Goal: Task Accomplishment & Management: Use online tool/utility

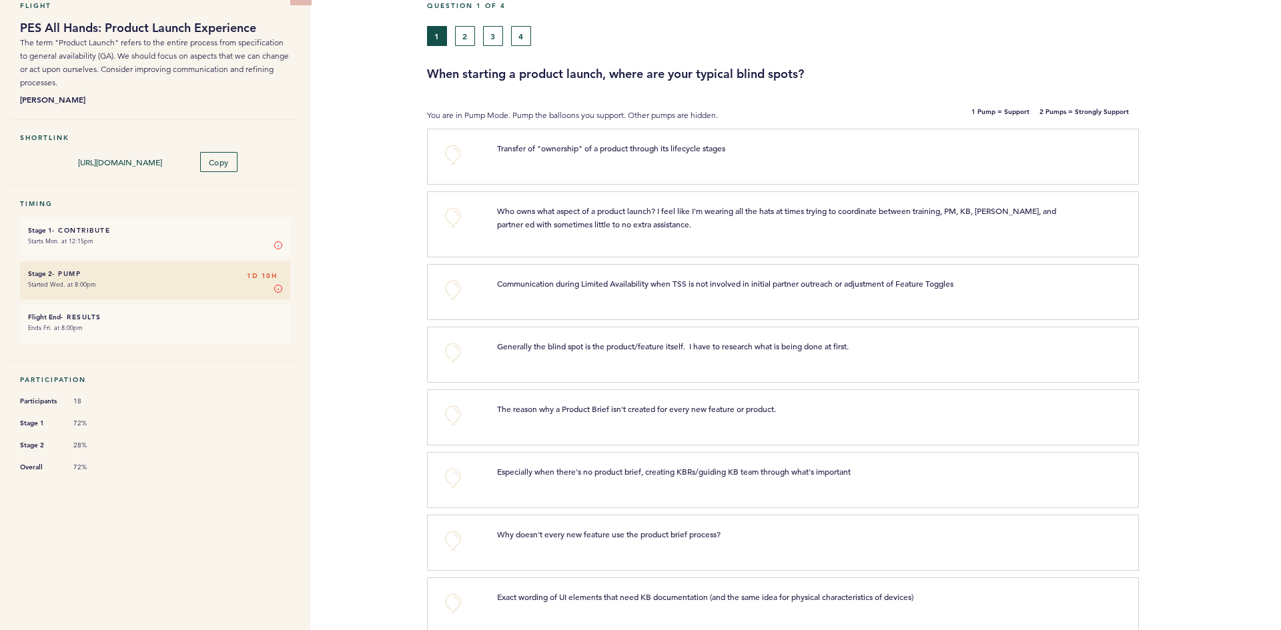
scroll to position [133, 0]
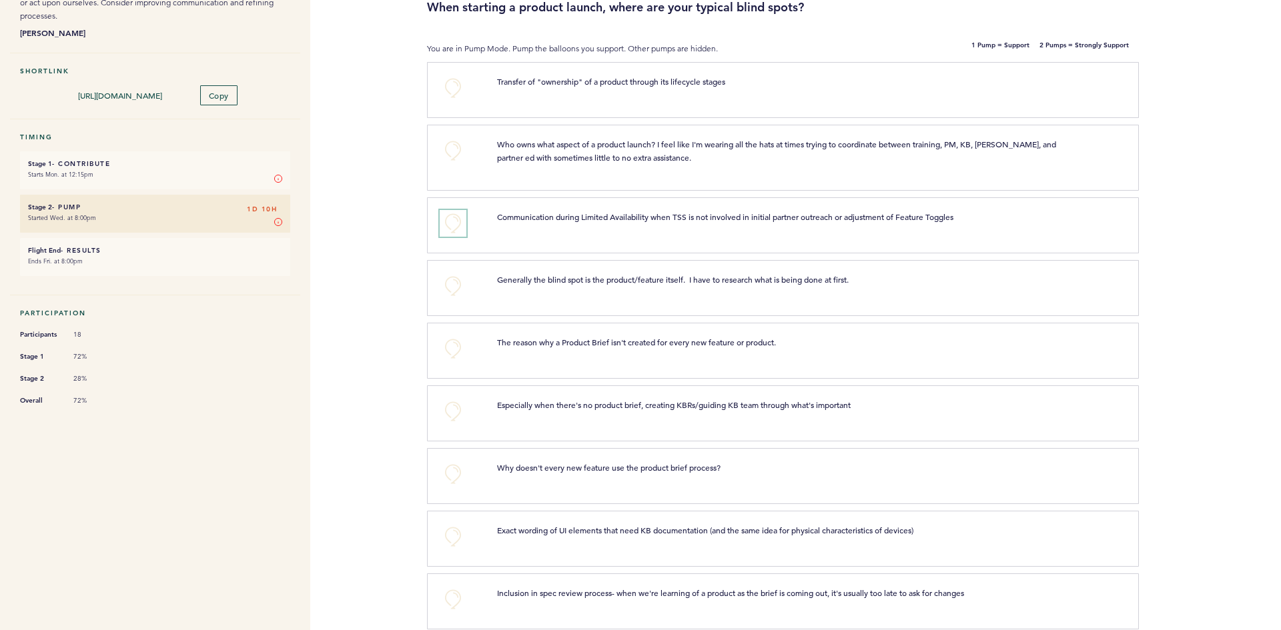
click at [447, 221] on button "+0" at bounding box center [453, 223] width 27 height 27
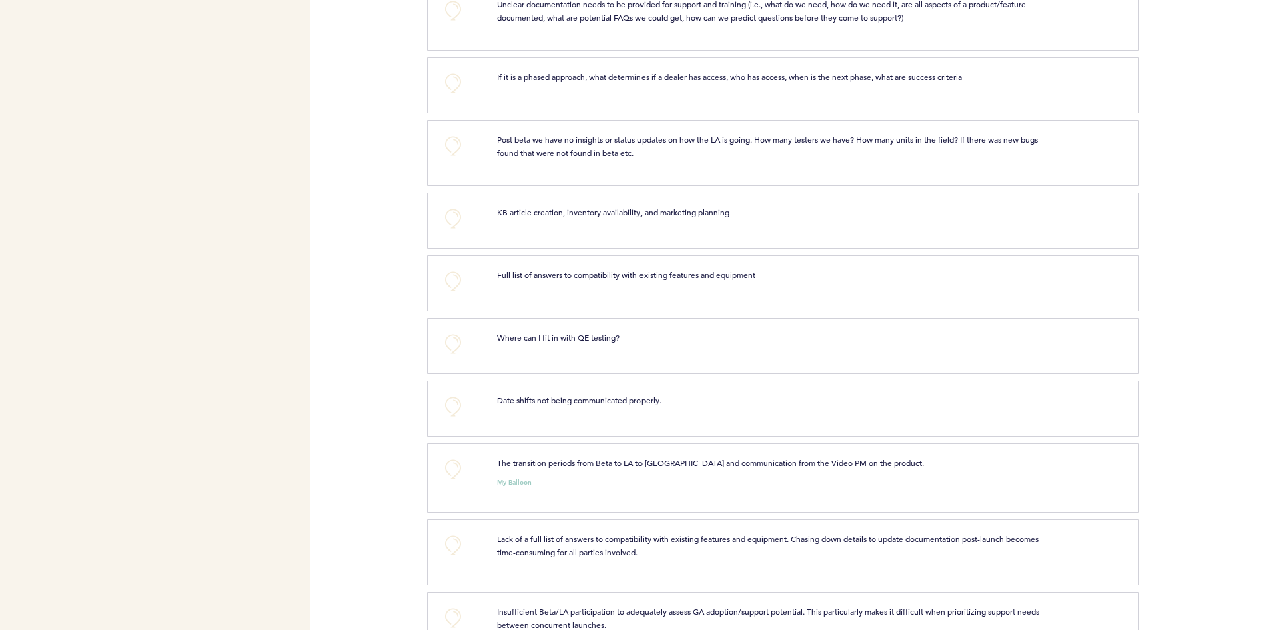
scroll to position [1134, 0]
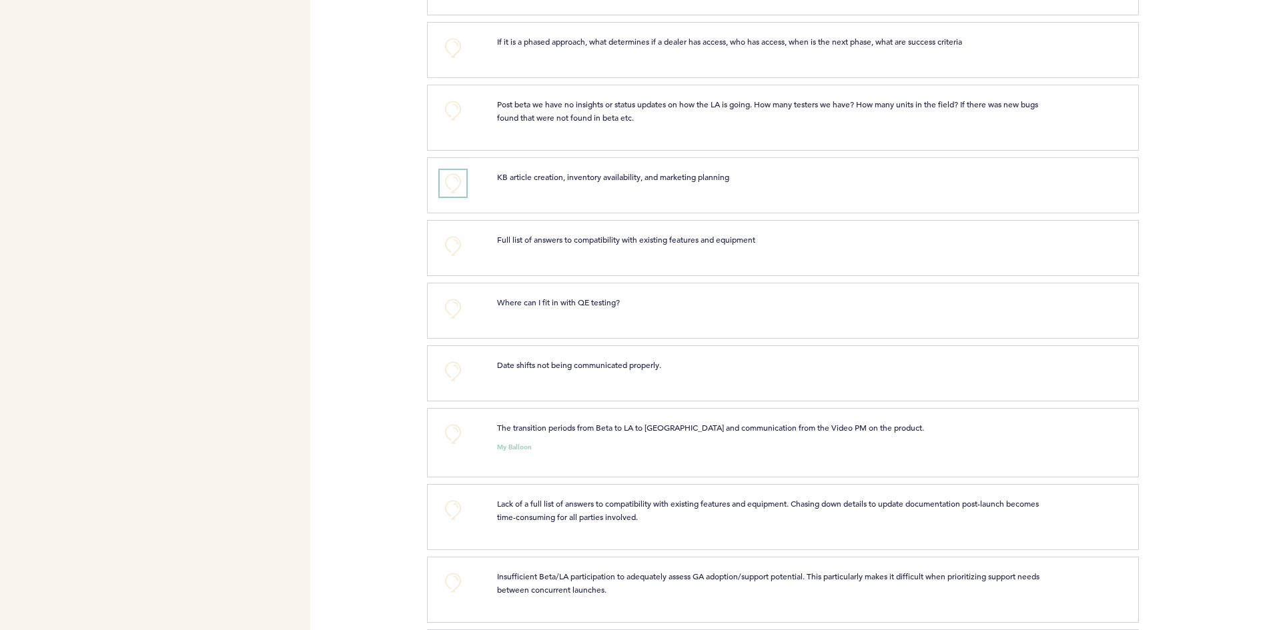
click at [452, 188] on button "+0" at bounding box center [453, 183] width 27 height 27
click at [452, 188] on span "+1" at bounding box center [452, 181] width 9 height 13
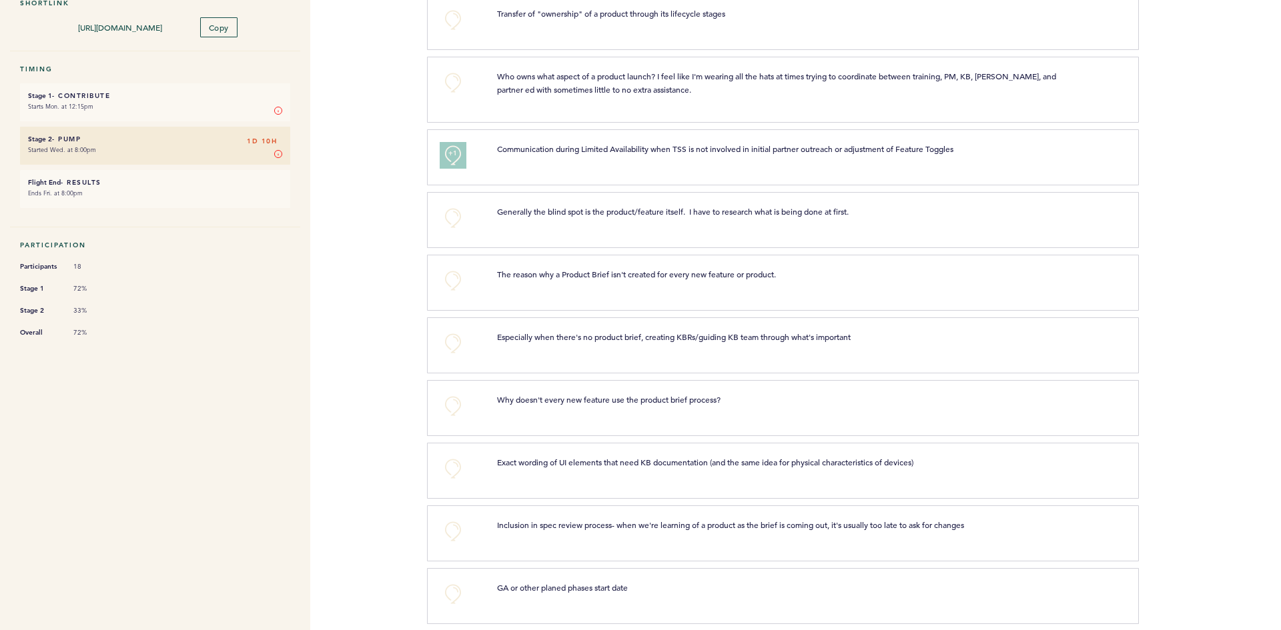
scroll to position [218, 0]
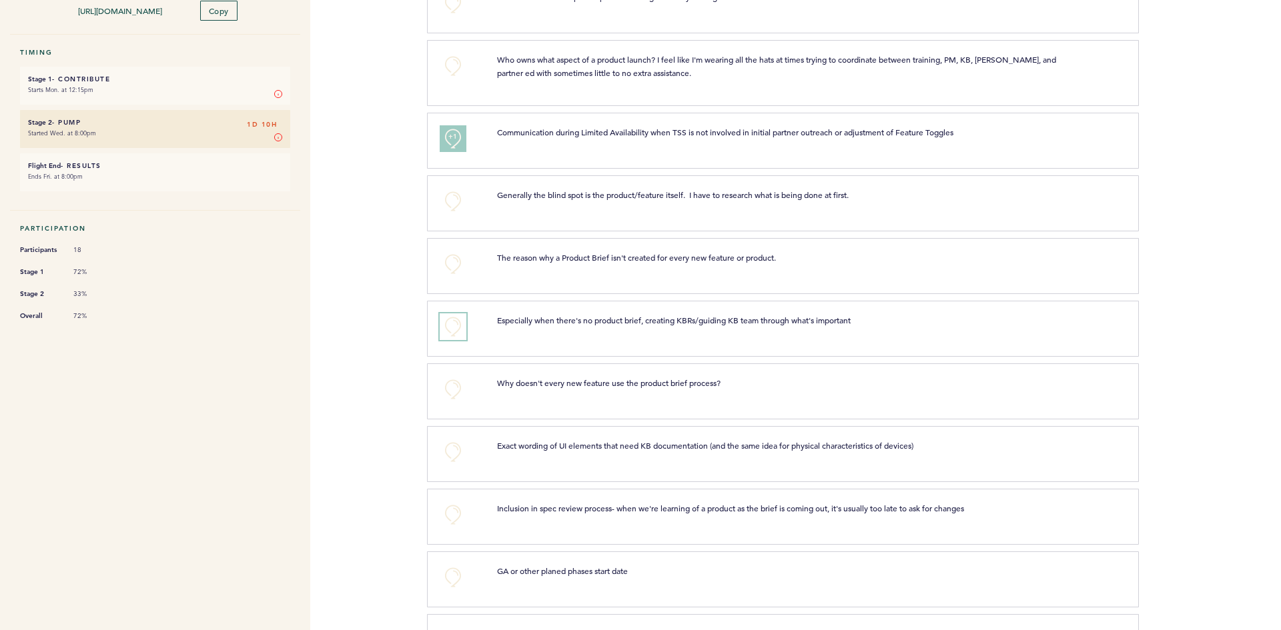
drag, startPoint x: 453, startPoint y: 319, endPoint x: 483, endPoint y: 322, distance: 30.1
click at [453, 320] on button "+0" at bounding box center [453, 326] width 27 height 27
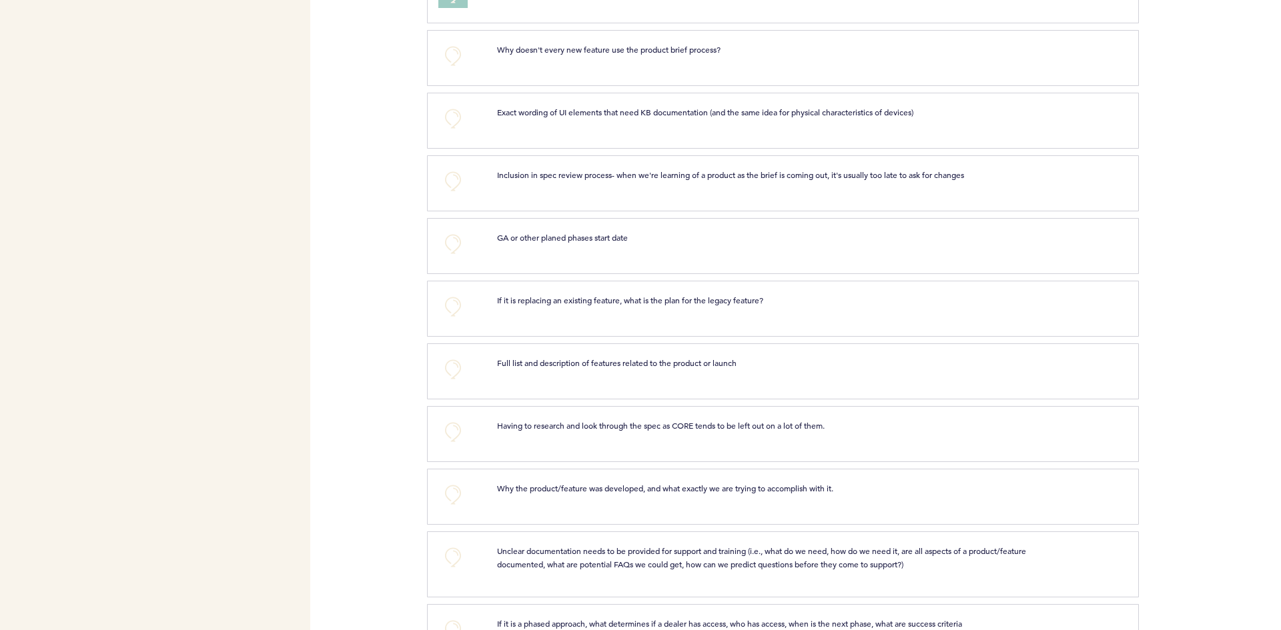
scroll to position [618, 0]
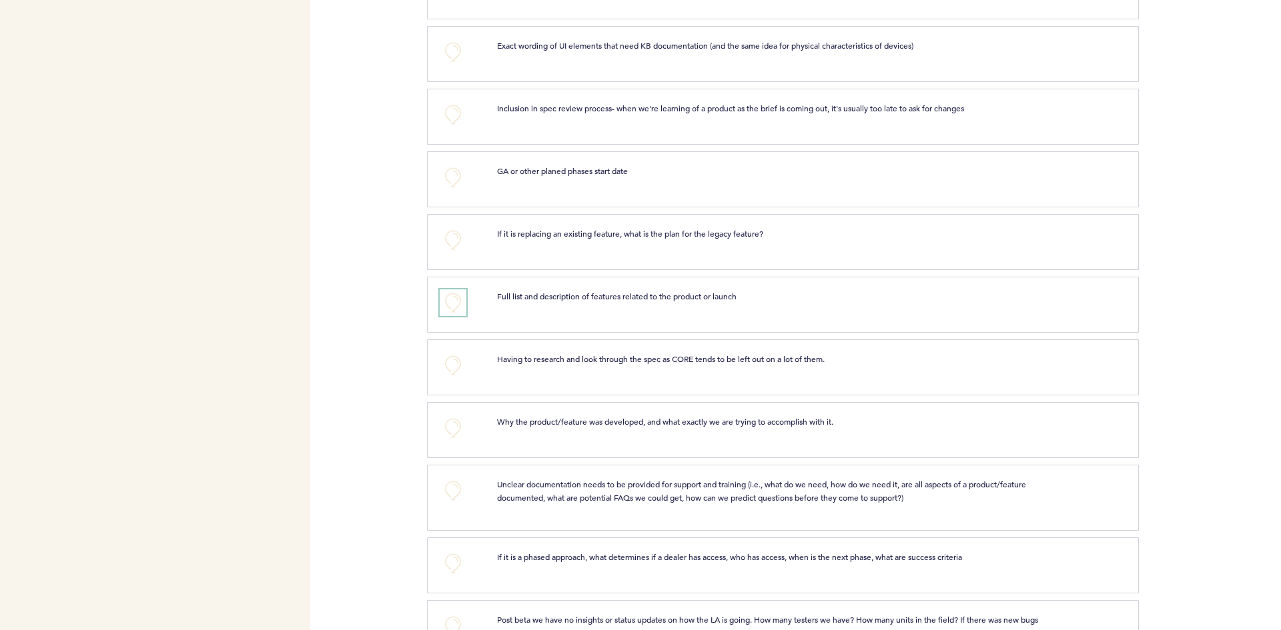
click at [452, 306] on button "+0" at bounding box center [453, 302] width 27 height 27
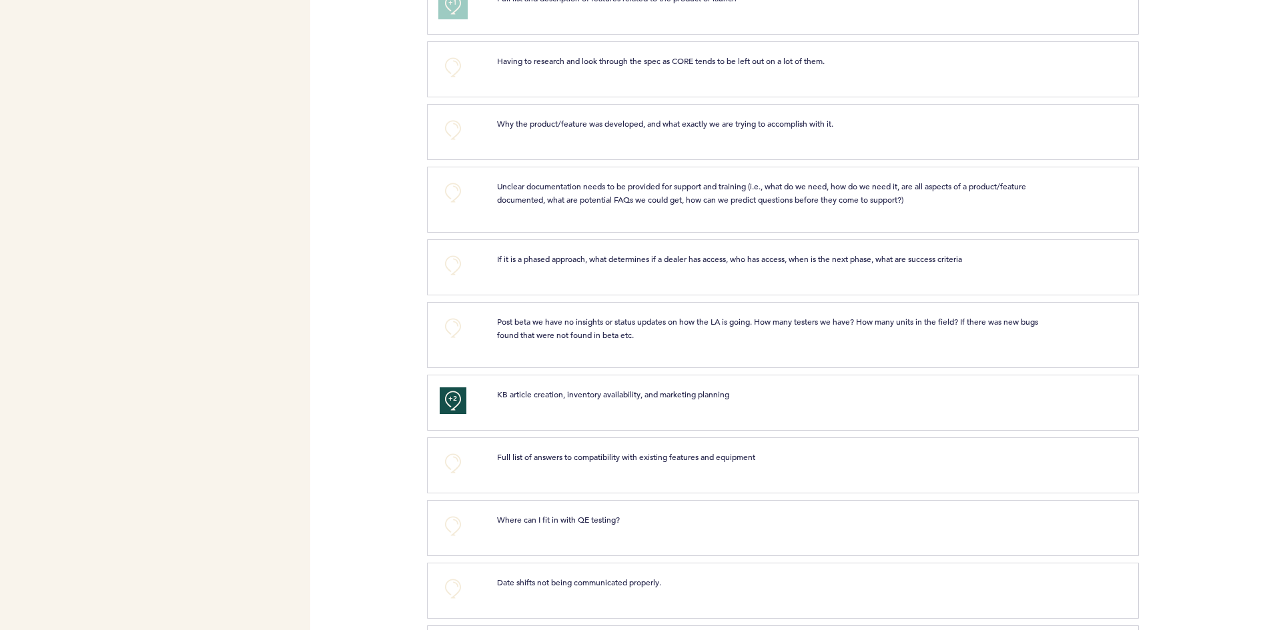
scroll to position [1019, 0]
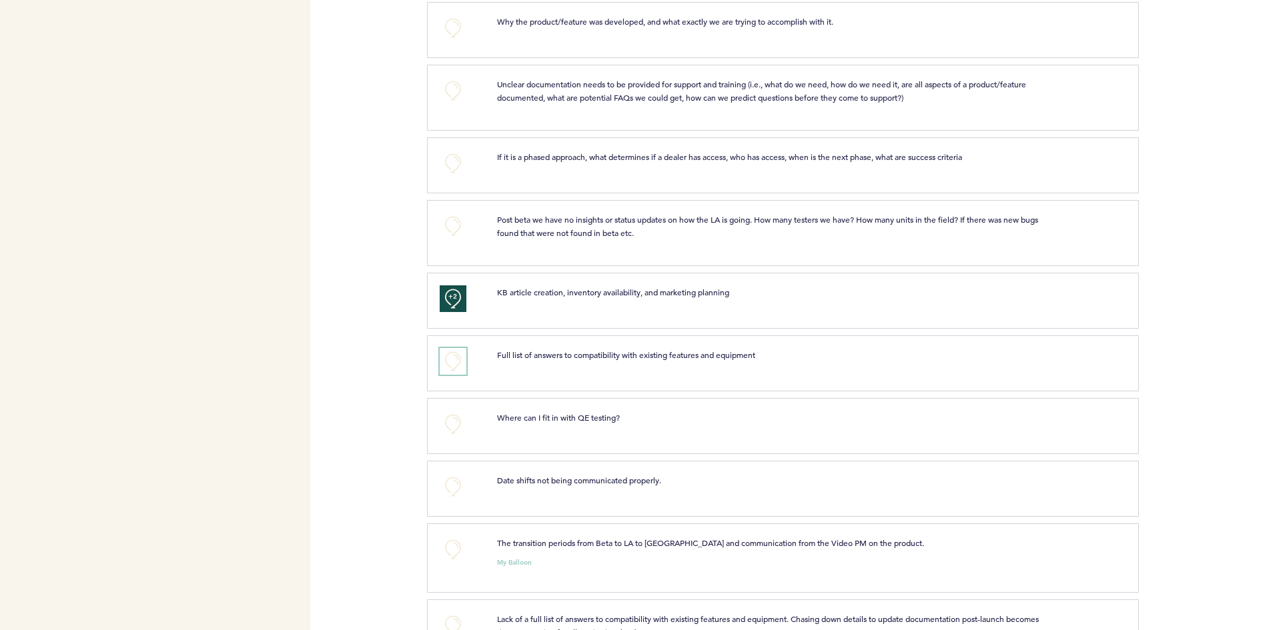
click at [450, 370] on button "+0" at bounding box center [453, 361] width 27 height 27
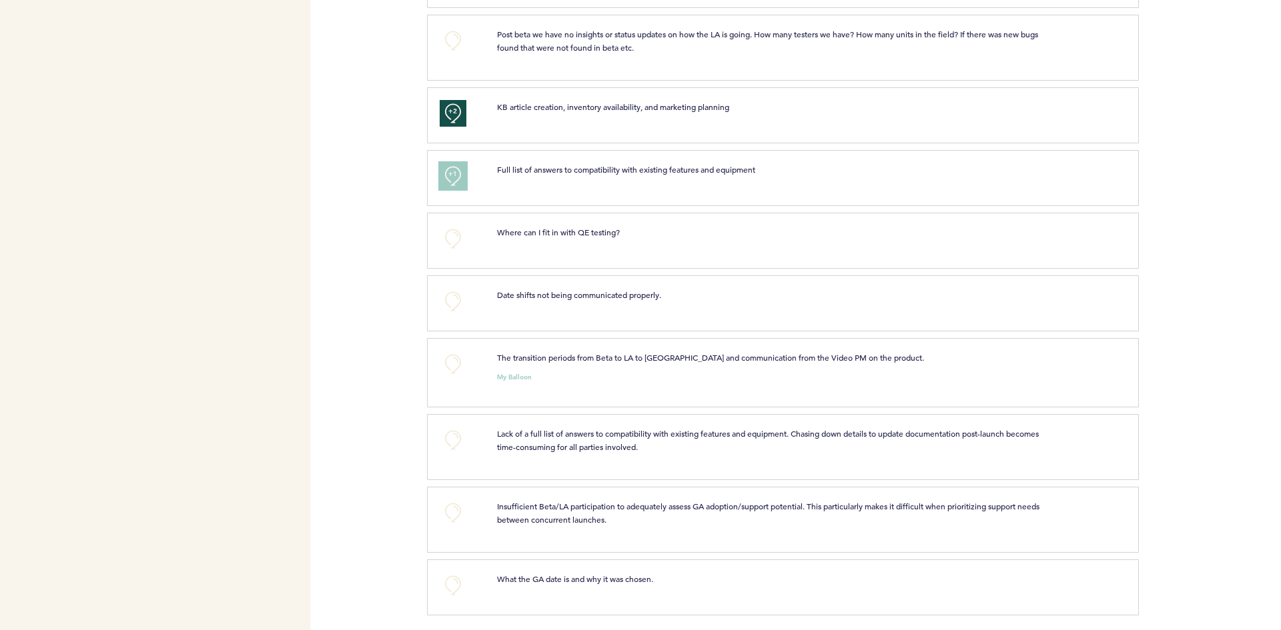
scroll to position [1219, 0]
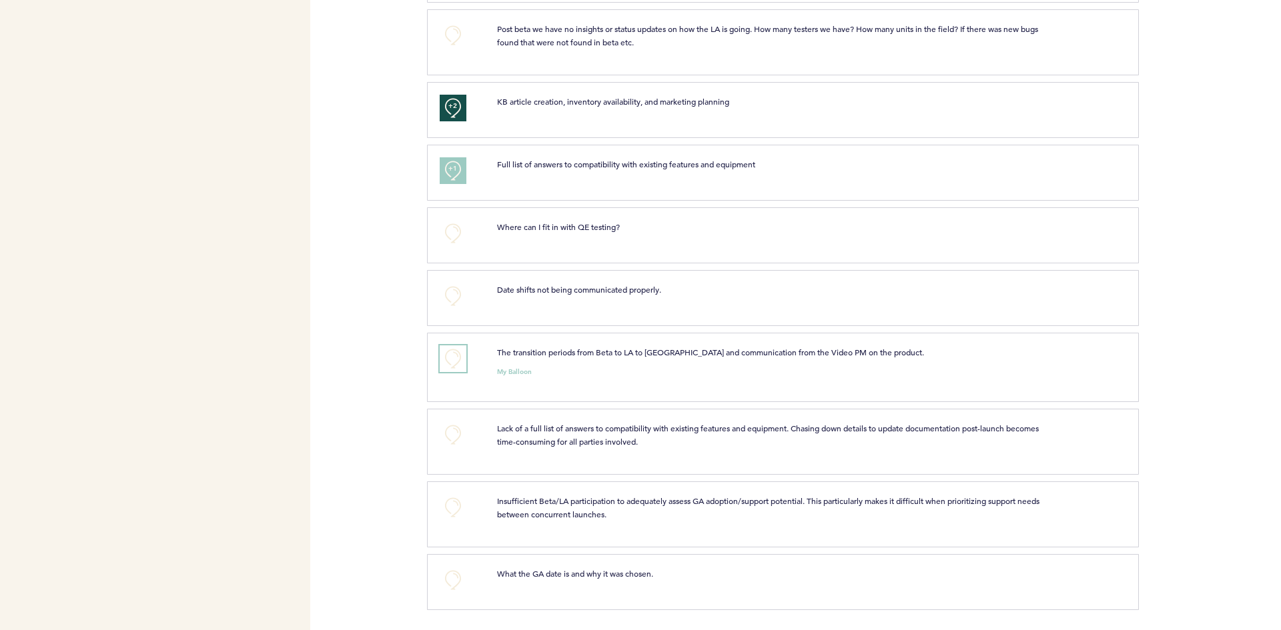
click at [453, 359] on button "+0" at bounding box center [453, 359] width 27 height 27
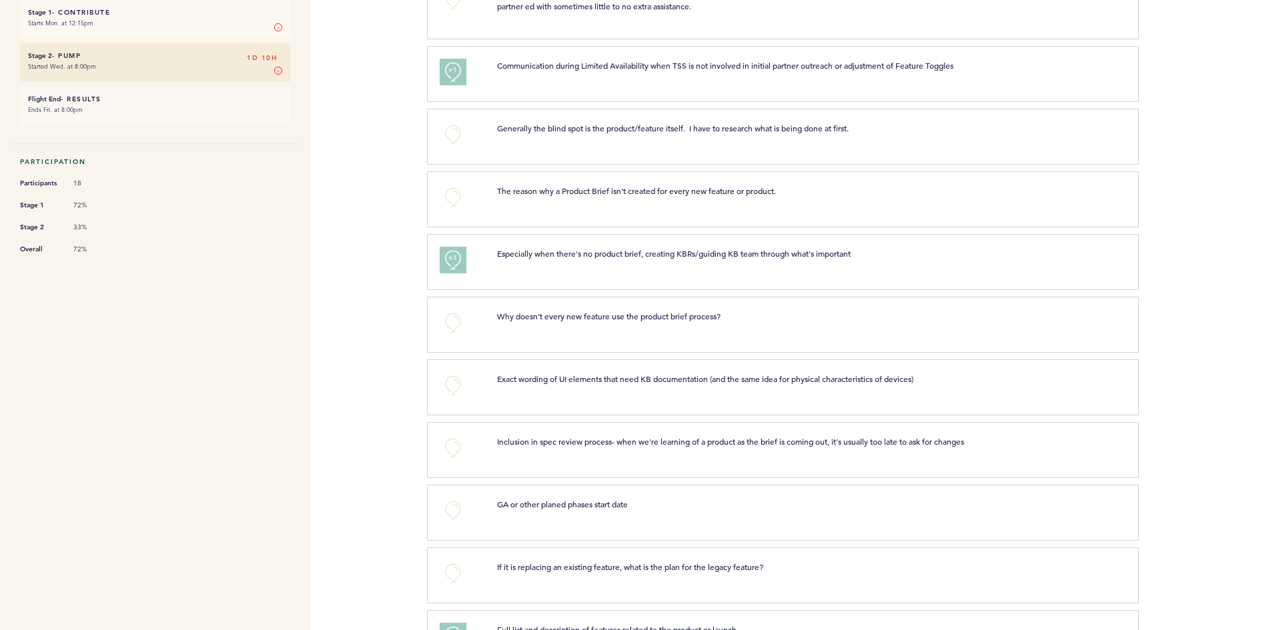
scroll to position [0, 0]
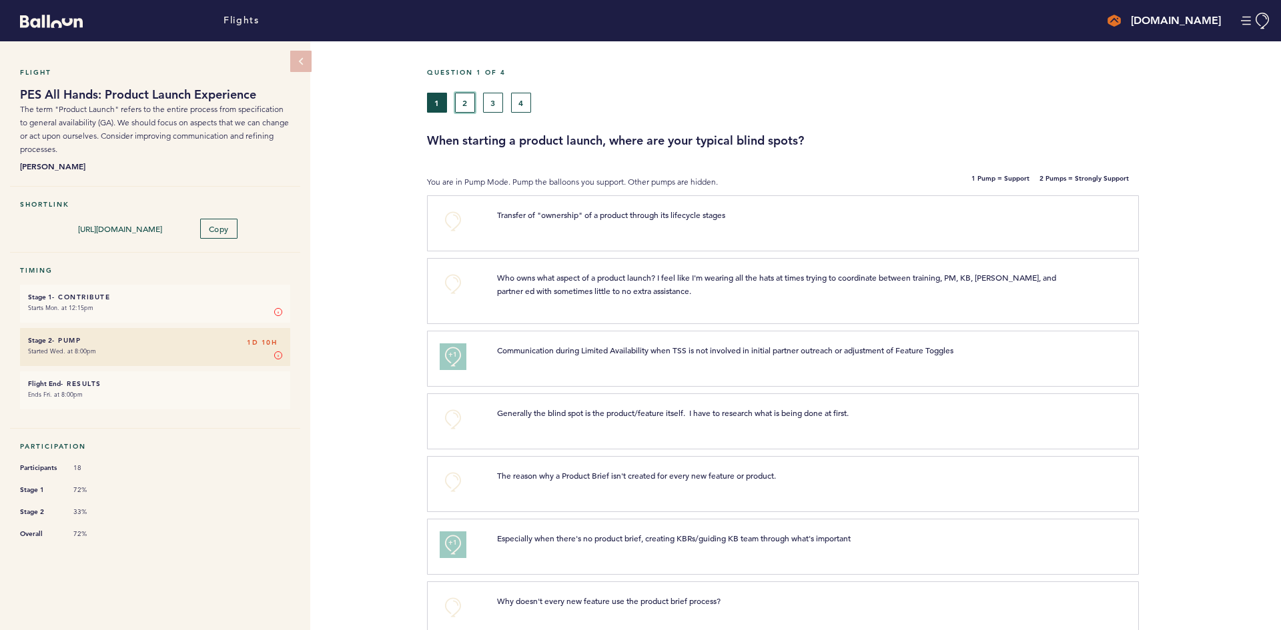
click at [464, 103] on button "2" at bounding box center [465, 103] width 20 height 20
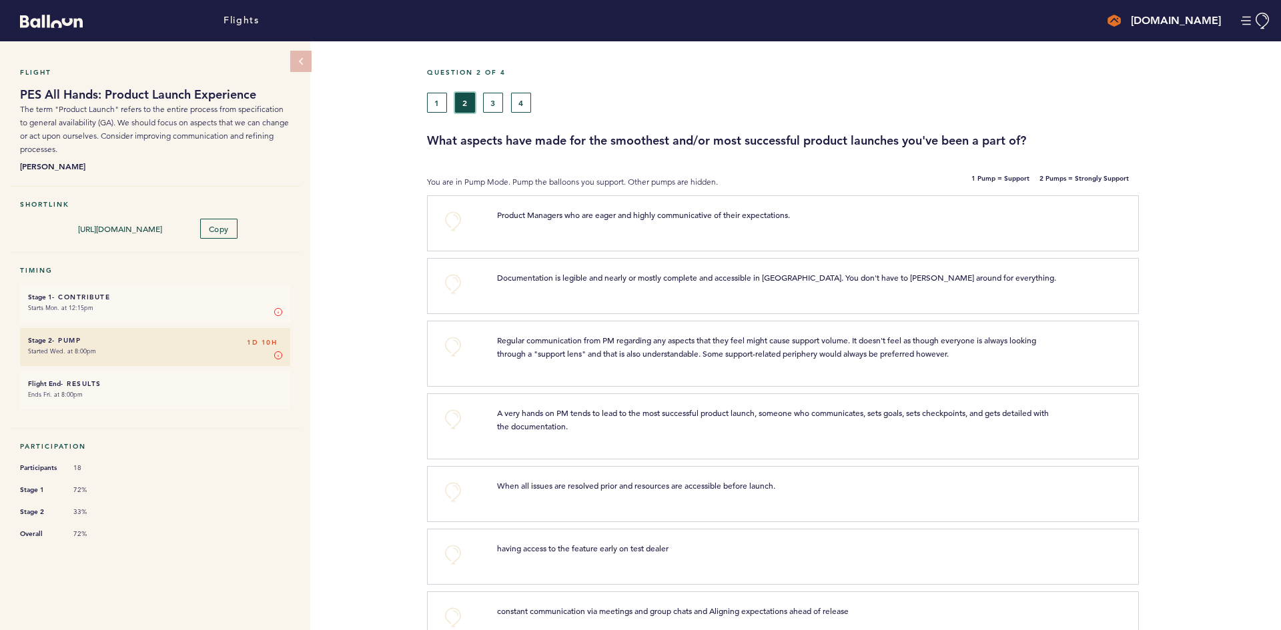
scroll to position [67, 0]
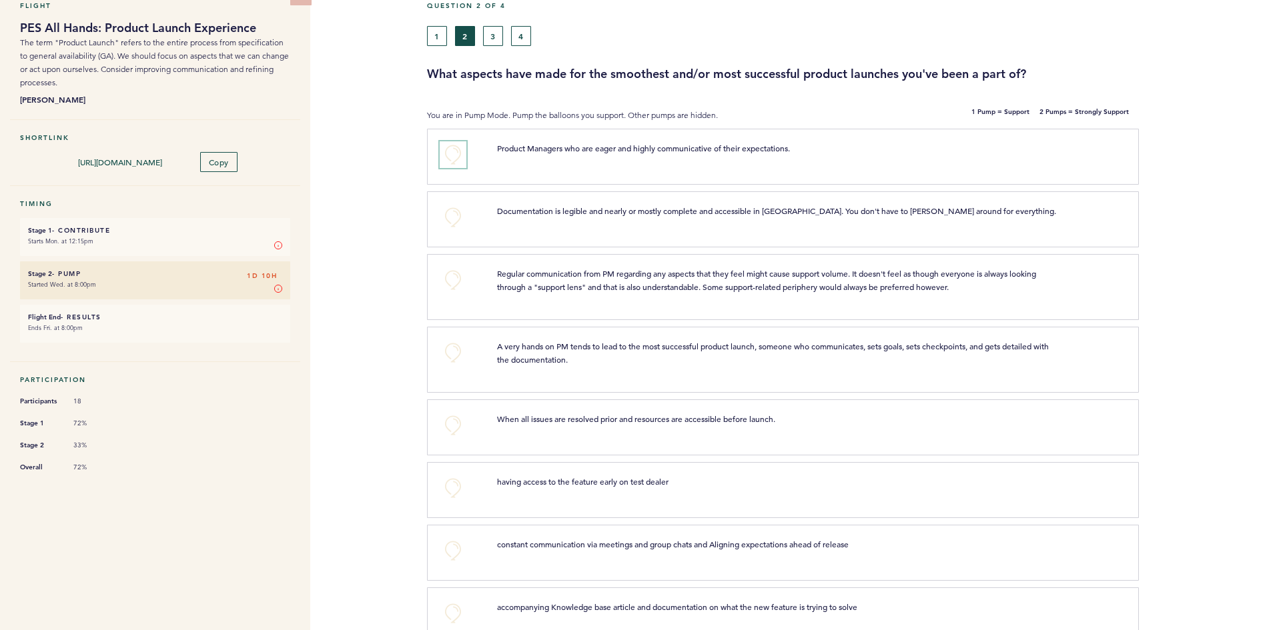
click at [451, 153] on button "+0" at bounding box center [453, 154] width 27 height 27
drag, startPoint x: 449, startPoint y: 154, endPoint x: 464, endPoint y: 164, distance: 17.8
click at [450, 154] on span "+1" at bounding box center [452, 152] width 9 height 13
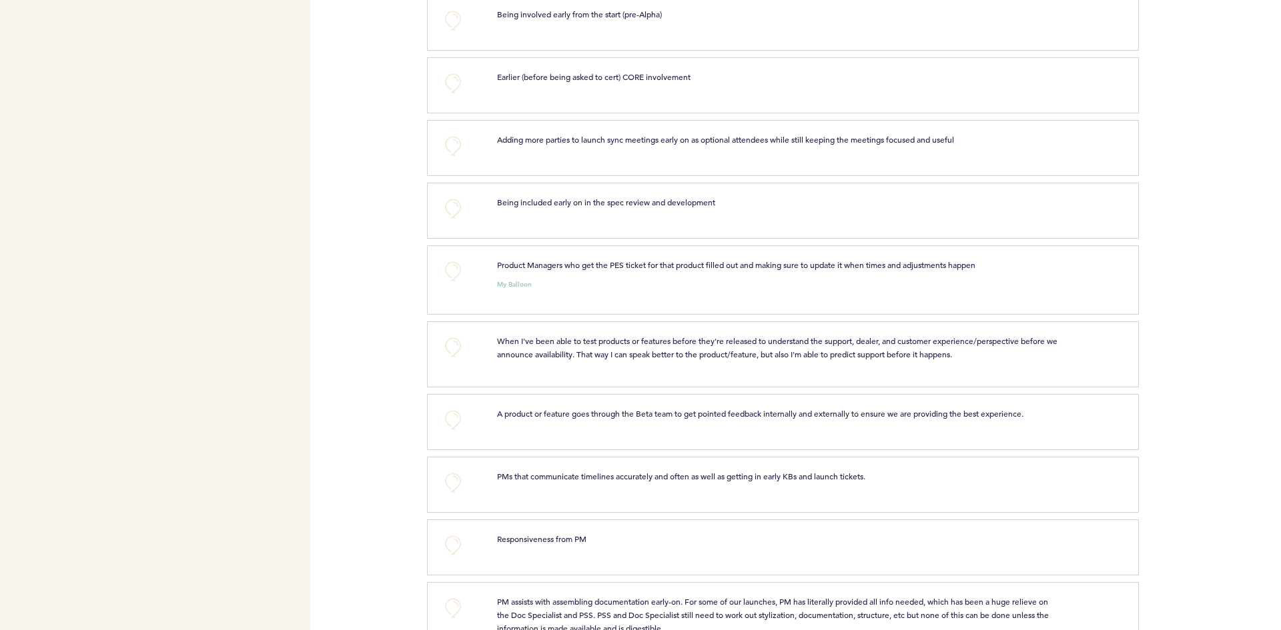
scroll to position [963, 0]
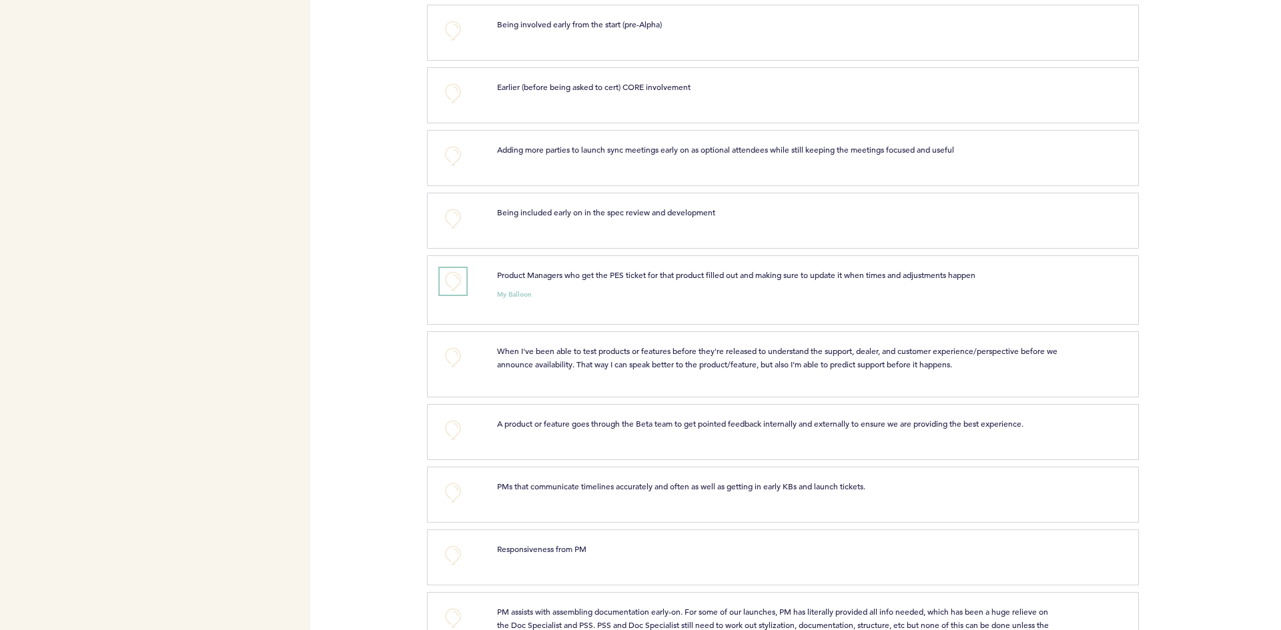
click at [453, 283] on button "+0" at bounding box center [453, 281] width 27 height 27
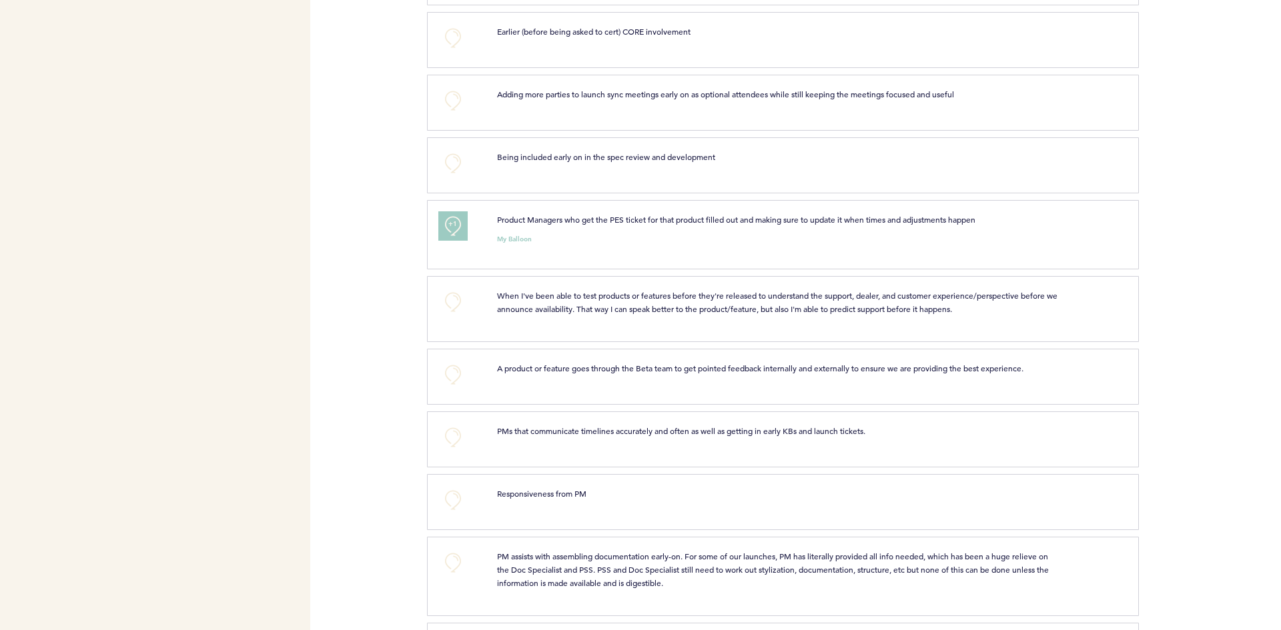
scroll to position [1097, 0]
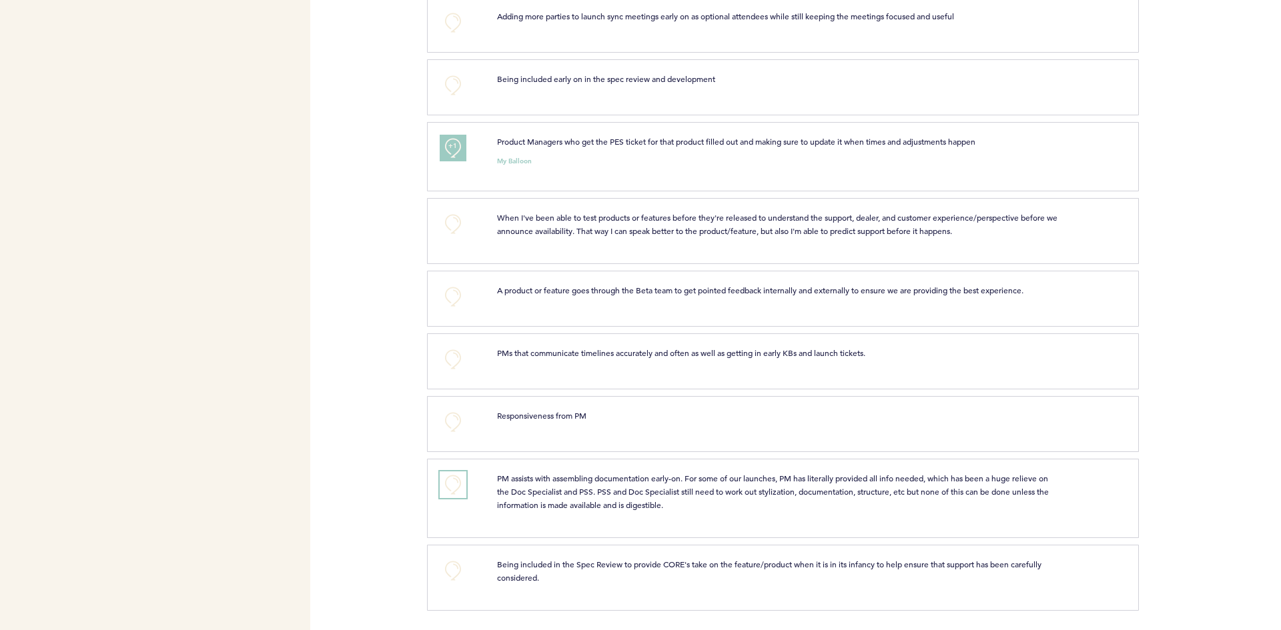
click at [452, 484] on button "+0" at bounding box center [453, 485] width 27 height 27
click at [452, 484] on span "+1" at bounding box center [452, 482] width 9 height 13
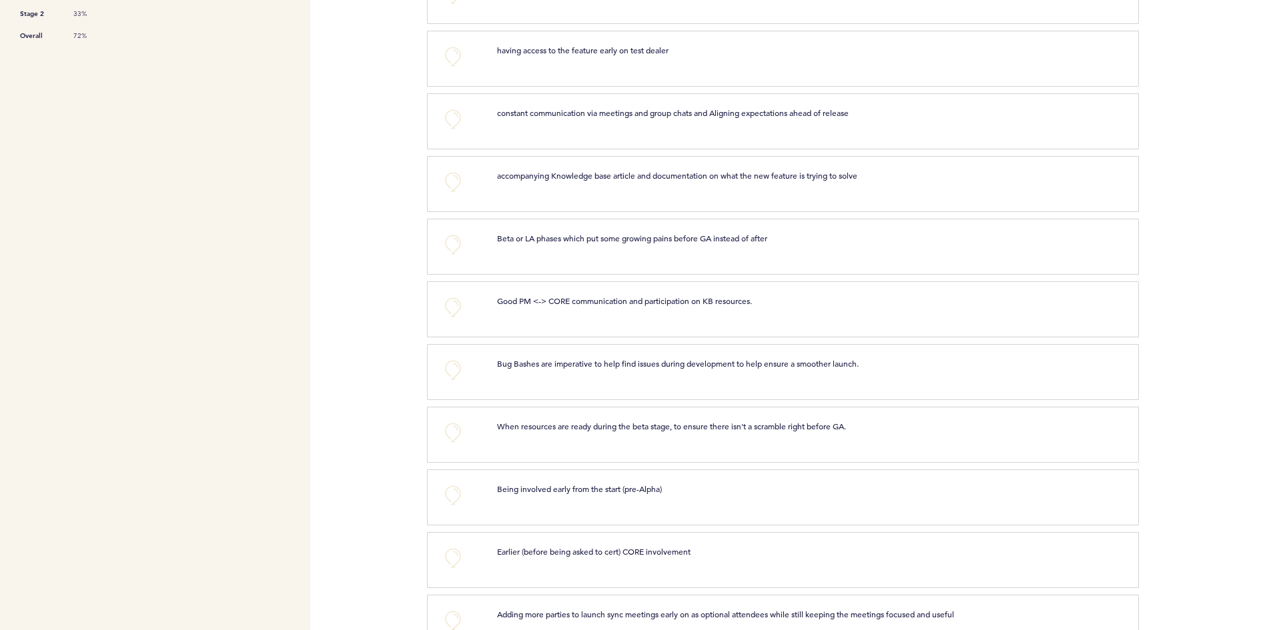
scroll to position [496, 0]
click at [452, 310] on button "+0" at bounding box center [453, 309] width 27 height 27
click at [455, 247] on button "+0" at bounding box center [453, 246] width 27 height 27
click at [452, 185] on button "+0" at bounding box center [453, 184] width 27 height 27
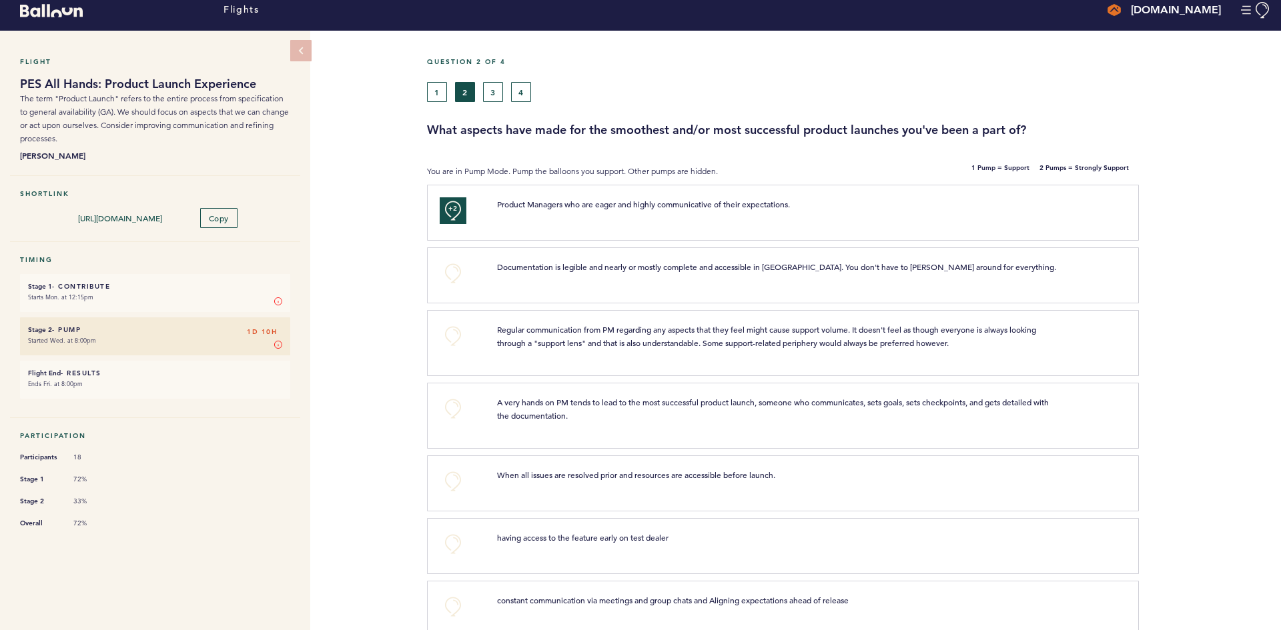
scroll to position [0, 0]
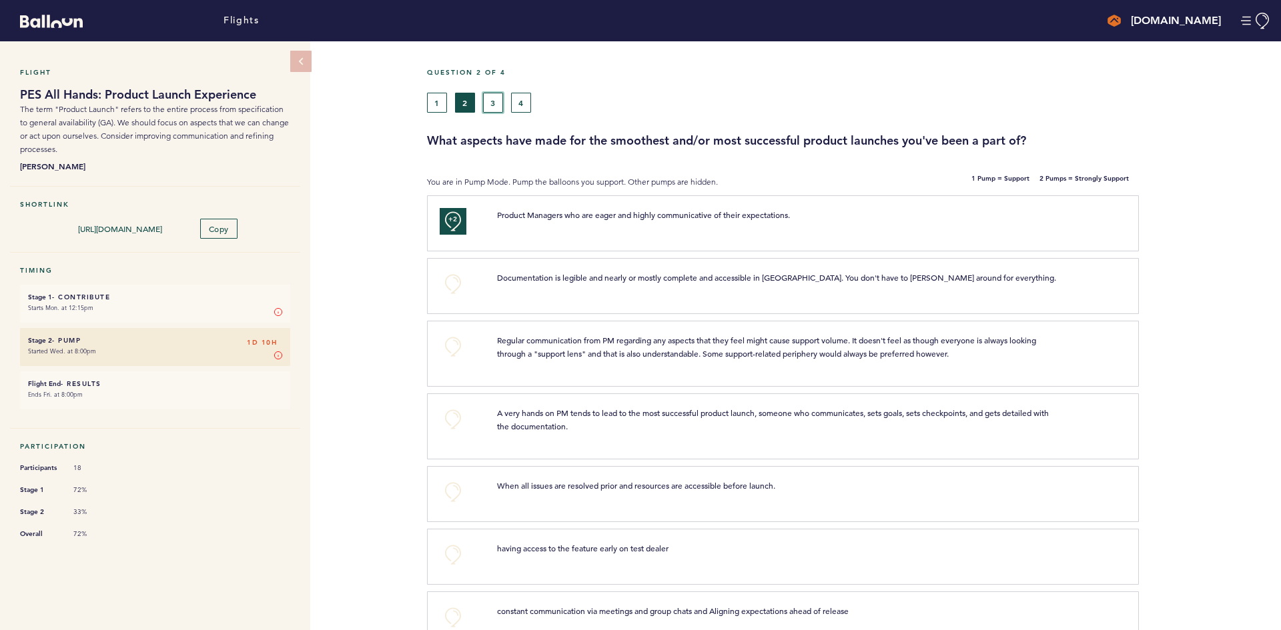
click at [492, 104] on button "3" at bounding box center [493, 103] width 20 height 20
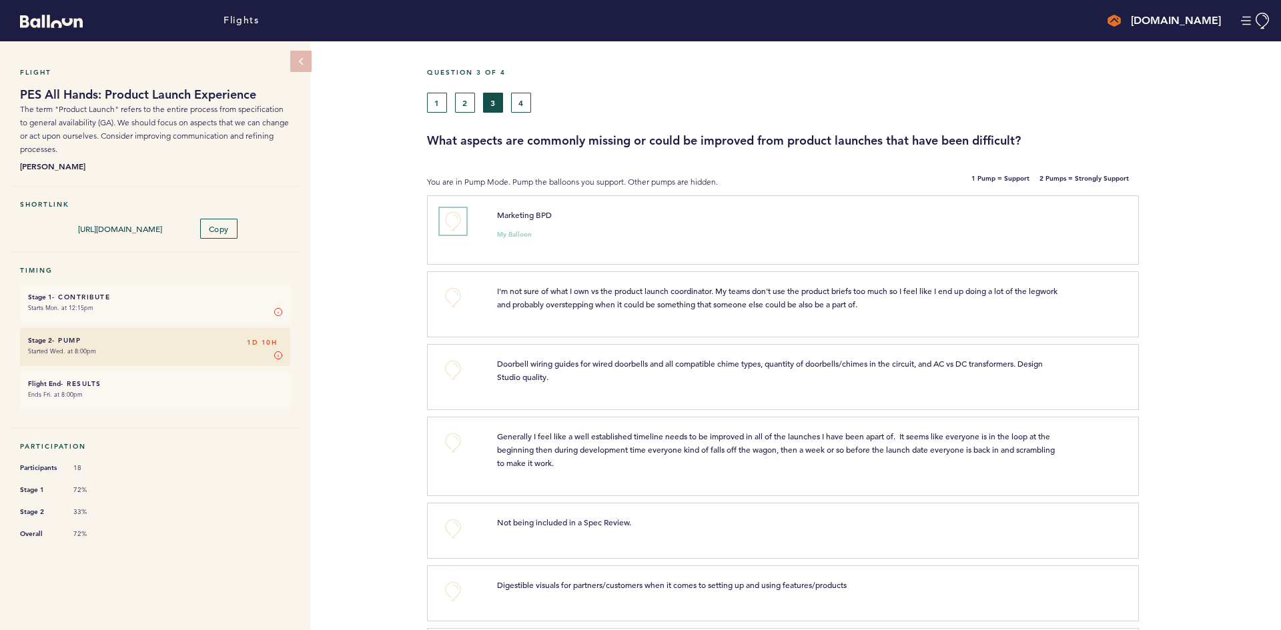
click at [455, 220] on button "+0" at bounding box center [453, 221] width 27 height 27
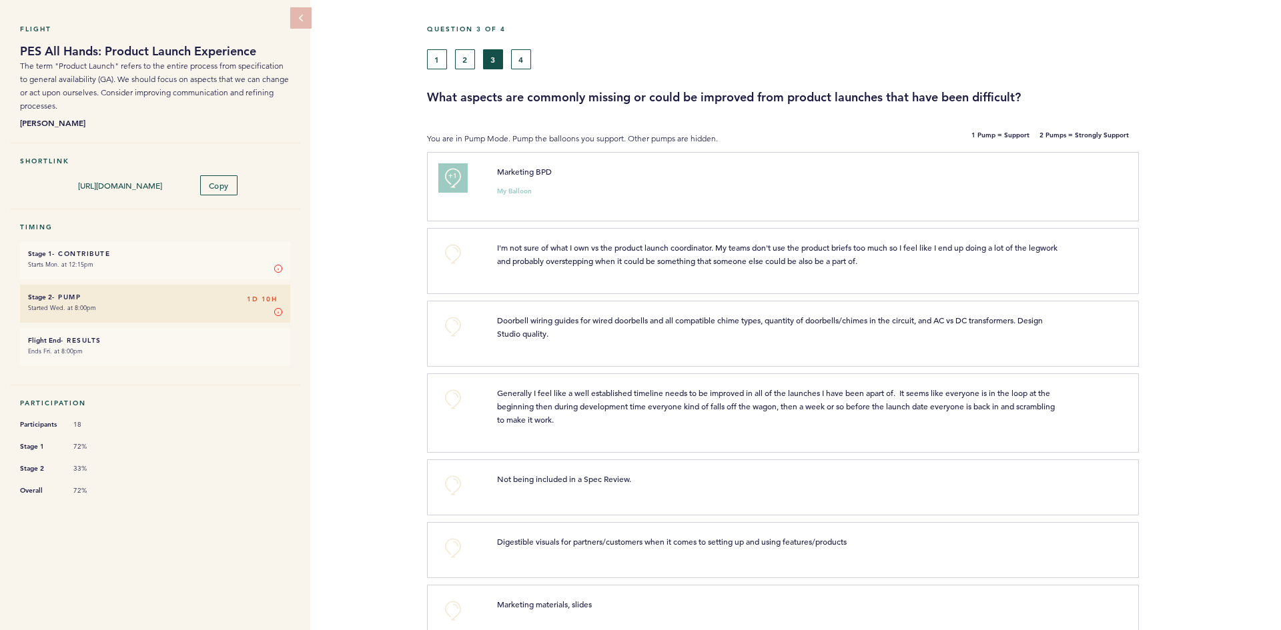
scroll to position [67, 0]
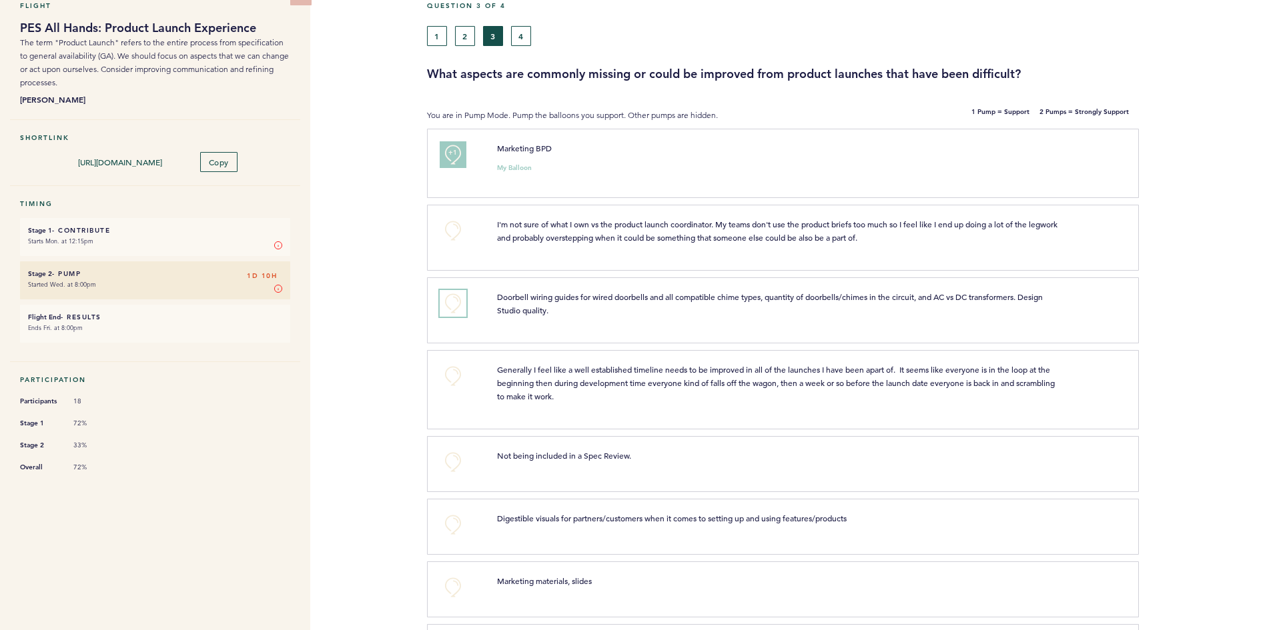
click at [448, 301] on button "+0" at bounding box center [453, 303] width 27 height 27
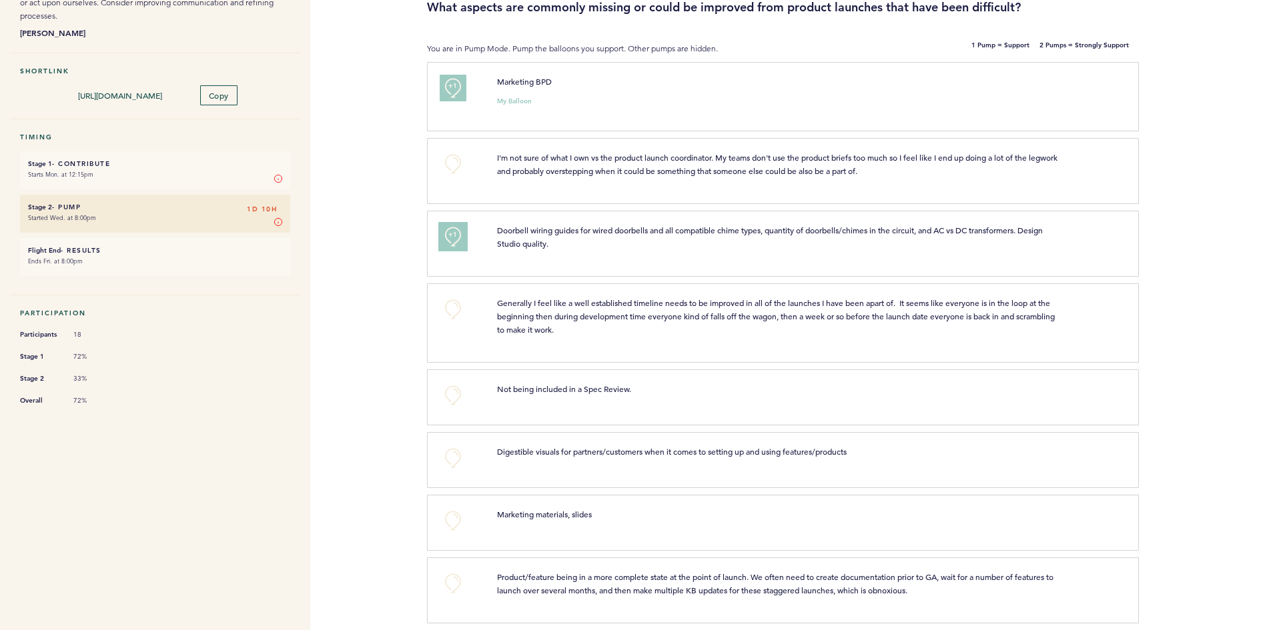
scroll to position [200, 0]
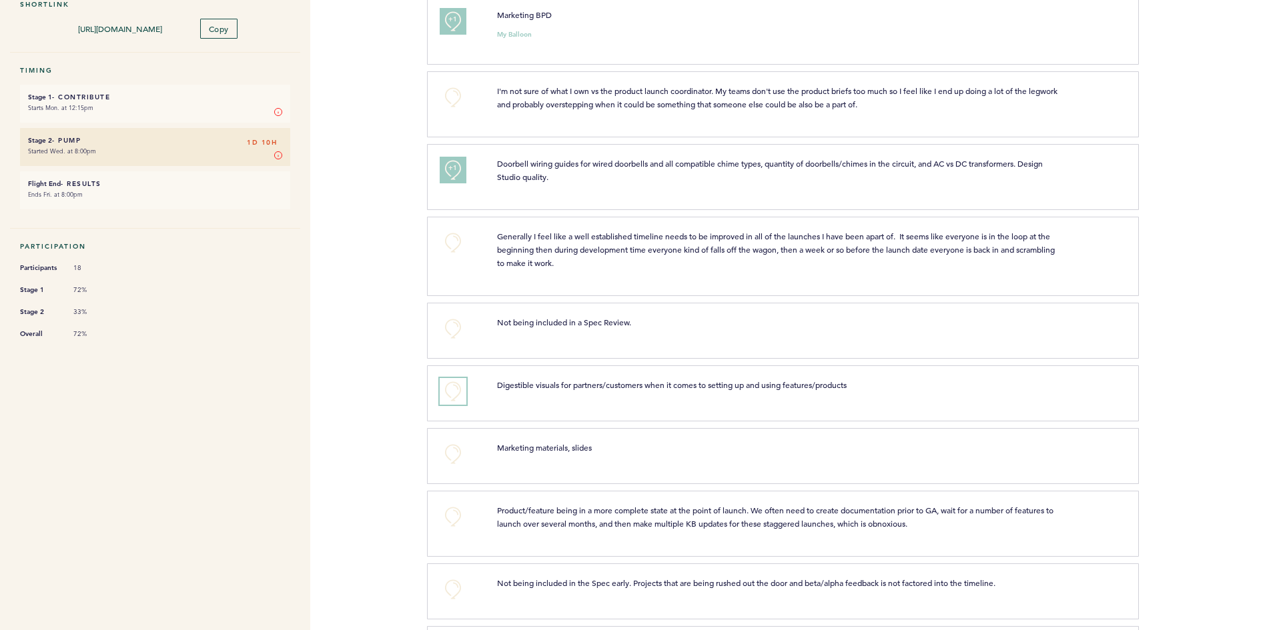
click at [451, 390] on button "+0" at bounding box center [453, 391] width 27 height 27
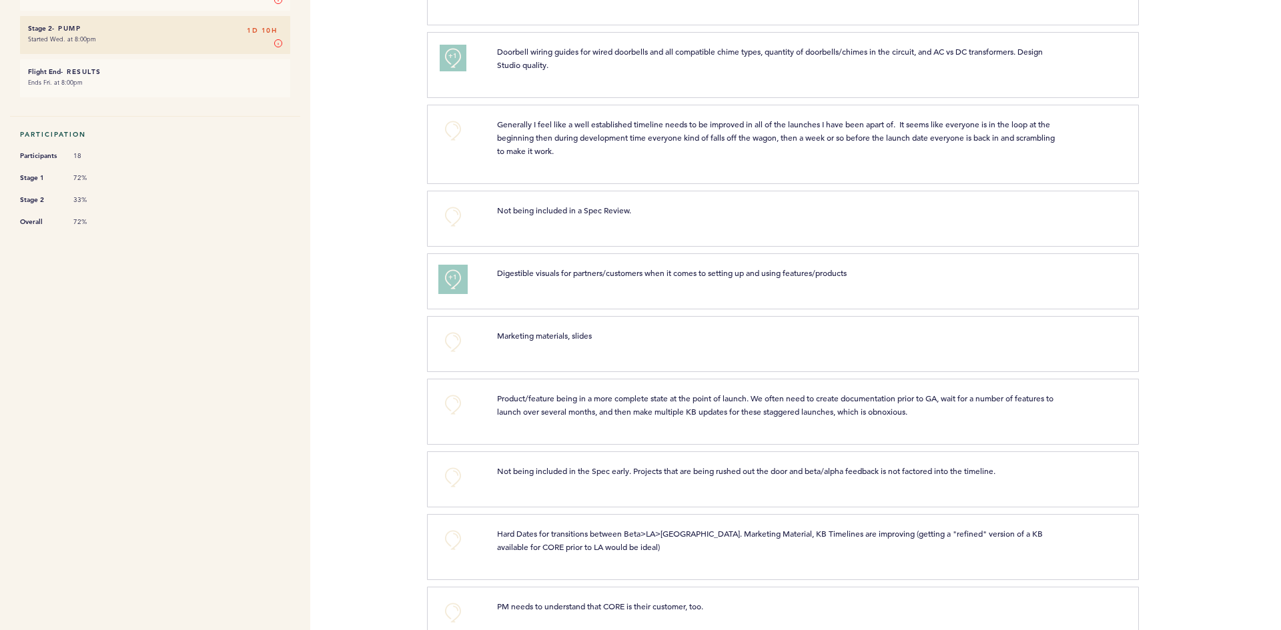
scroll to position [334, 0]
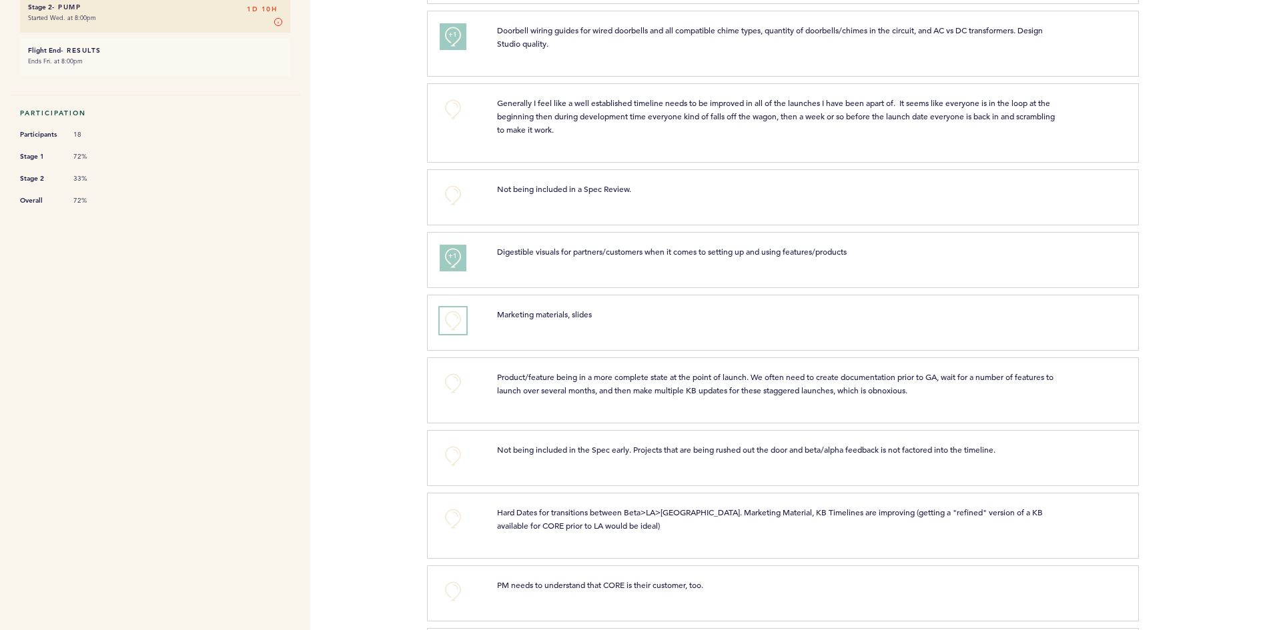
click at [450, 322] on button "+0" at bounding box center [453, 320] width 27 height 27
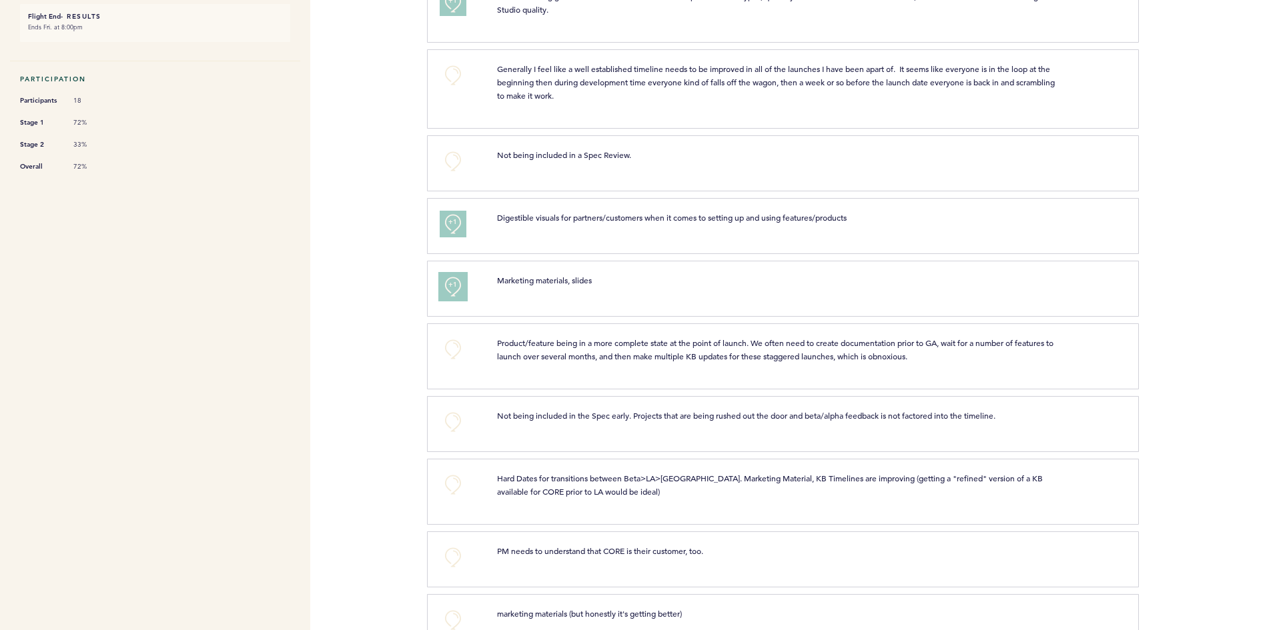
scroll to position [400, 0]
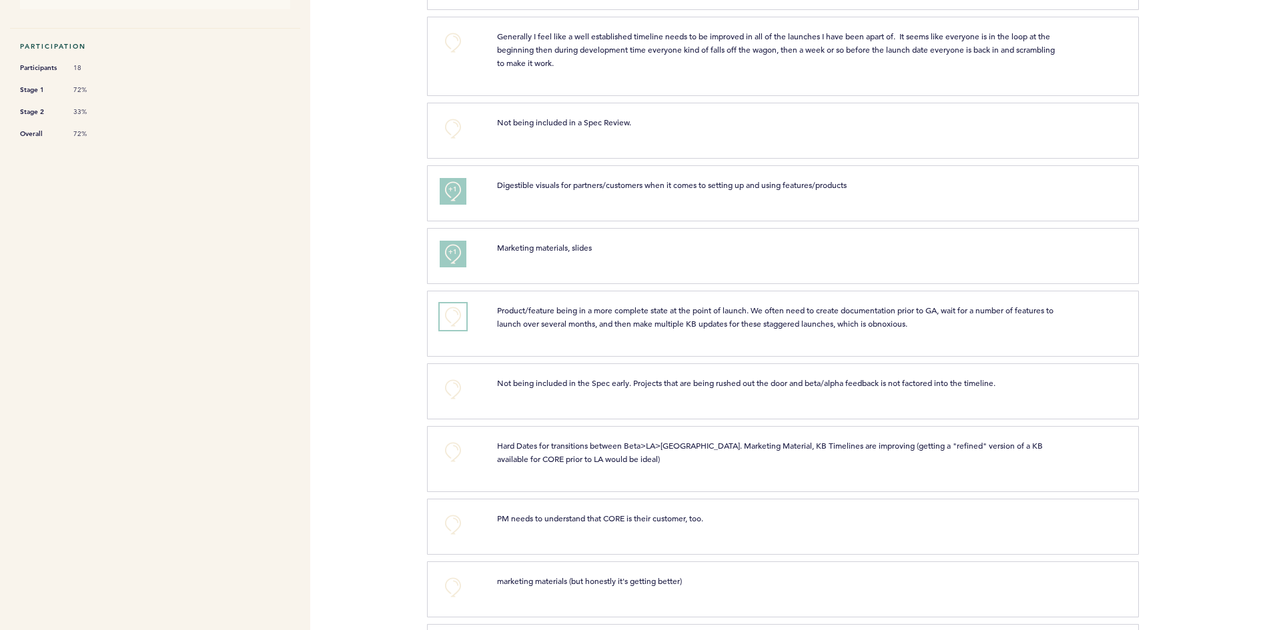
click at [452, 314] on button "+0" at bounding box center [453, 316] width 27 height 27
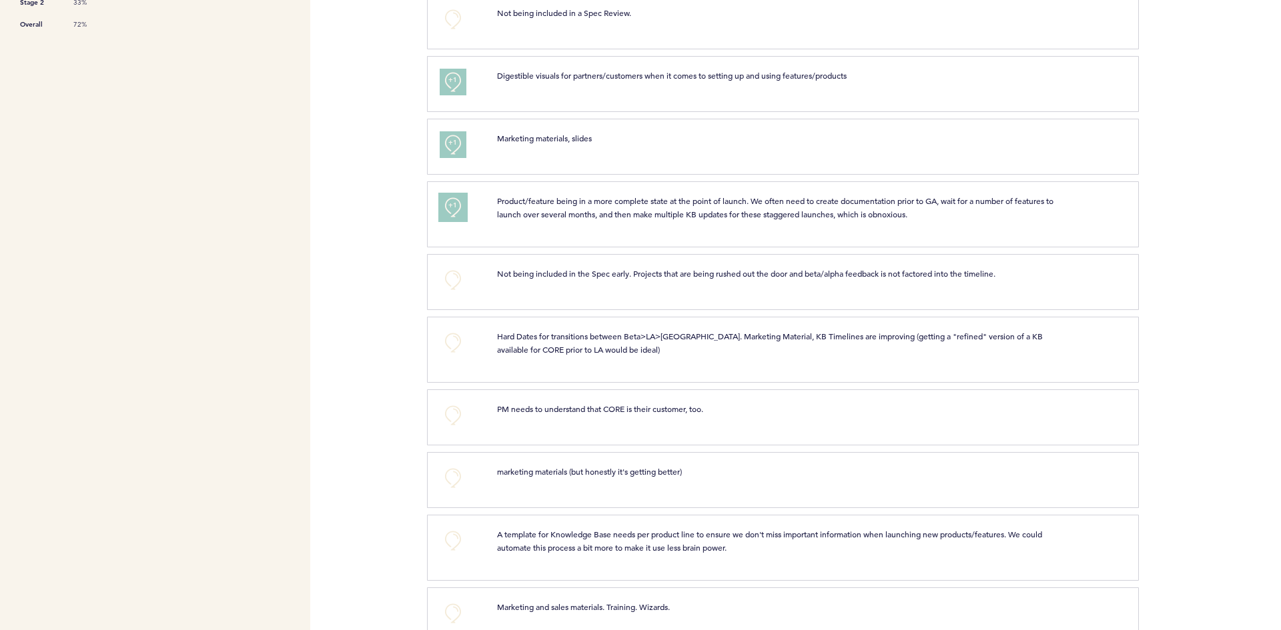
scroll to position [542, 0]
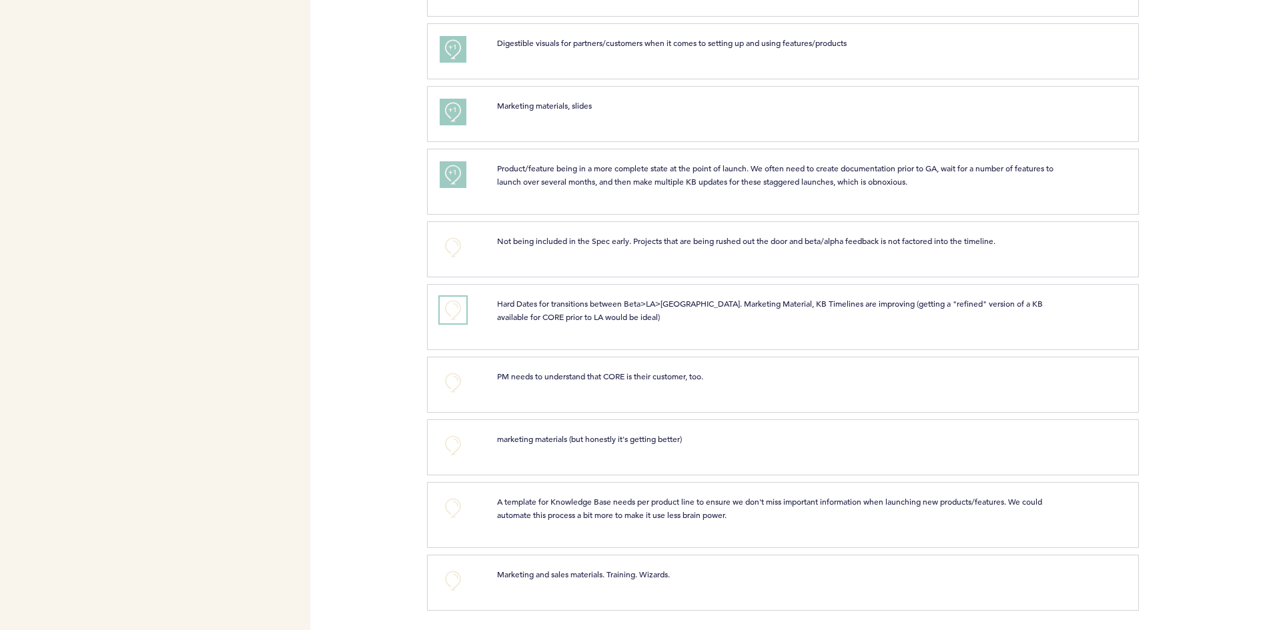
click at [452, 307] on button "+0" at bounding box center [453, 310] width 27 height 27
click at [452, 307] on span "+1" at bounding box center [452, 307] width 9 height 13
click at [452, 384] on button "+0" at bounding box center [453, 383] width 27 height 27
click at [454, 444] on button "+0" at bounding box center [453, 445] width 27 height 27
click at [452, 510] on button "+0" at bounding box center [453, 508] width 27 height 27
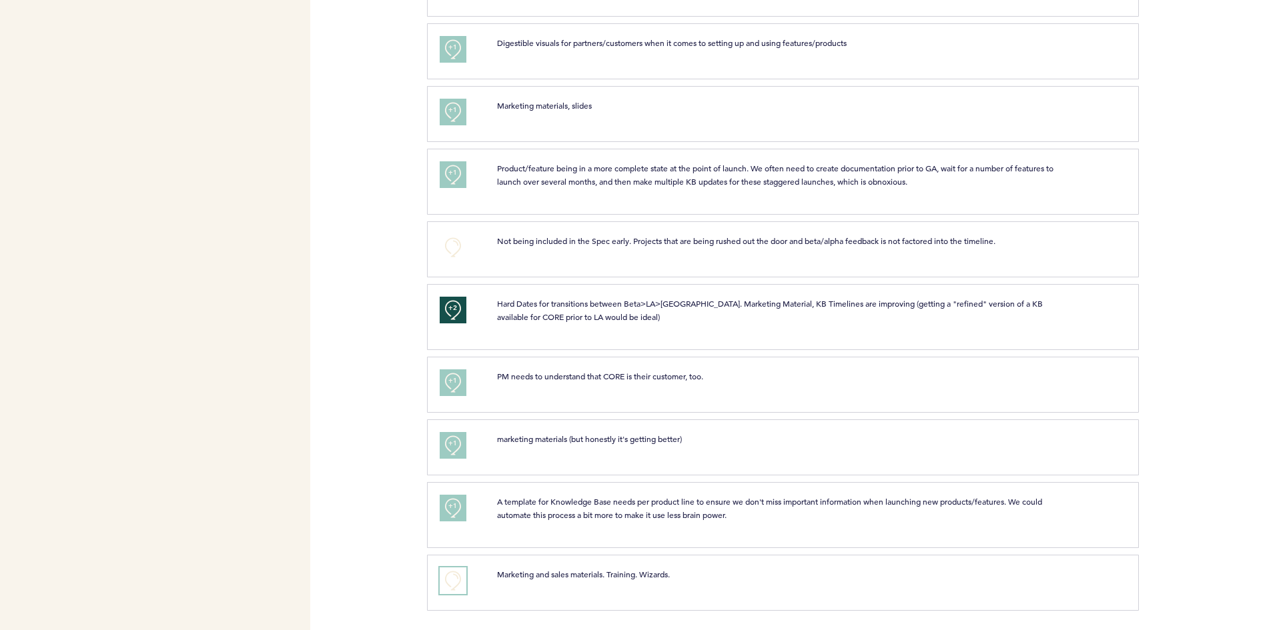
click at [455, 581] on button "+0" at bounding box center [453, 581] width 27 height 27
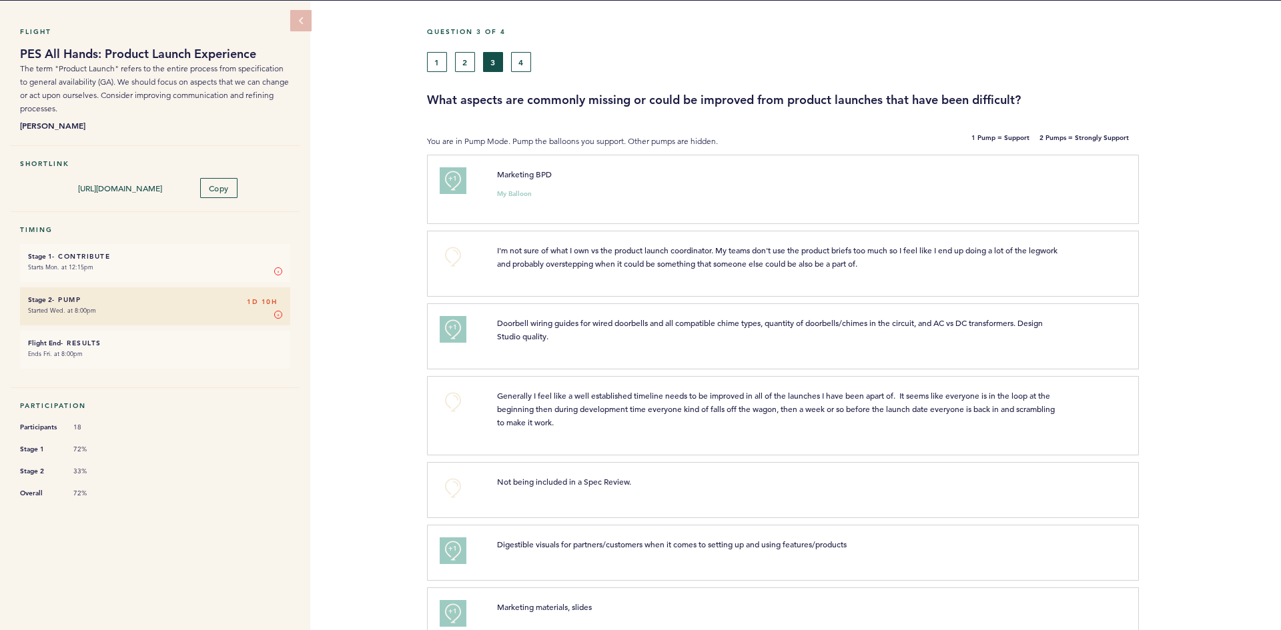
scroll to position [9, 0]
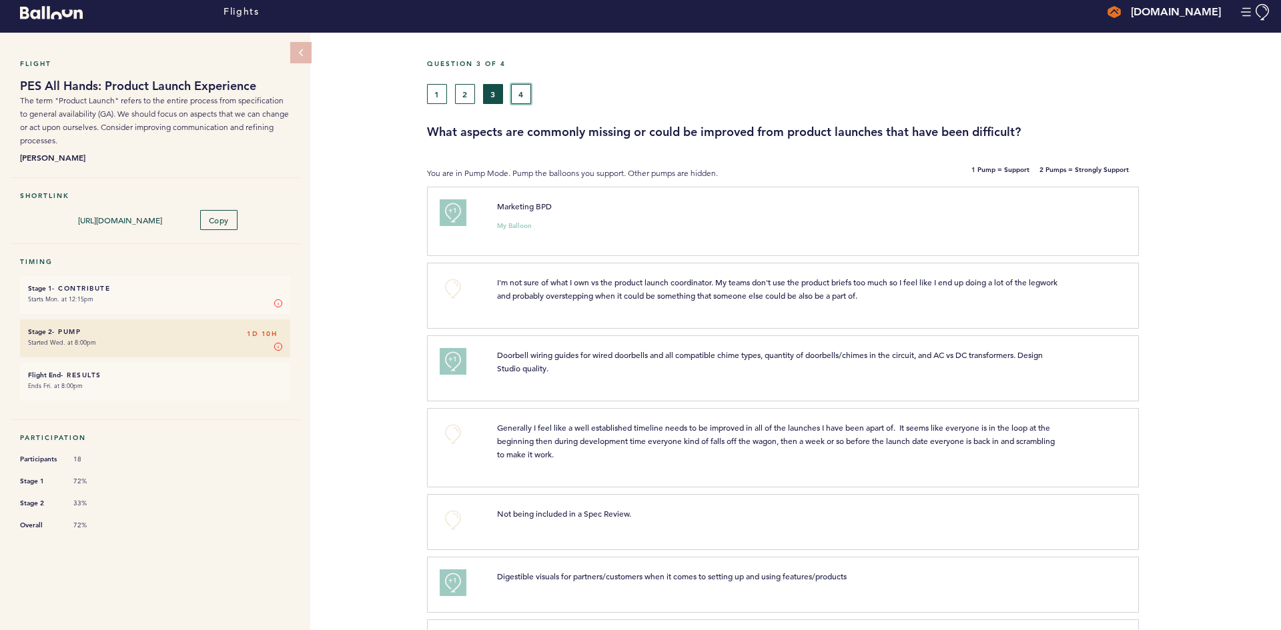
click at [523, 93] on button "4" at bounding box center [521, 94] width 20 height 20
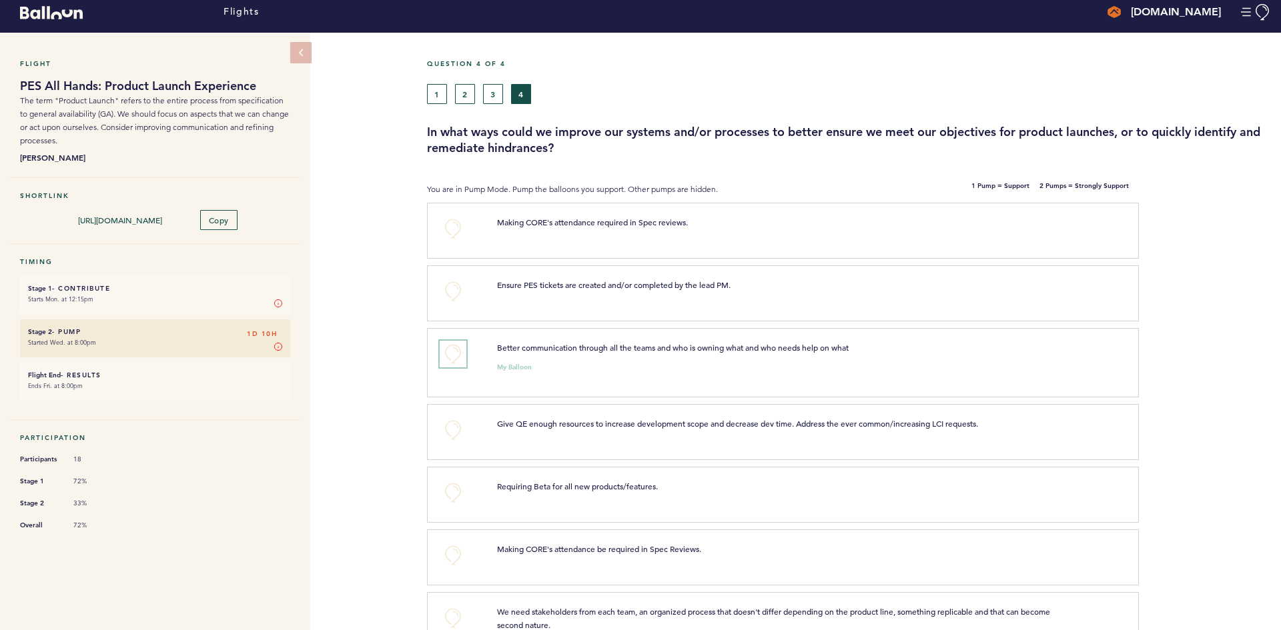
click at [454, 354] on button "+0" at bounding box center [453, 354] width 27 height 27
click at [450, 286] on button "+0" at bounding box center [453, 291] width 27 height 27
click at [456, 293] on span "+1" at bounding box center [452, 289] width 9 height 13
click at [447, 354] on button "+1" at bounding box center [453, 354] width 27 height 27
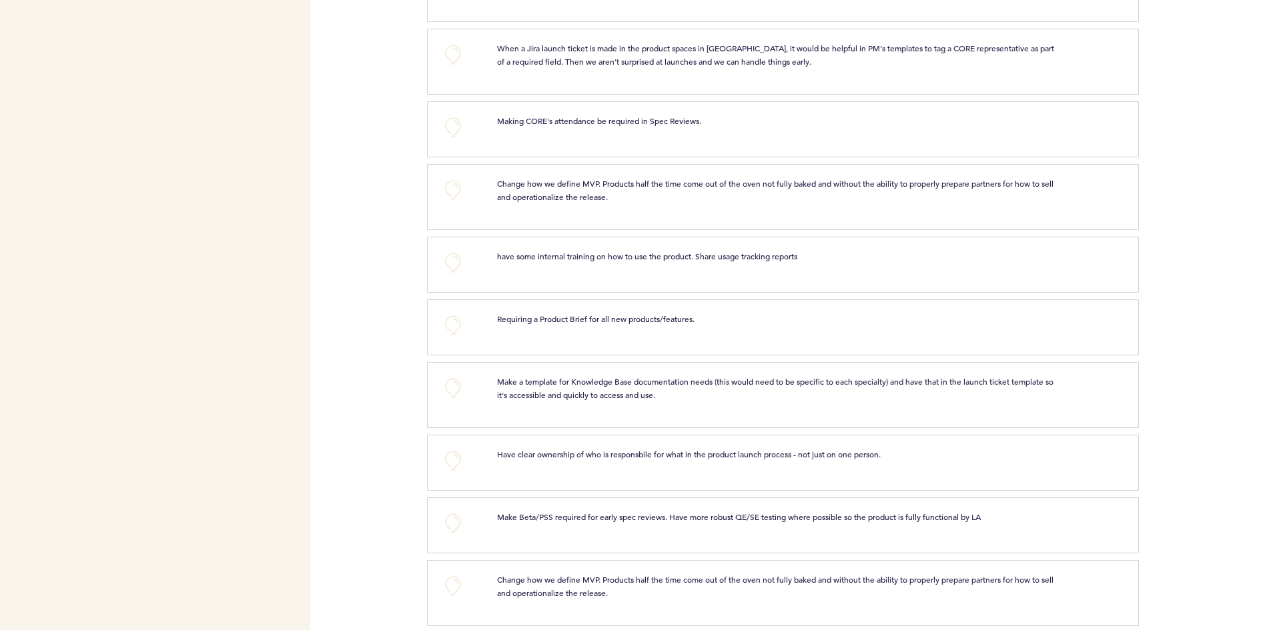
scroll to position [660, 0]
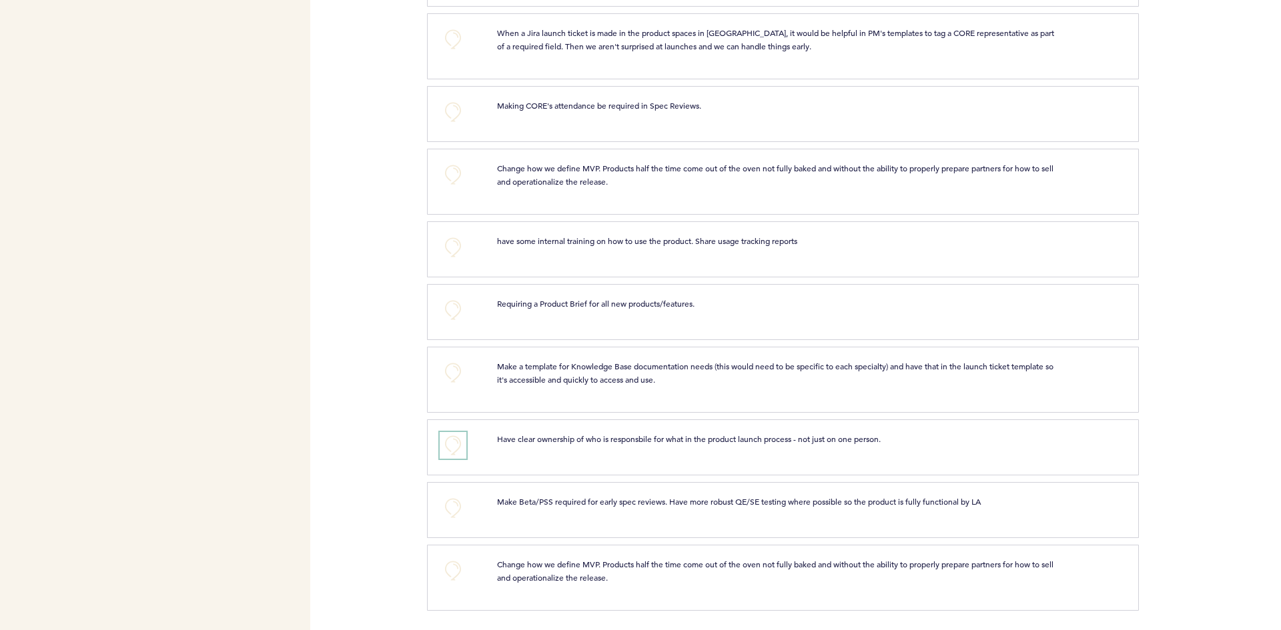
click at [455, 445] on button "+0" at bounding box center [453, 445] width 27 height 27
click at [453, 566] on button "+0" at bounding box center [453, 571] width 27 height 27
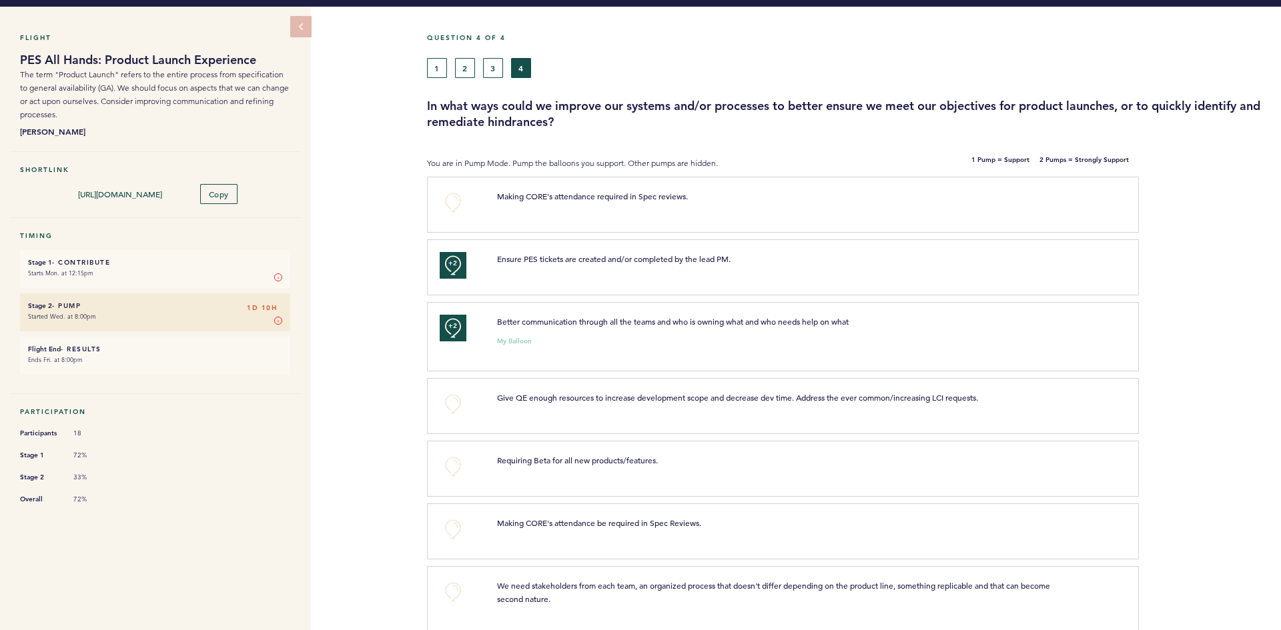
scroll to position [67, 0]
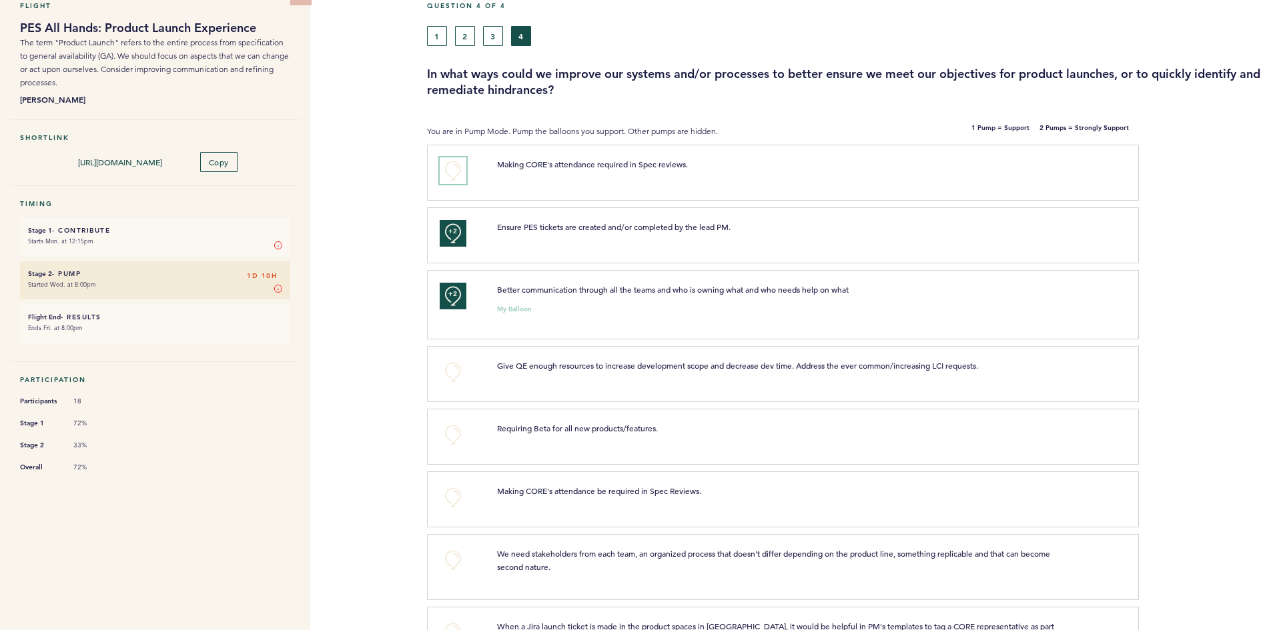
click at [452, 168] on button "+0" at bounding box center [453, 170] width 27 height 27
click at [454, 378] on button "+0" at bounding box center [453, 372] width 27 height 27
drag, startPoint x: 454, startPoint y: 438, endPoint x: 450, endPoint y: 476, distance: 37.6
click at [454, 439] on button "+0" at bounding box center [453, 435] width 27 height 27
drag, startPoint x: 446, startPoint y: 501, endPoint x: 453, endPoint y: 516, distance: 16.1
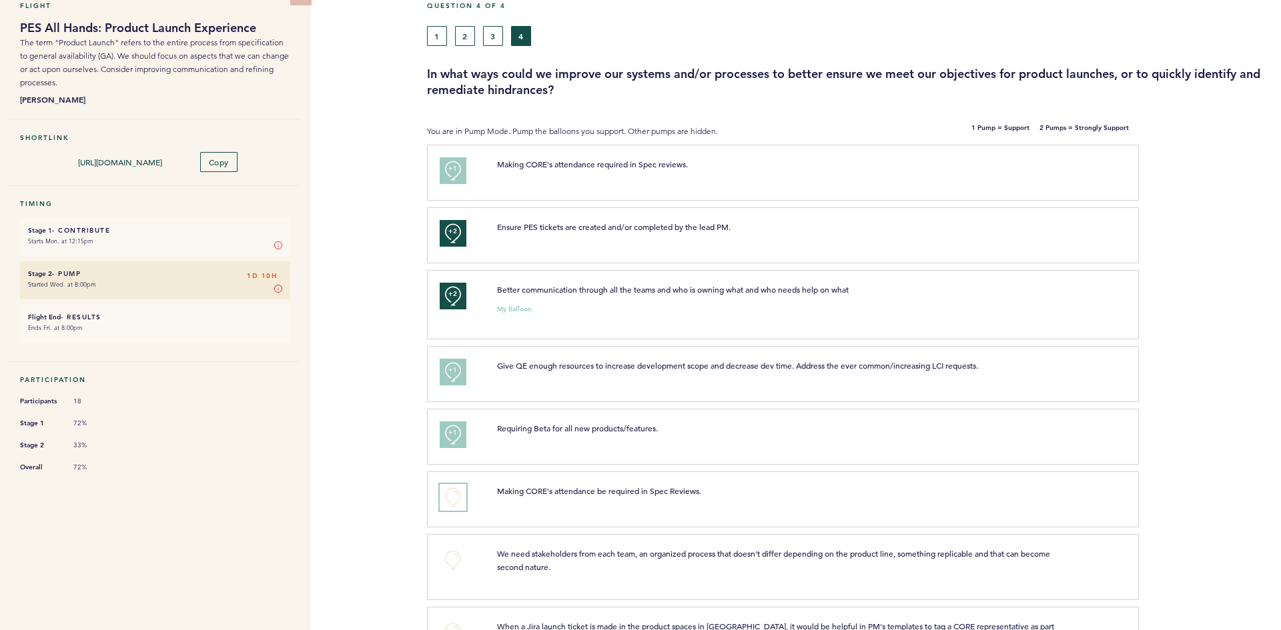
click at [447, 501] on button "+0" at bounding box center [453, 497] width 27 height 27
click at [458, 556] on button "+0" at bounding box center [453, 560] width 27 height 27
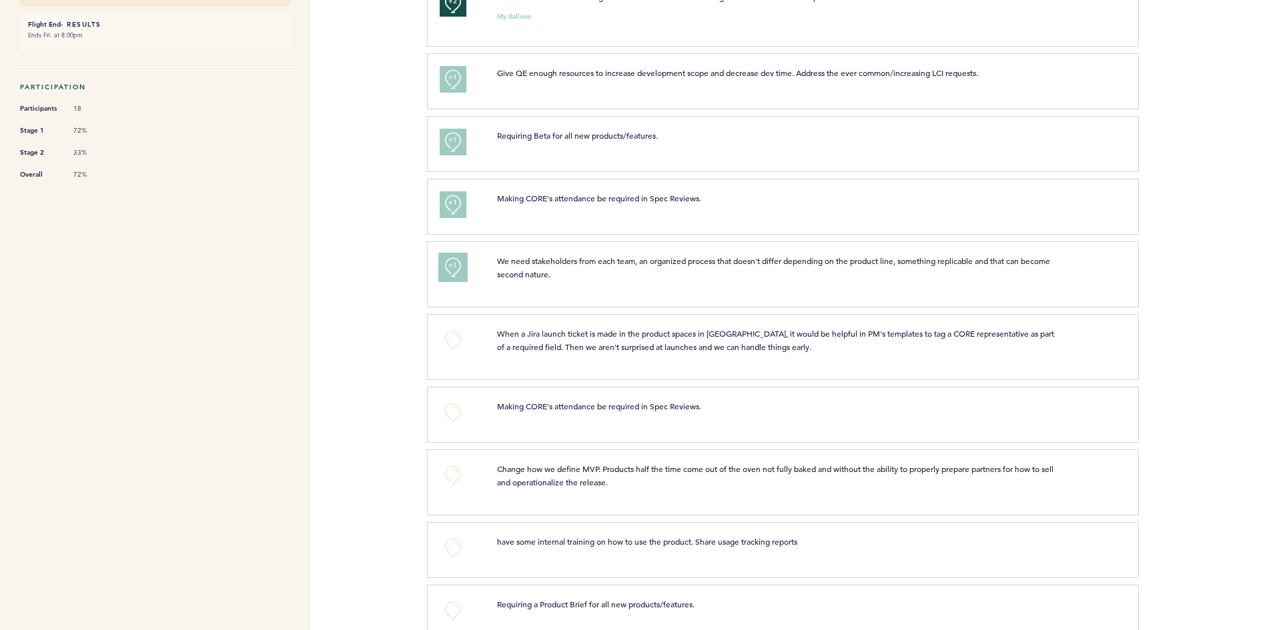
scroll to position [400, 0]
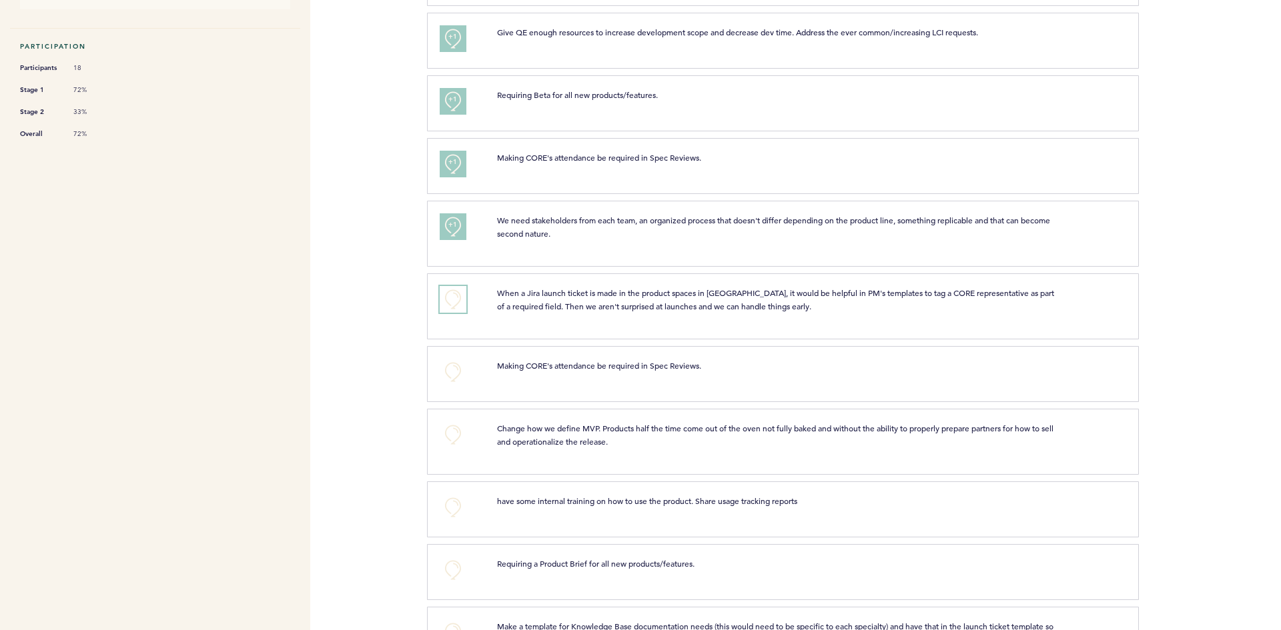
click at [458, 303] on button "+0" at bounding box center [453, 299] width 27 height 27
click at [454, 378] on button "+0" at bounding box center [453, 372] width 27 height 27
click at [452, 440] on button "+0" at bounding box center [453, 435] width 27 height 27
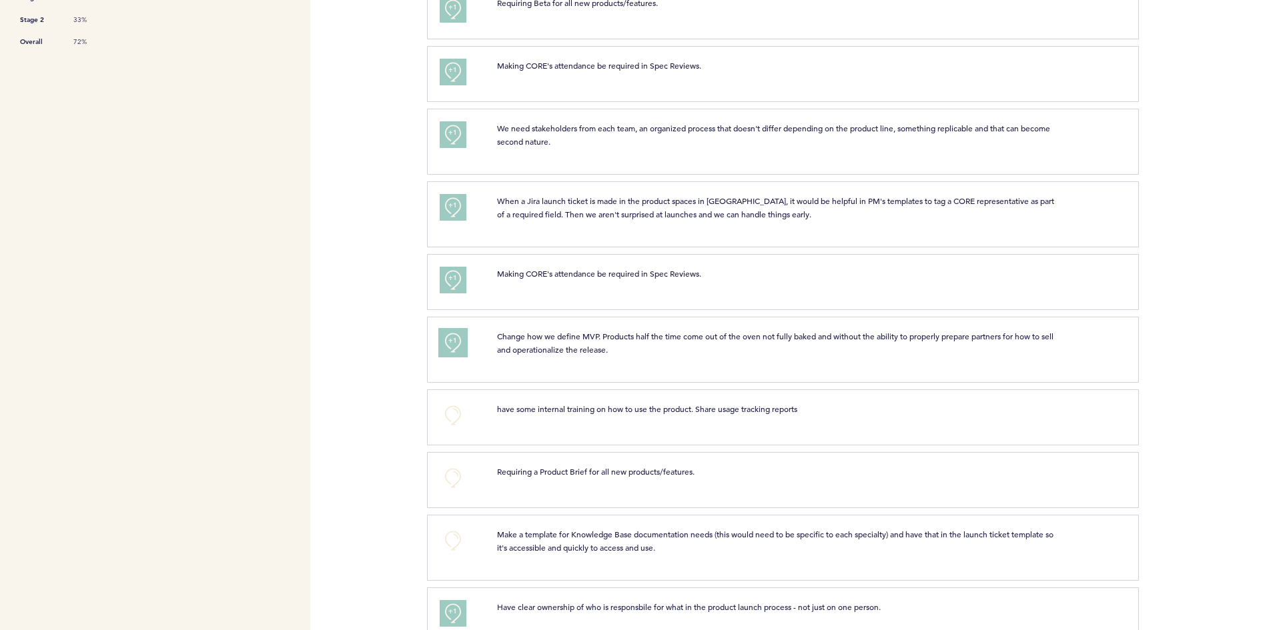
scroll to position [660, 0]
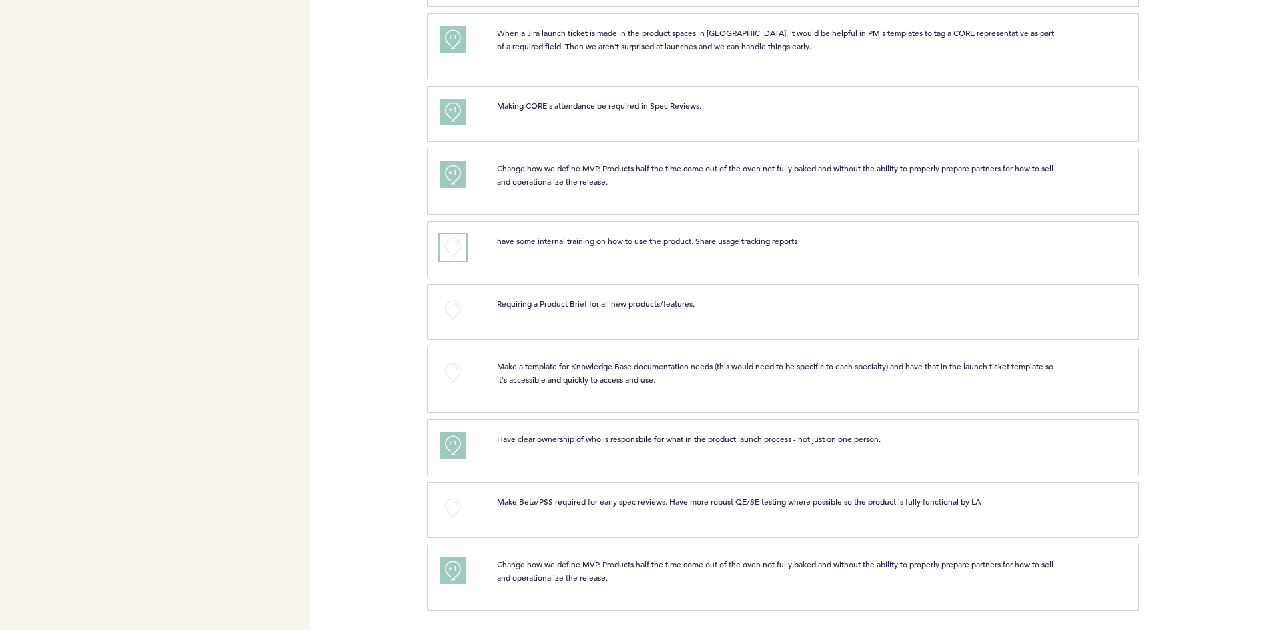
drag, startPoint x: 457, startPoint y: 243, endPoint x: 446, endPoint y: 296, distance: 53.9
click at [456, 243] on button "+0" at bounding box center [453, 247] width 27 height 27
drag, startPoint x: 446, startPoint y: 304, endPoint x: 454, endPoint y: 340, distance: 36.8
click at [446, 305] on button "+0" at bounding box center [453, 310] width 27 height 27
click at [455, 370] on button "+0" at bounding box center [453, 373] width 27 height 27
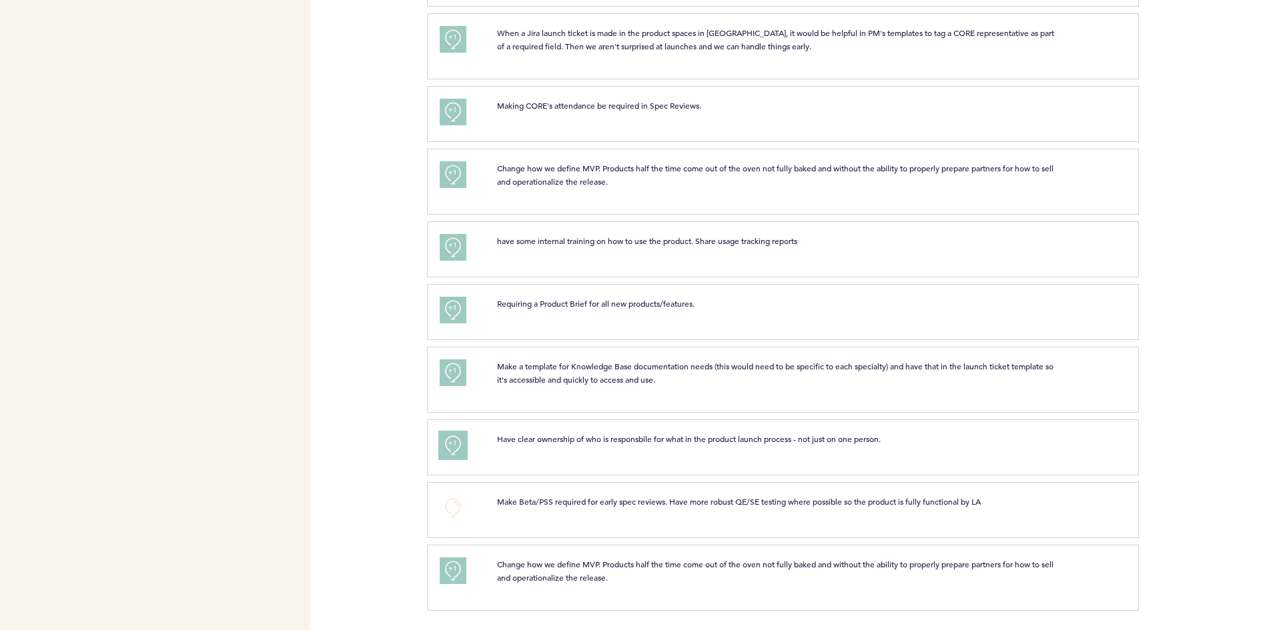
click at [454, 448] on span "+1" at bounding box center [452, 443] width 9 height 13
click at [448, 508] on button "+0" at bounding box center [453, 508] width 27 height 27
click at [454, 571] on span "+1" at bounding box center [452, 568] width 9 height 13
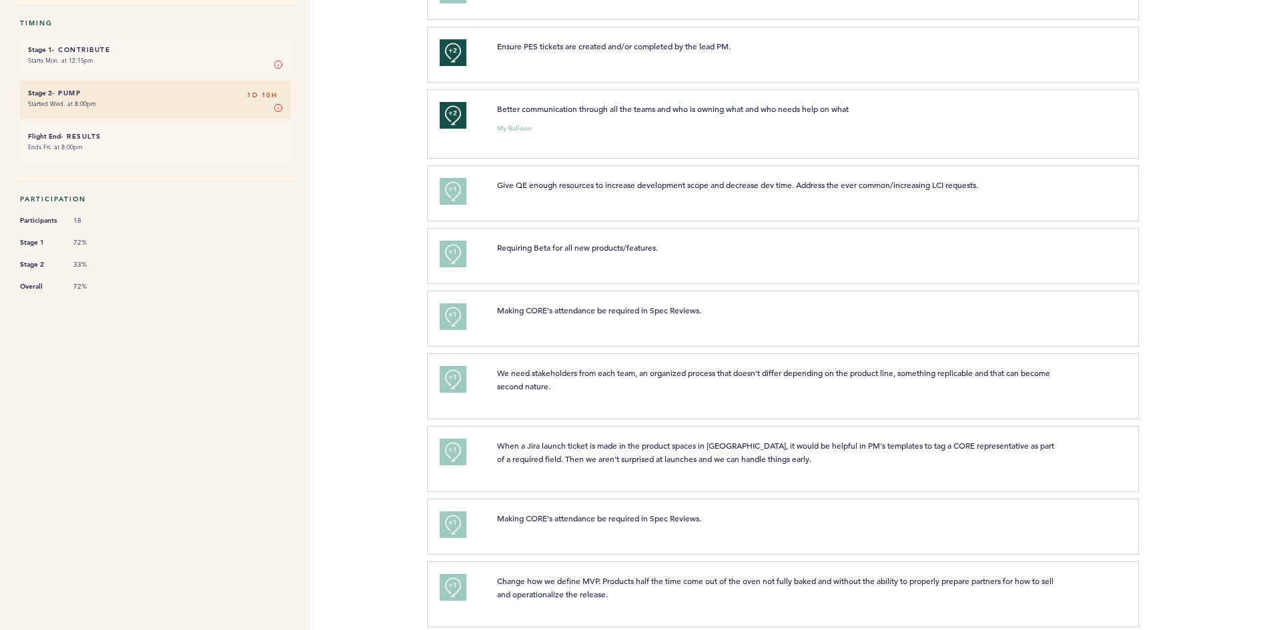
scroll to position [0, 0]
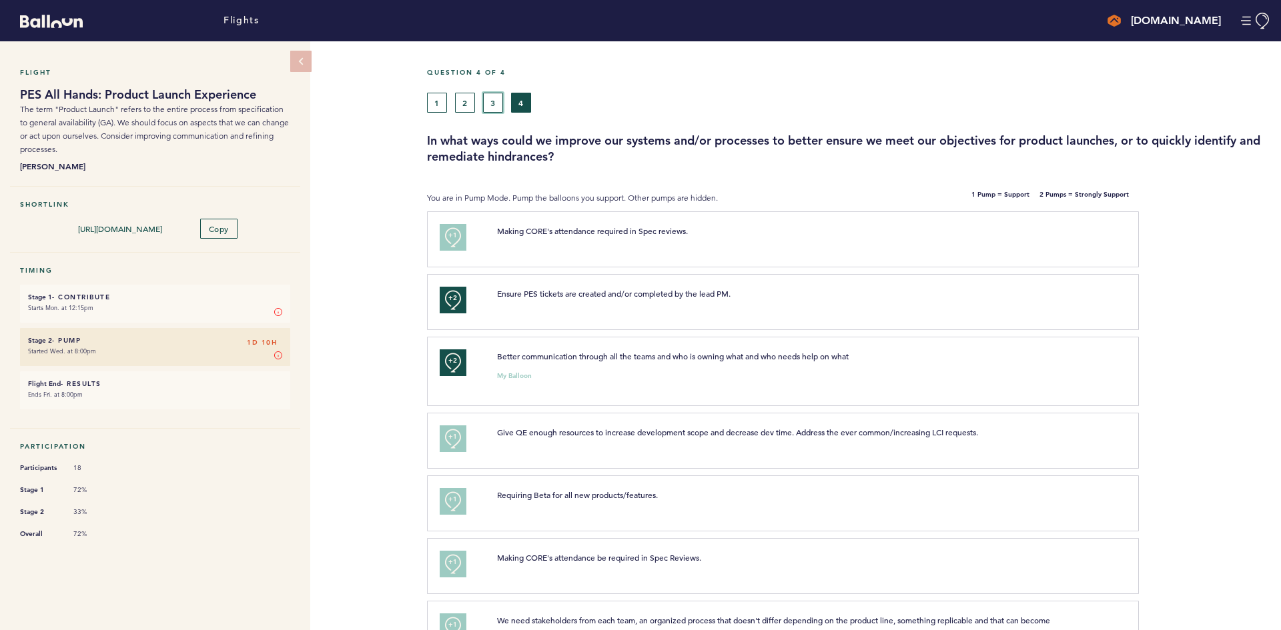
click at [495, 95] on button "3" at bounding box center [493, 103] width 20 height 20
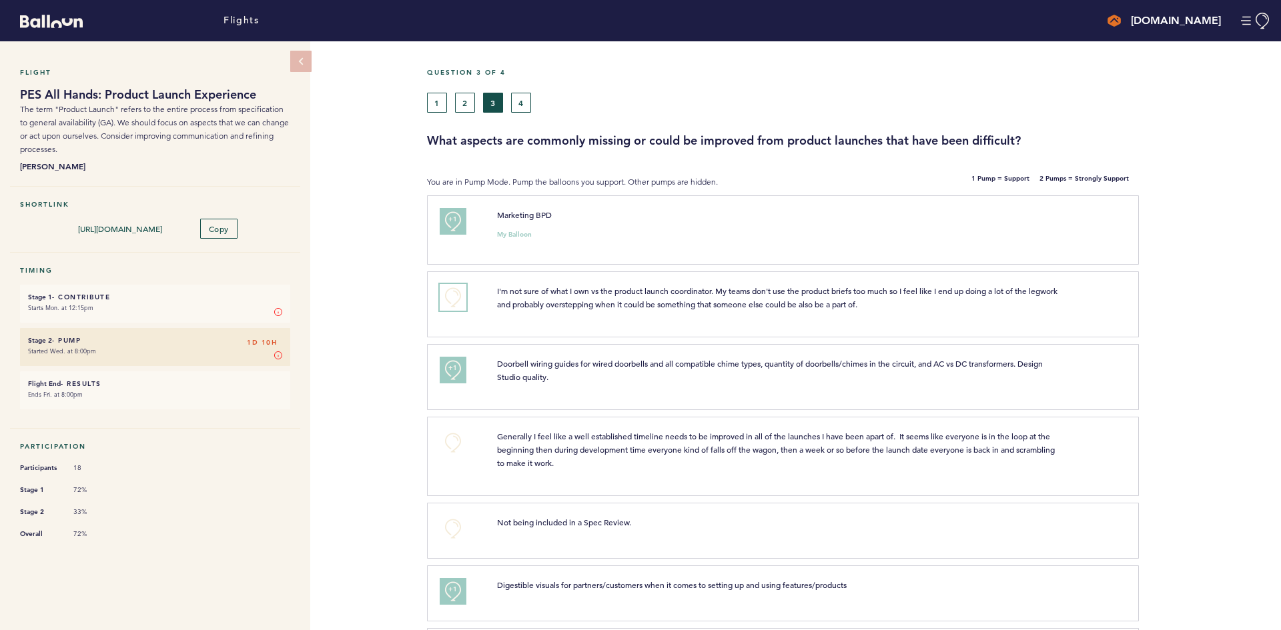
click at [450, 307] on button "+0" at bounding box center [453, 297] width 27 height 27
click at [453, 440] on button "+0" at bounding box center [453, 443] width 27 height 27
click at [452, 530] on button "+0" at bounding box center [453, 529] width 27 height 27
click at [450, 222] on span "+1" at bounding box center [452, 219] width 9 height 13
click at [450, 222] on span "+2" at bounding box center [452, 219] width 9 height 13
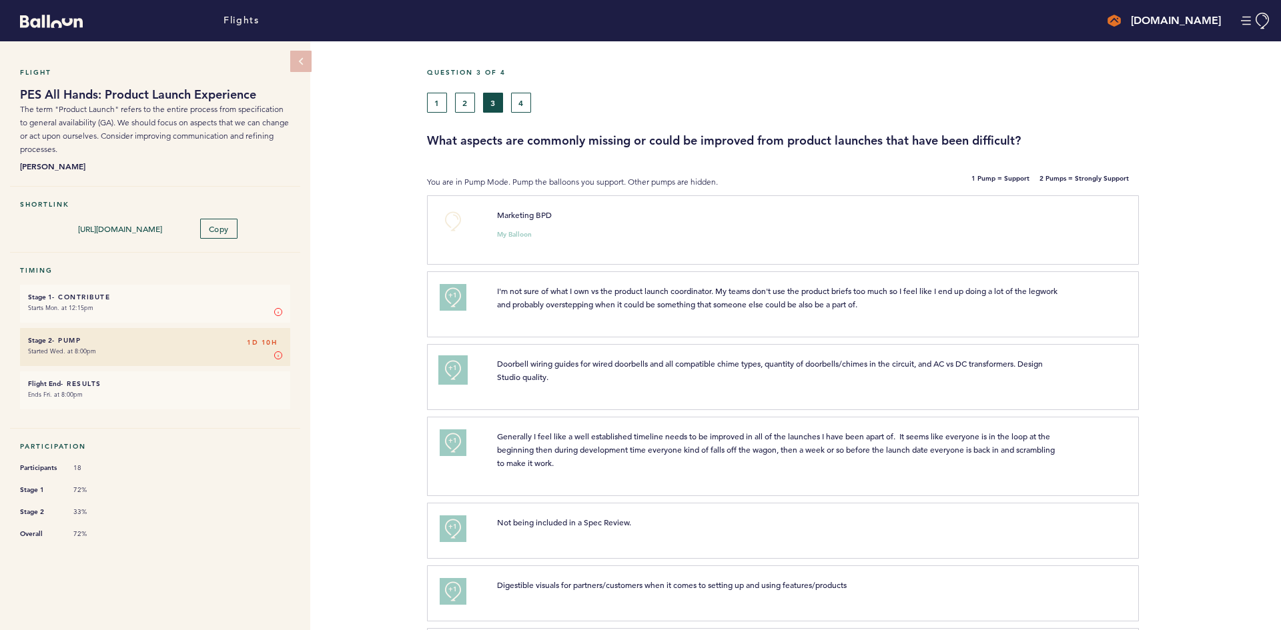
click at [457, 368] on span "+1" at bounding box center [452, 368] width 9 height 13
click at [459, 221] on button "+0" at bounding box center [453, 221] width 27 height 27
click at [459, 221] on button "+1" at bounding box center [453, 221] width 27 height 27
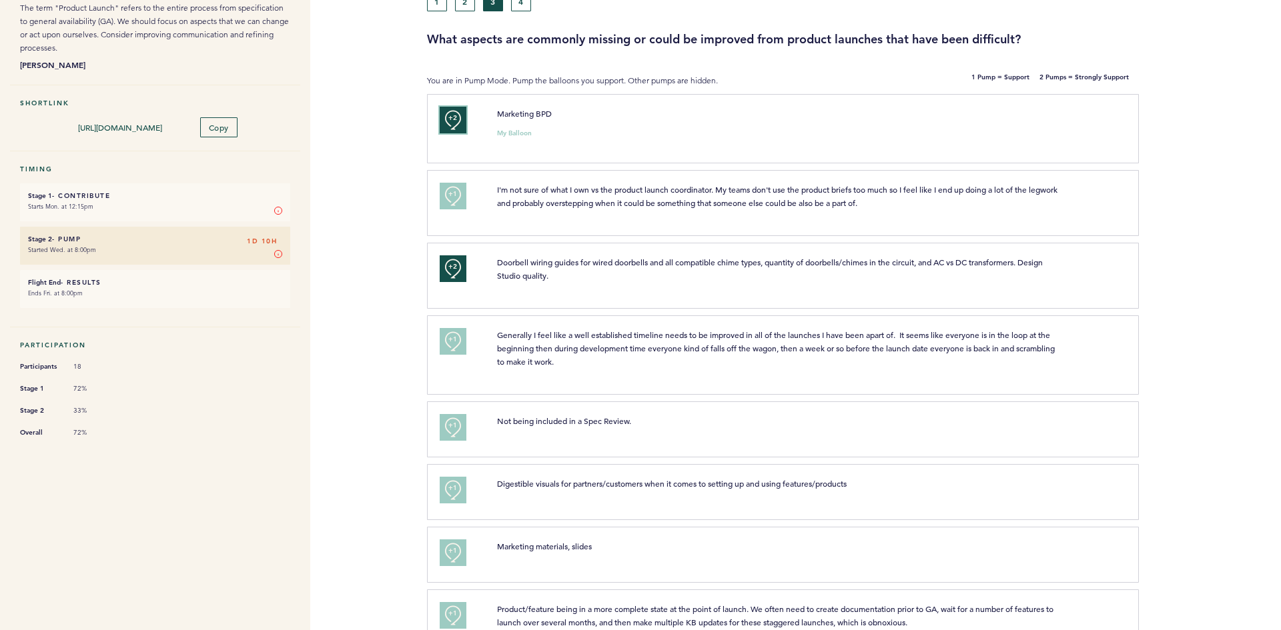
scroll to position [133, 0]
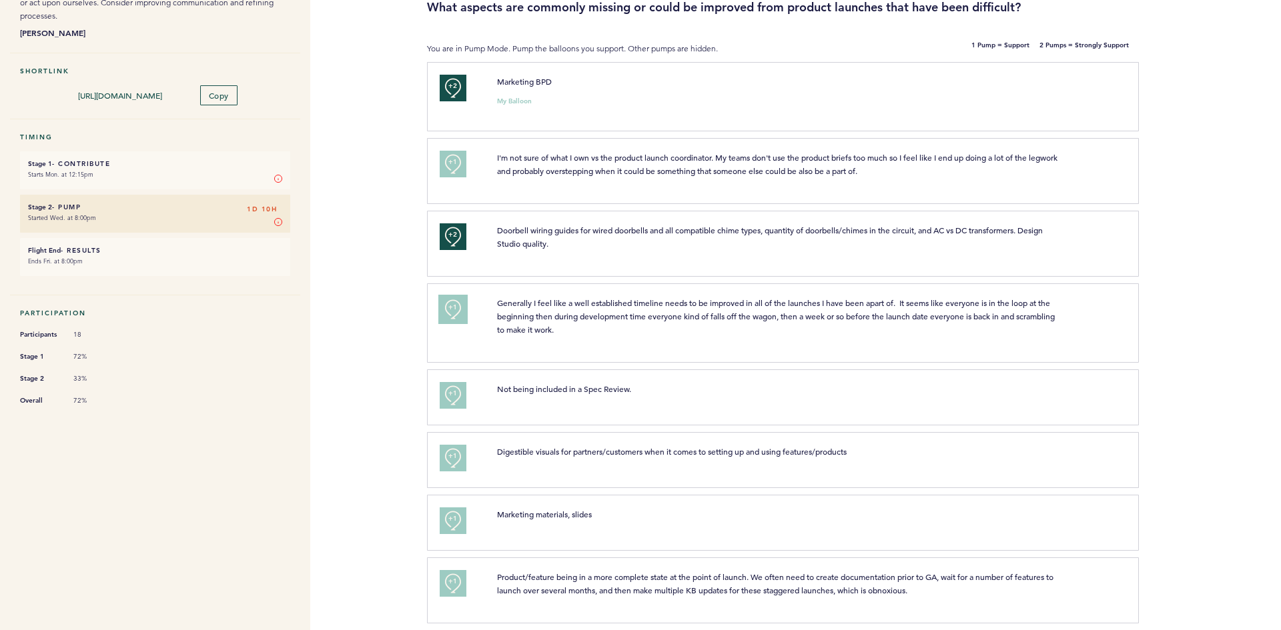
click at [451, 307] on span "+1" at bounding box center [452, 307] width 9 height 13
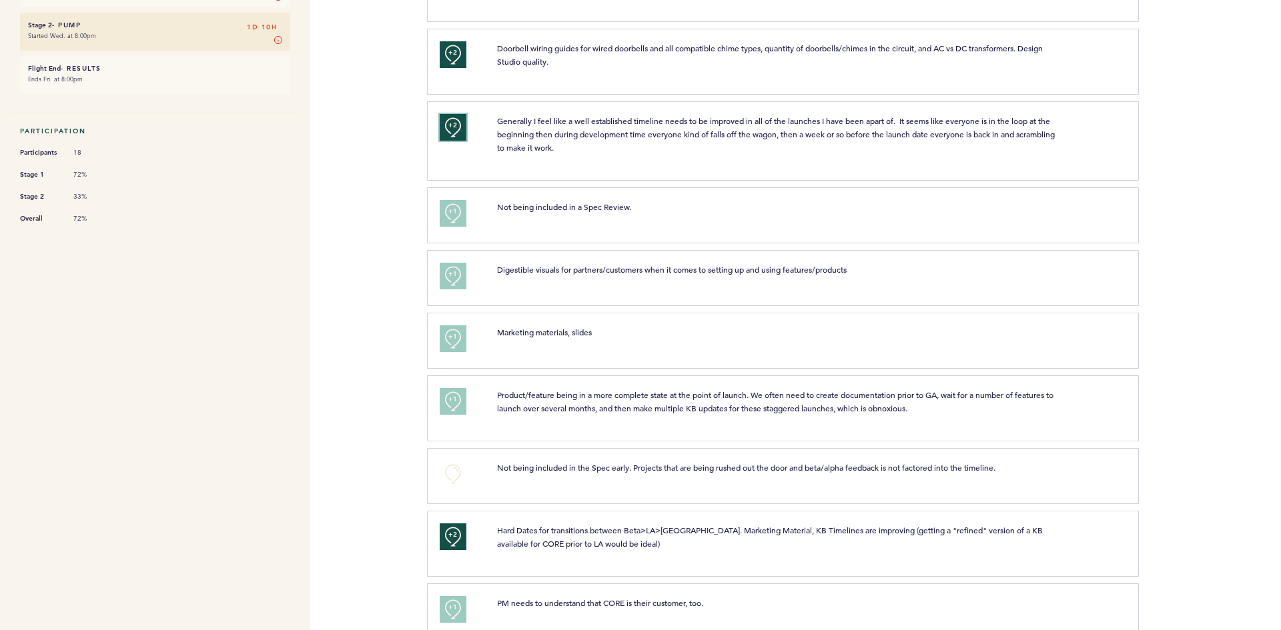
scroll to position [334, 0]
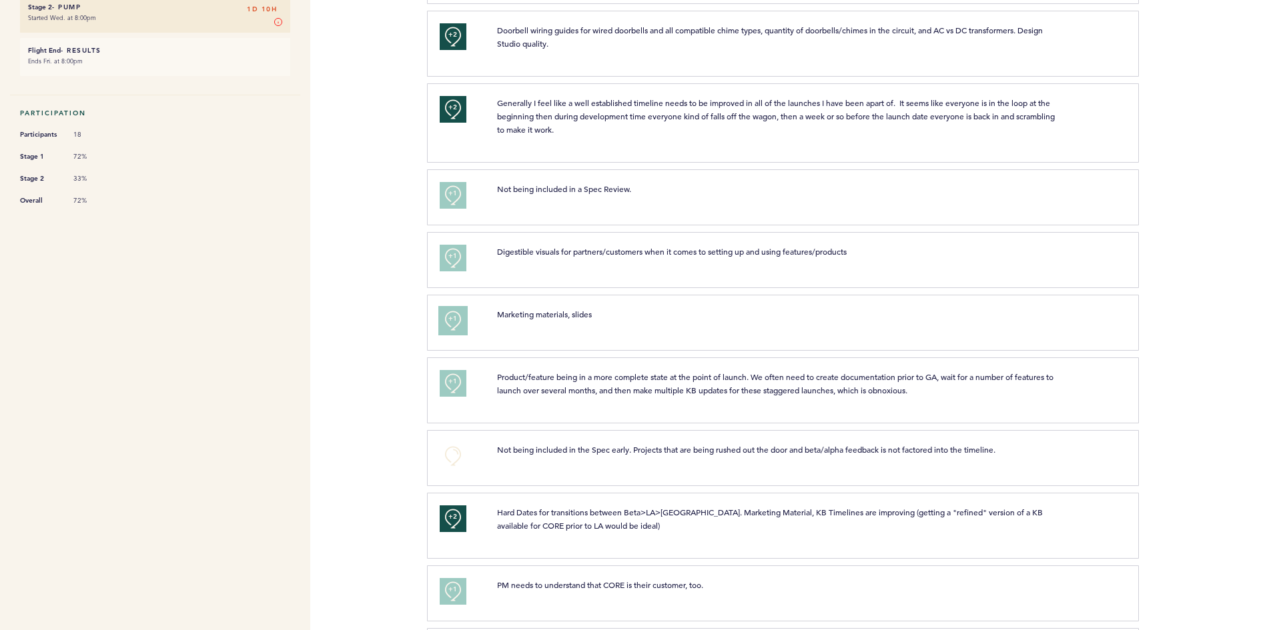
click at [450, 319] on span "+1" at bounding box center [452, 318] width 9 height 13
click at [454, 452] on button "+0" at bounding box center [453, 456] width 27 height 27
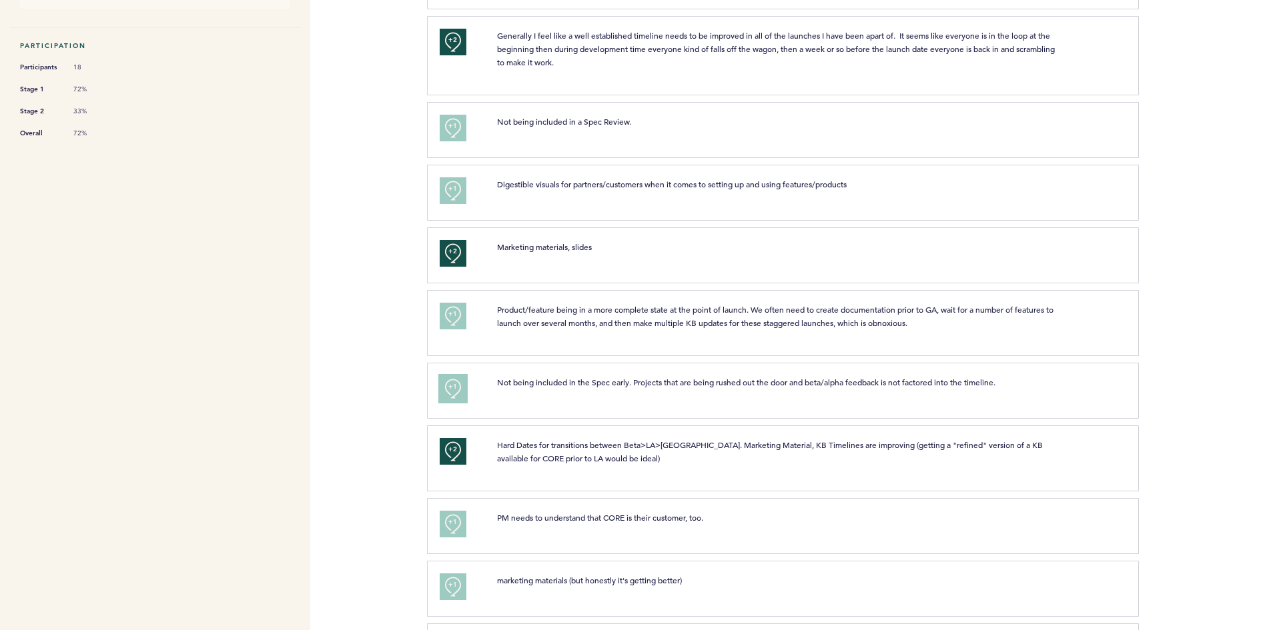
scroll to position [467, 0]
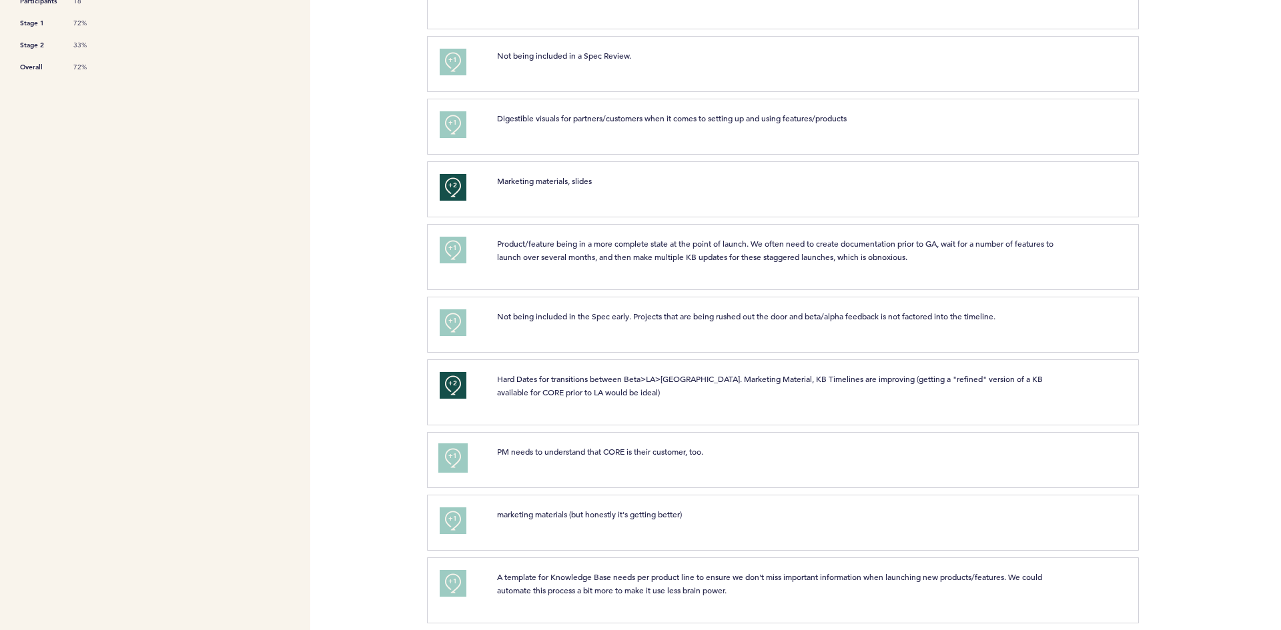
click at [456, 456] on span "+1" at bounding box center [452, 456] width 9 height 13
drag, startPoint x: 460, startPoint y: 519, endPoint x: 470, endPoint y: 529, distance: 14.1
click at [460, 519] on button "+1" at bounding box center [453, 521] width 27 height 27
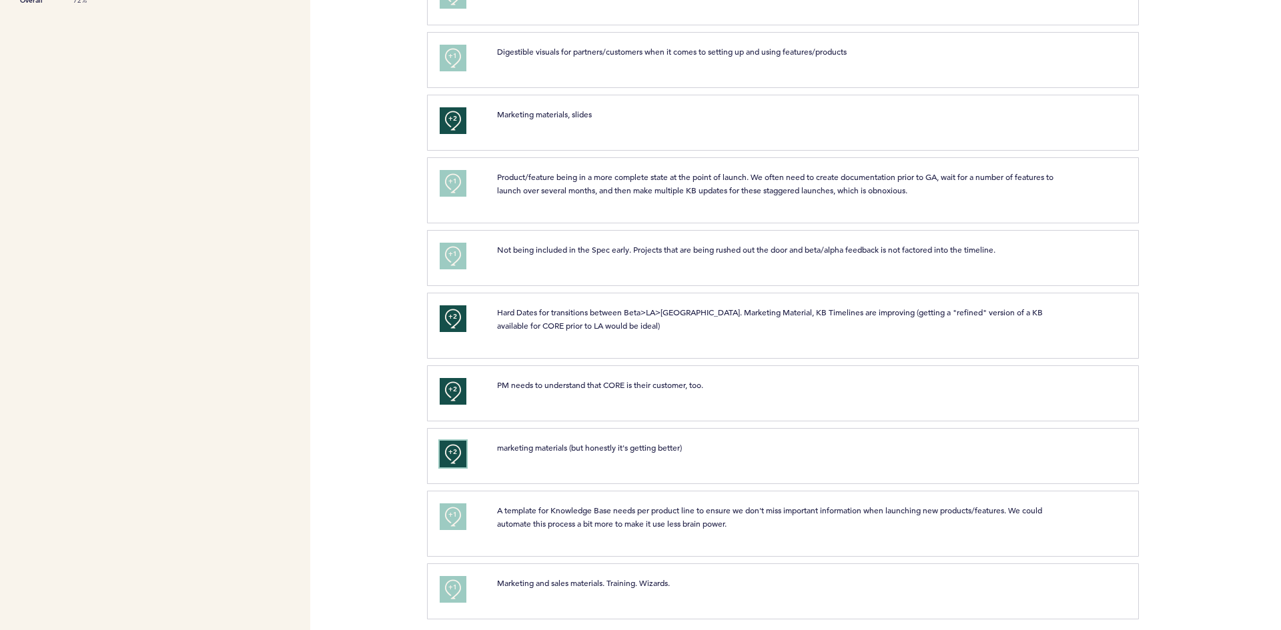
scroll to position [542, 0]
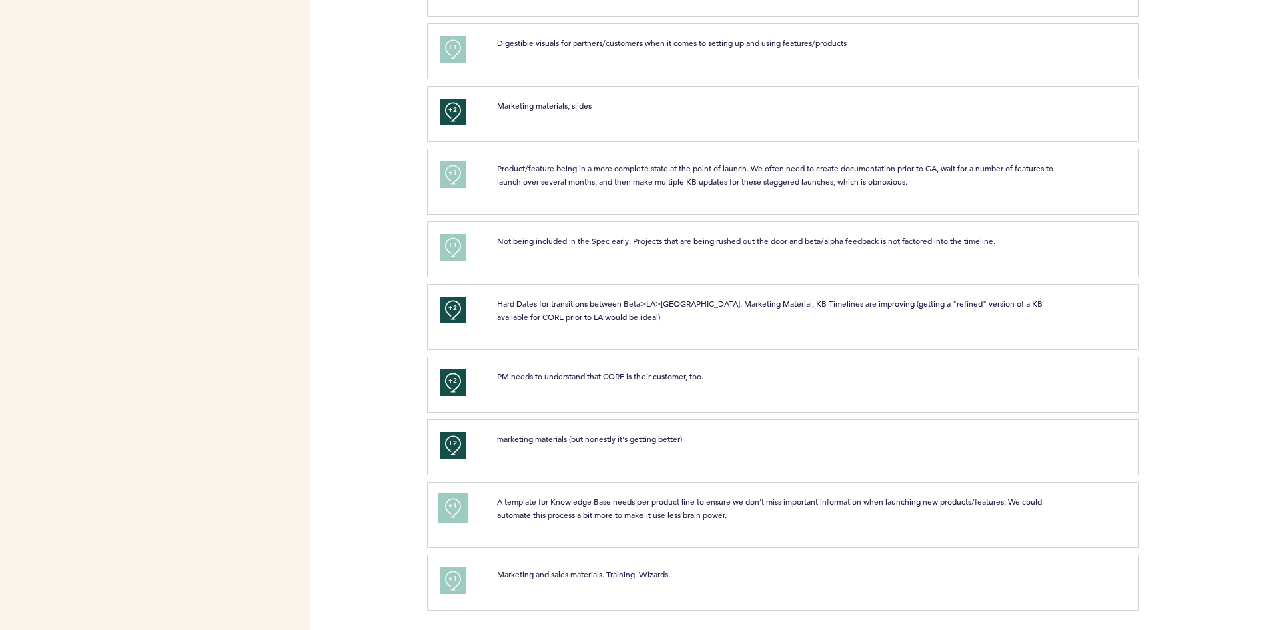
click at [462, 504] on button "+1" at bounding box center [453, 508] width 27 height 27
click at [452, 576] on span "+1" at bounding box center [452, 578] width 9 height 13
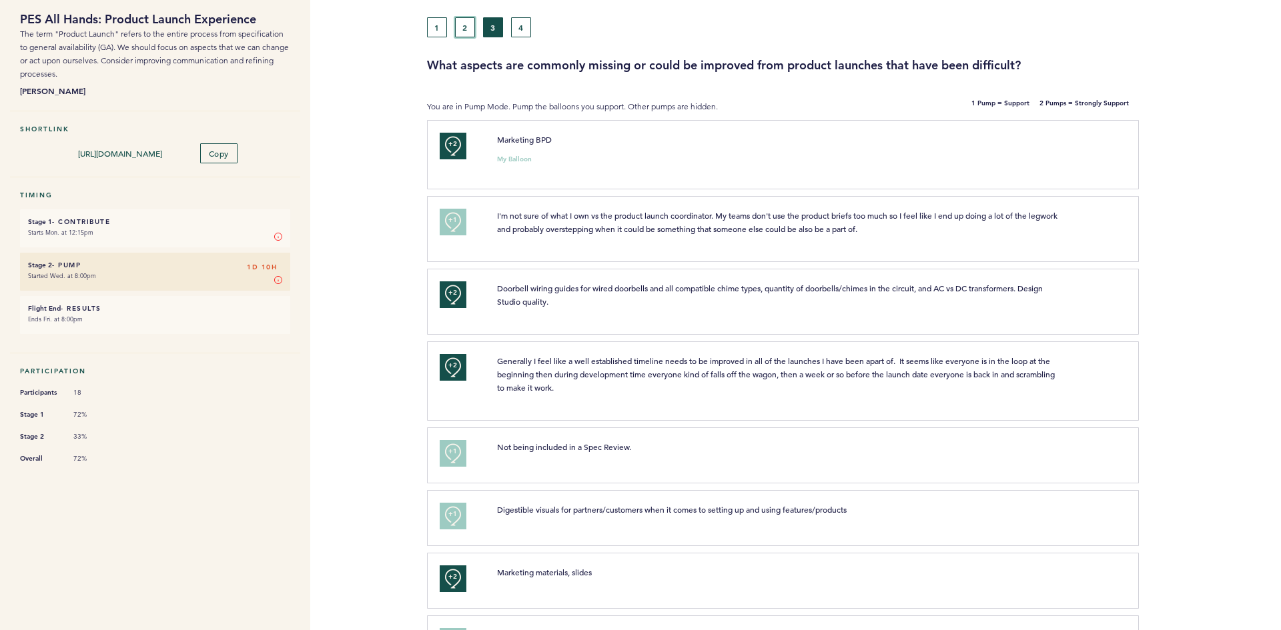
click at [462, 34] on button "2" at bounding box center [465, 27] width 20 height 20
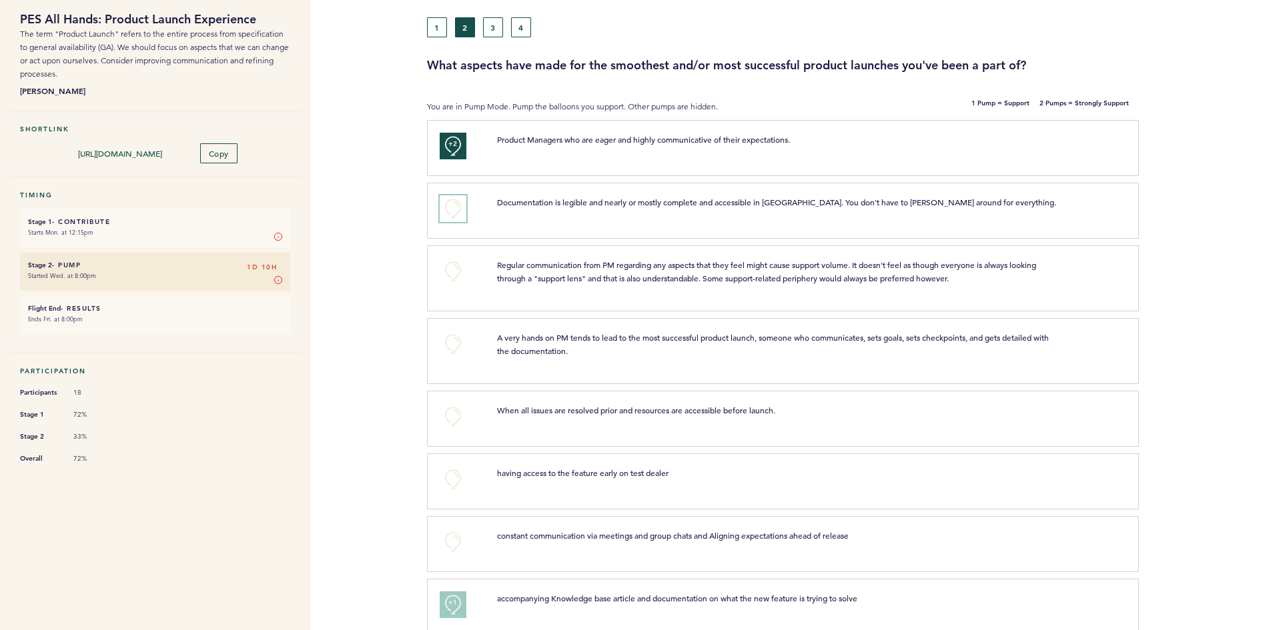
click at [448, 211] on button "+0" at bounding box center [453, 208] width 27 height 27
drag, startPoint x: 458, startPoint y: 276, endPoint x: 452, endPoint y: 315, distance: 39.1
click at [458, 277] on button "+0" at bounding box center [453, 271] width 27 height 27
drag, startPoint x: 452, startPoint y: 341, endPoint x: 458, endPoint y: 379, distance: 38.5
click at [452, 344] on button "+0" at bounding box center [453, 344] width 27 height 27
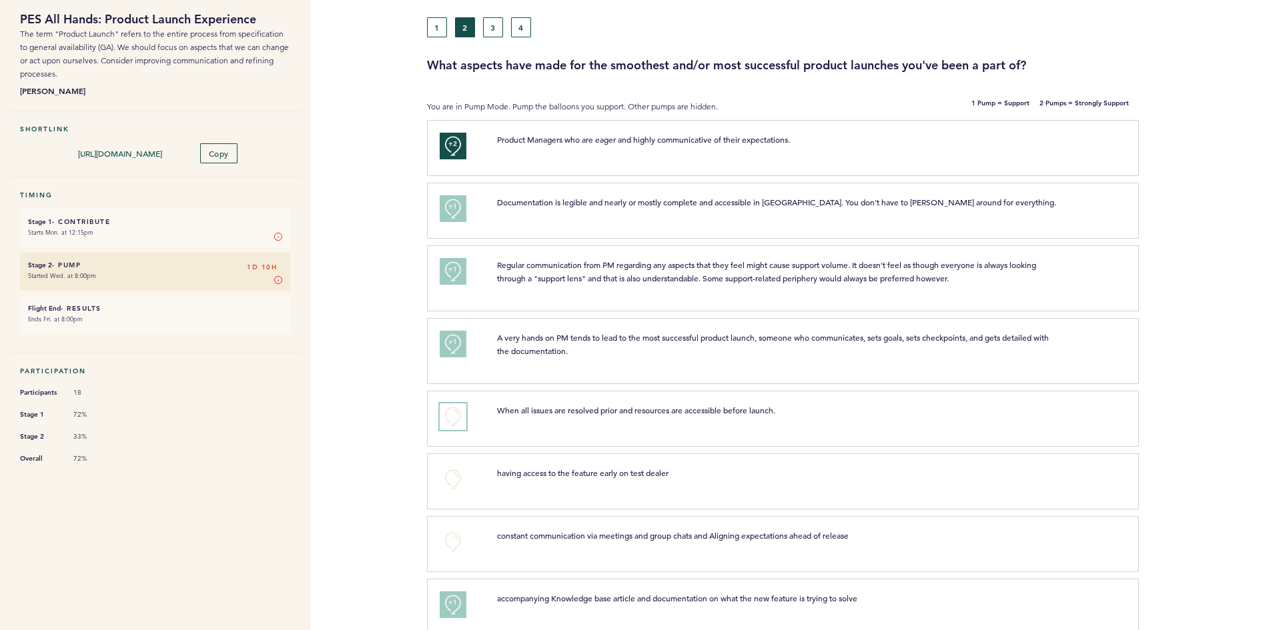
drag, startPoint x: 451, startPoint y: 407, endPoint x: 458, endPoint y: 437, distance: 30.7
click at [452, 409] on button "+0" at bounding box center [453, 417] width 27 height 27
drag, startPoint x: 458, startPoint y: 475, endPoint x: 457, endPoint y: 488, distance: 12.7
click at [458, 477] on button "+0" at bounding box center [453, 479] width 27 height 27
drag, startPoint x: 450, startPoint y: 537, endPoint x: 451, endPoint y: 544, distance: 6.8
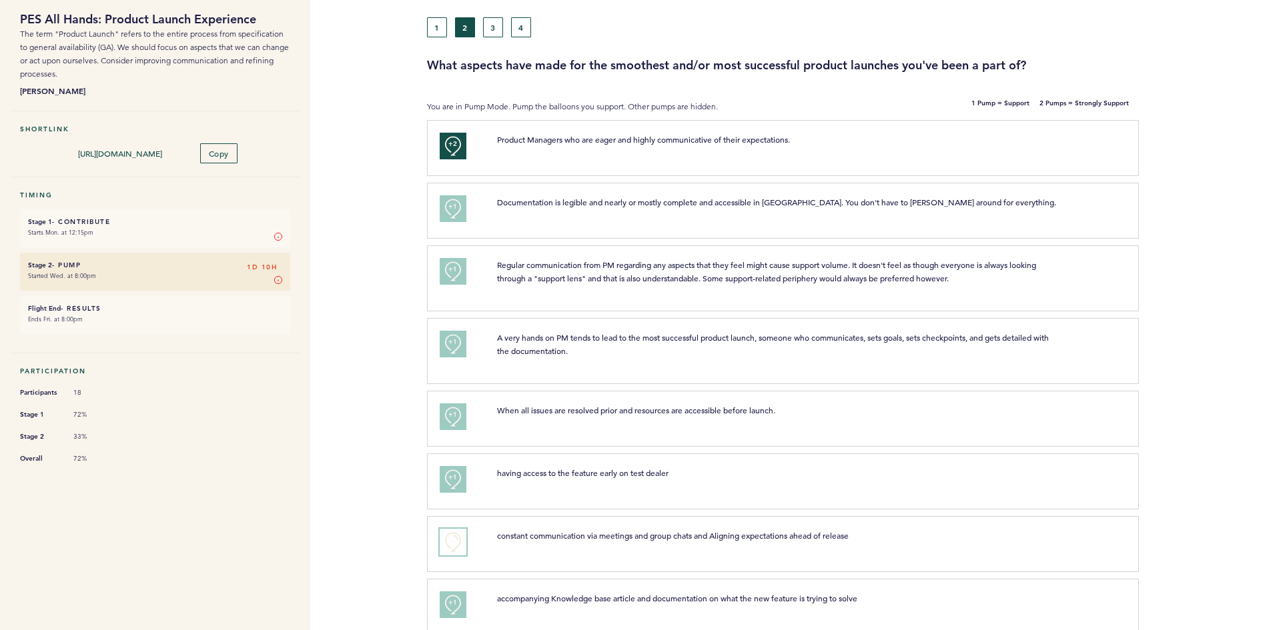
click at [450, 538] on button "+0" at bounding box center [453, 542] width 27 height 27
click at [456, 606] on span "+1" at bounding box center [452, 602] width 9 height 13
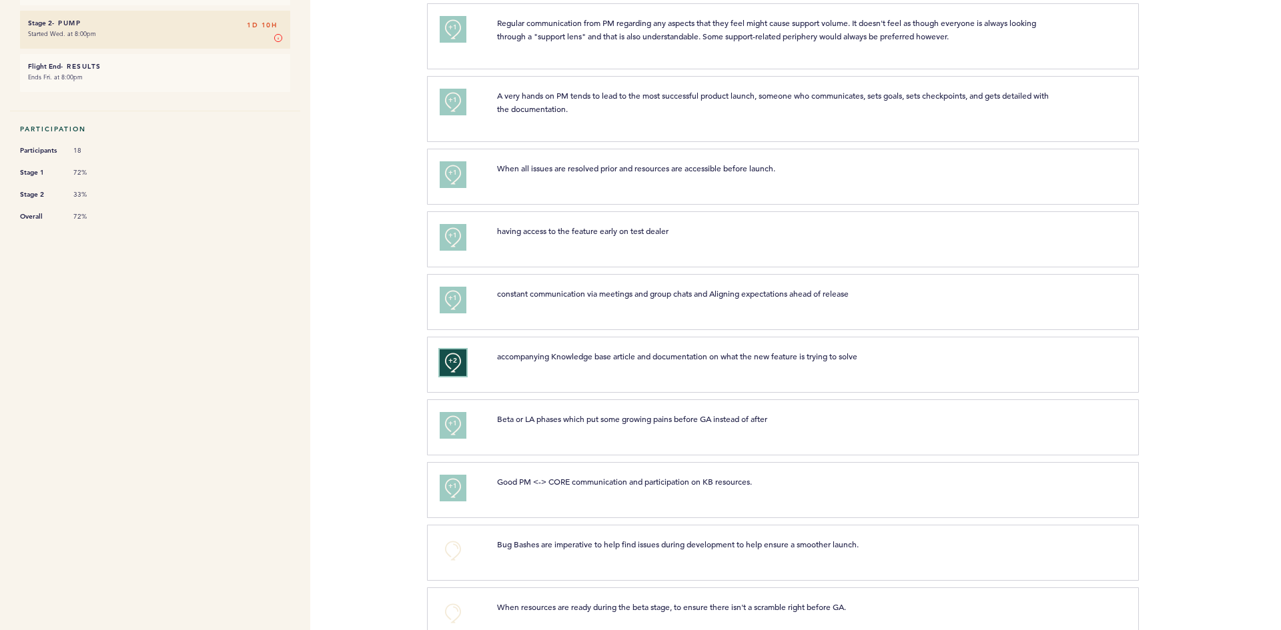
scroll to position [342, 0]
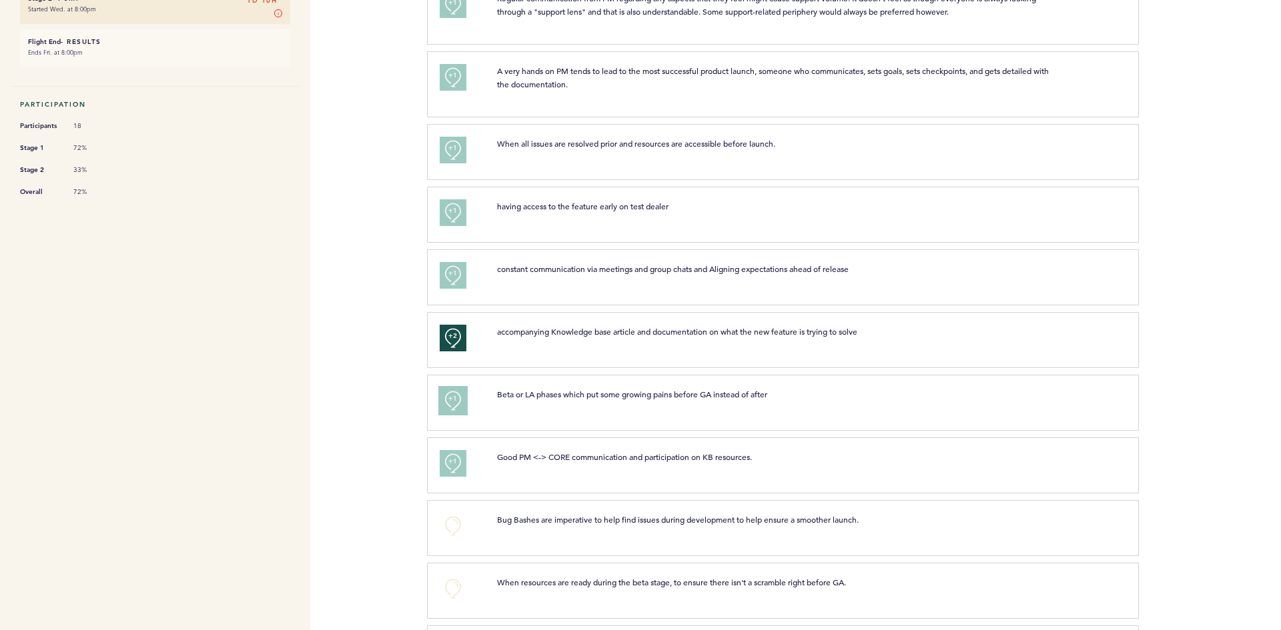
drag, startPoint x: 450, startPoint y: 403, endPoint x: 448, endPoint y: 465, distance: 62.1
click at [450, 403] on span "+1" at bounding box center [452, 398] width 9 height 13
click at [448, 466] on span "+1" at bounding box center [452, 461] width 9 height 13
click at [458, 528] on button "+0" at bounding box center [453, 526] width 27 height 27
click at [448, 585] on button "+0" at bounding box center [453, 589] width 27 height 27
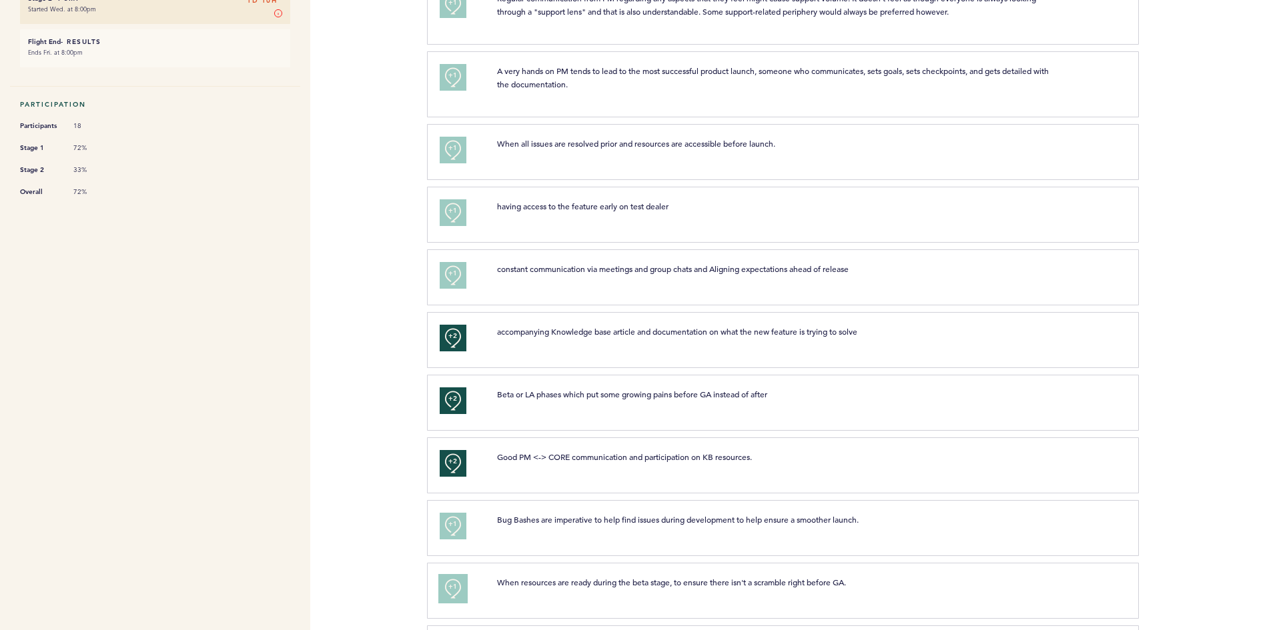
scroll to position [609, 0]
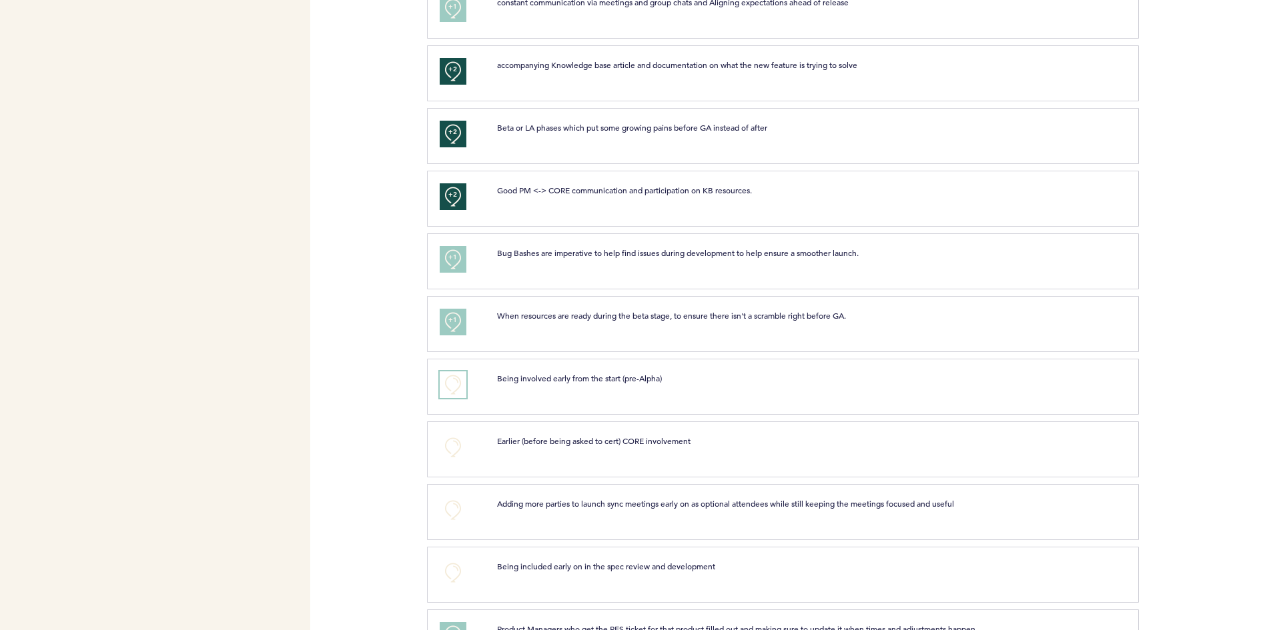
click at [454, 379] on button "+0" at bounding box center [453, 385] width 27 height 27
click at [450, 450] on button "+0" at bounding box center [453, 447] width 27 height 27
click at [457, 524] on div "+0 Adding more parties to launch sync meetings early on as optional attendees w…" at bounding box center [783, 512] width 712 height 56
drag, startPoint x: 454, startPoint y: 486, endPoint x: 450, endPoint y: 495, distance: 9.9
click at [454, 486] on div "+0 Adding more parties to launch sync meetings early on as optional attendees w…" at bounding box center [783, 512] width 712 height 56
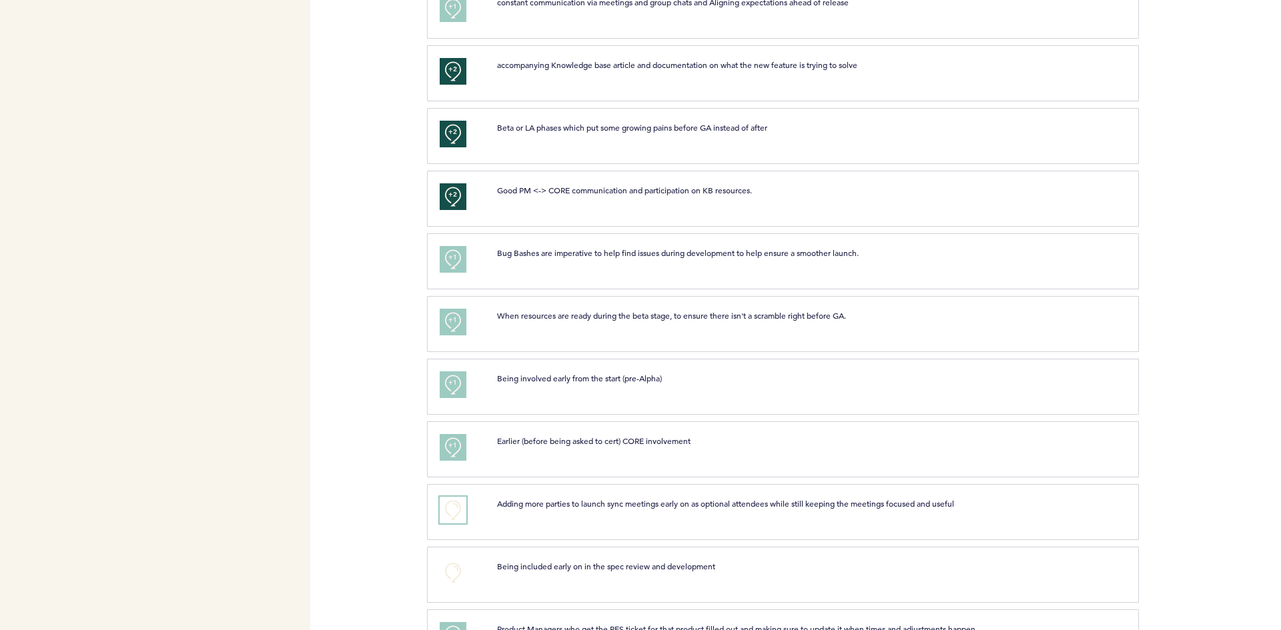
click at [446, 512] on button "+0" at bounding box center [453, 510] width 27 height 27
click at [454, 565] on button "+0" at bounding box center [453, 573] width 27 height 27
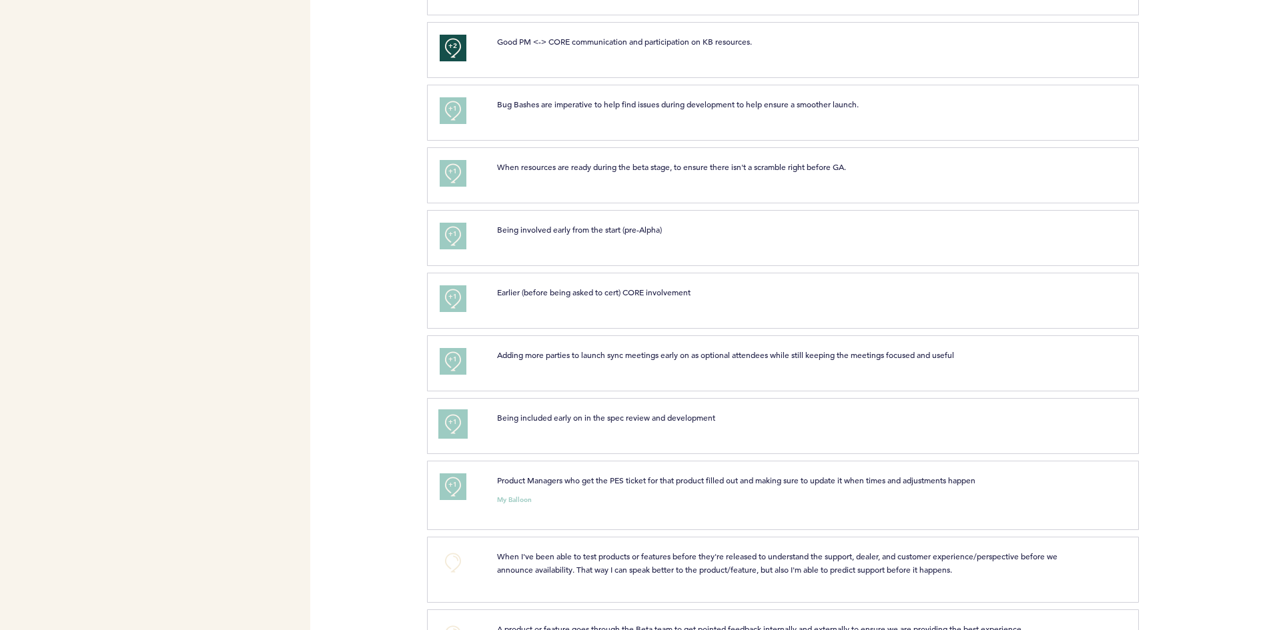
scroll to position [809, 0]
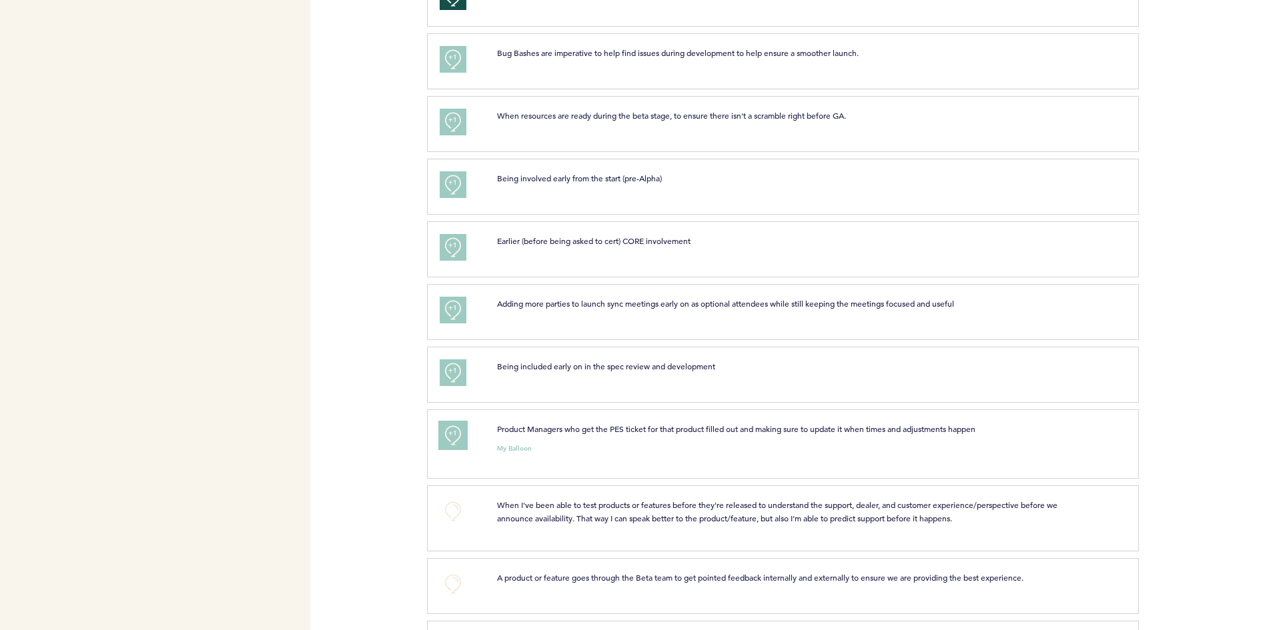
click at [459, 442] on button "+1" at bounding box center [453, 435] width 27 height 27
click at [445, 516] on button "+0" at bounding box center [453, 511] width 27 height 27
click at [450, 581] on button "+0" at bounding box center [453, 584] width 27 height 27
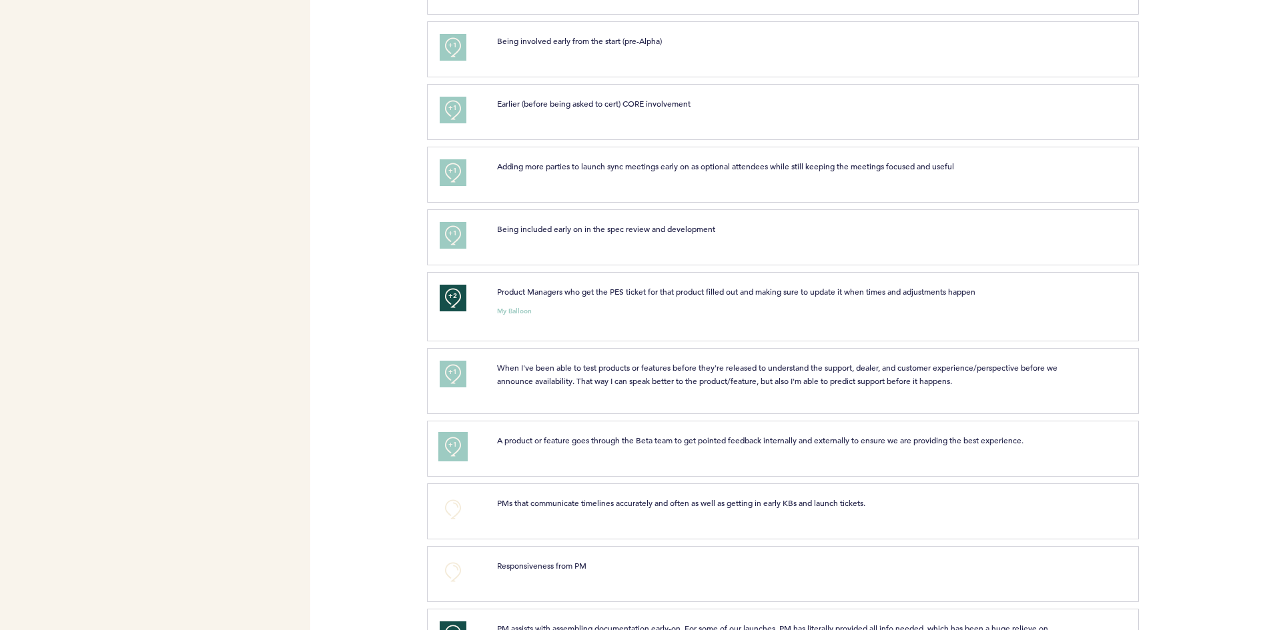
scroll to position [1009, 0]
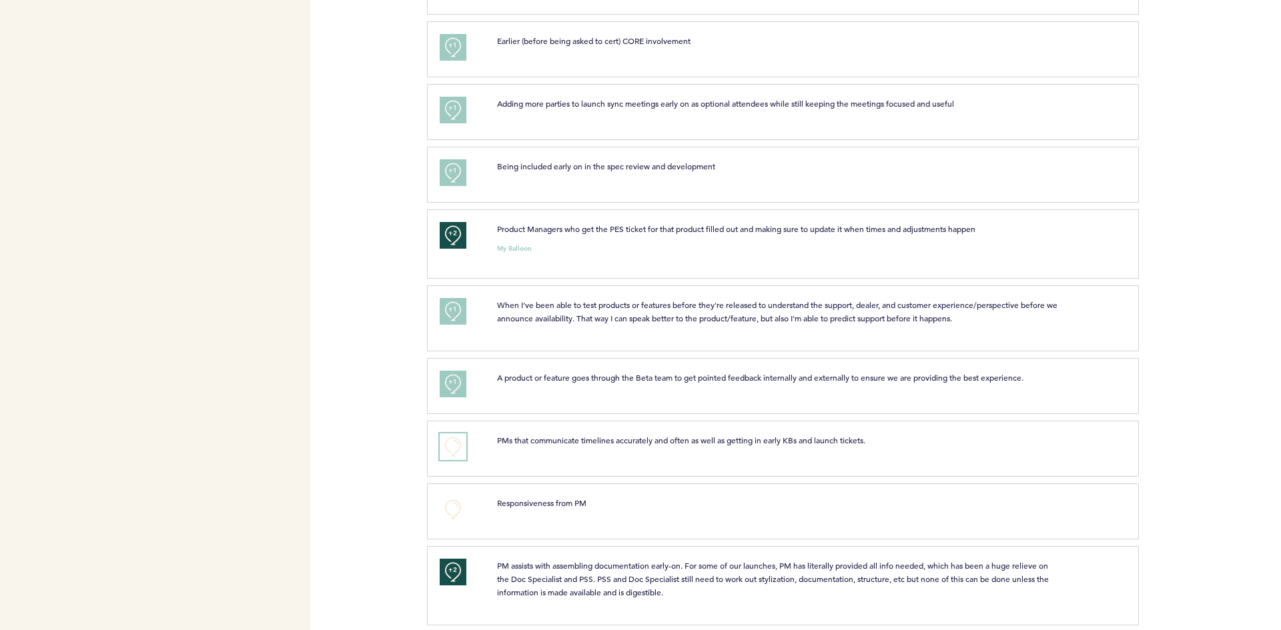
click at [461, 436] on button "+0" at bounding box center [453, 447] width 27 height 27
click at [451, 508] on button "+0" at bounding box center [453, 509] width 27 height 27
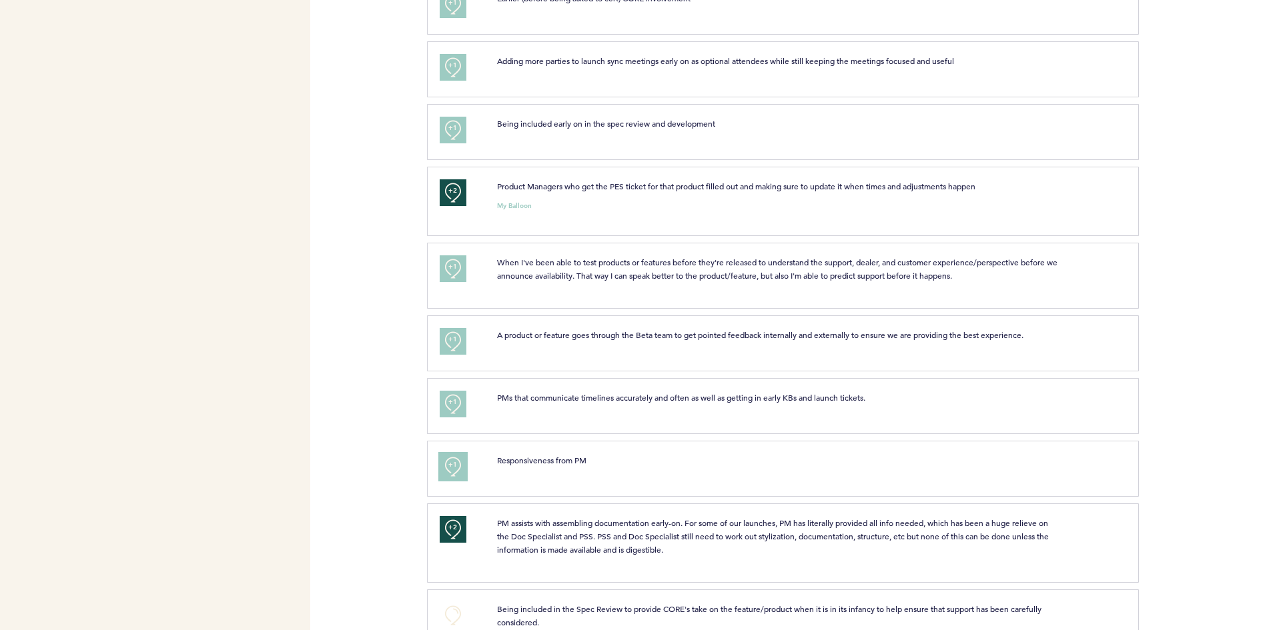
scroll to position [1097, 0]
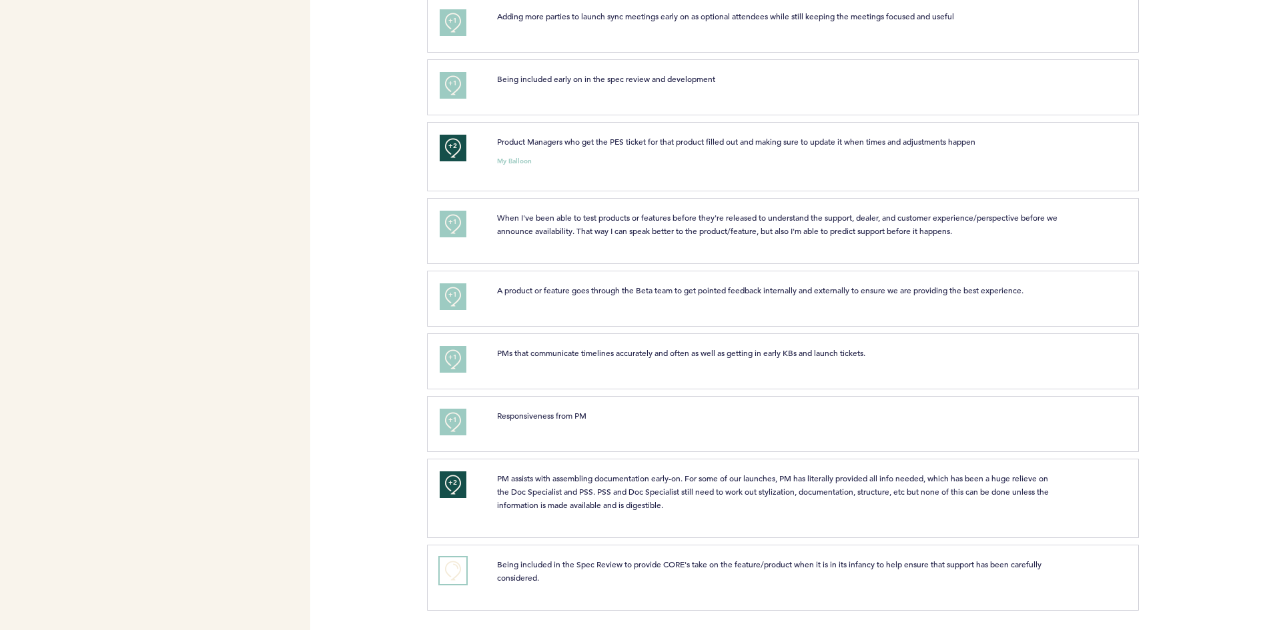
click at [460, 578] on button "+0" at bounding box center [453, 571] width 27 height 27
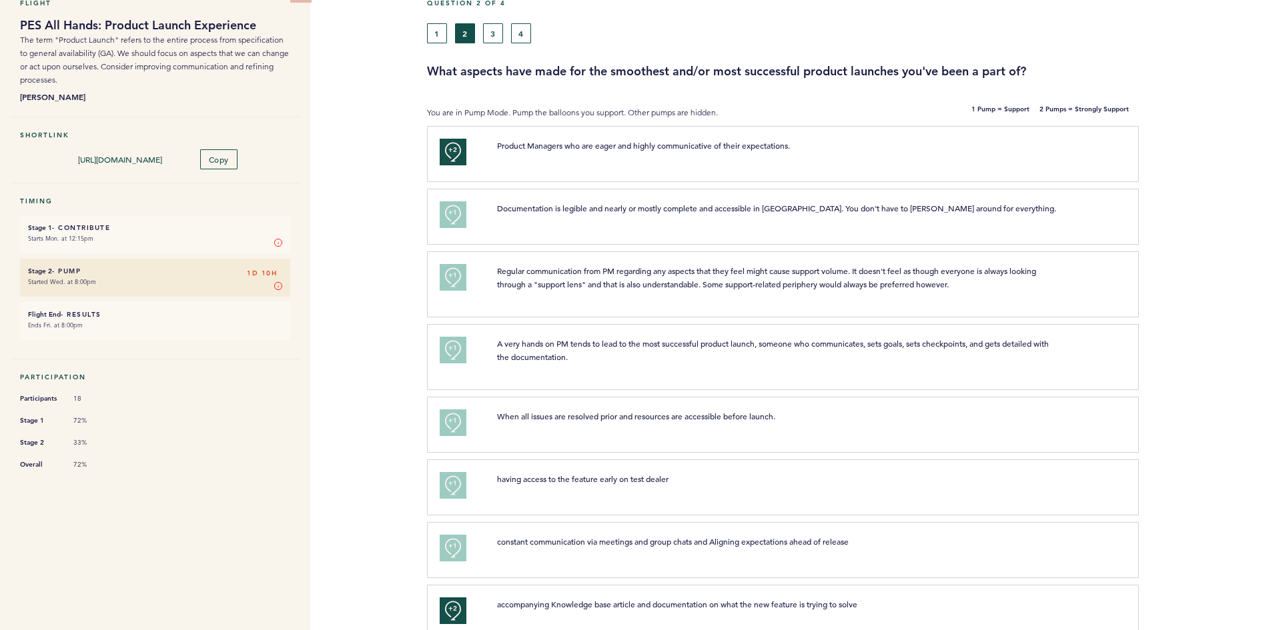
scroll to position [0, 0]
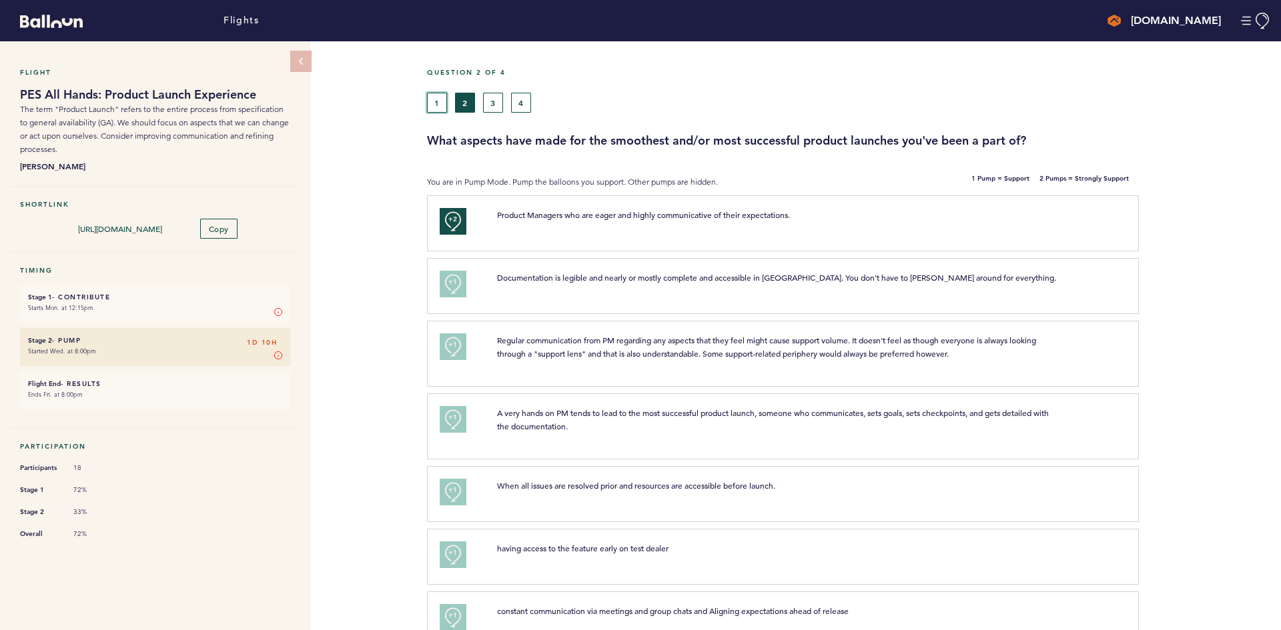
click at [439, 97] on button "1" at bounding box center [437, 103] width 20 height 20
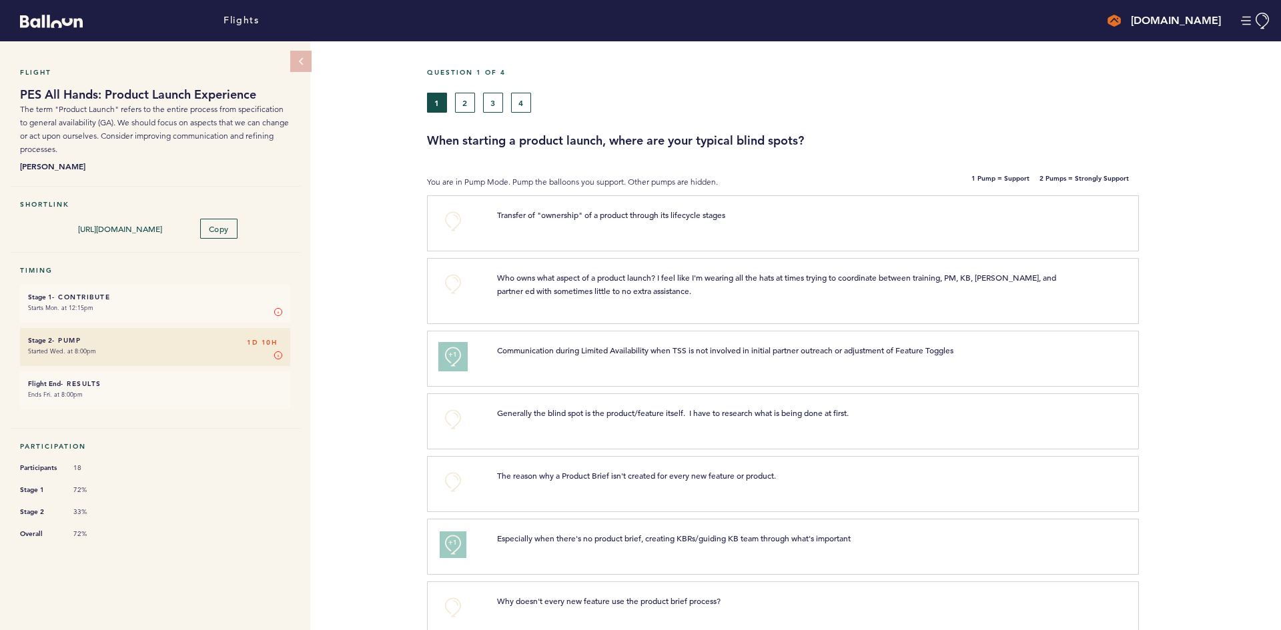
click at [450, 359] on span "+1" at bounding box center [452, 354] width 9 height 13
click at [450, 536] on span "+1" at bounding box center [452, 542] width 9 height 13
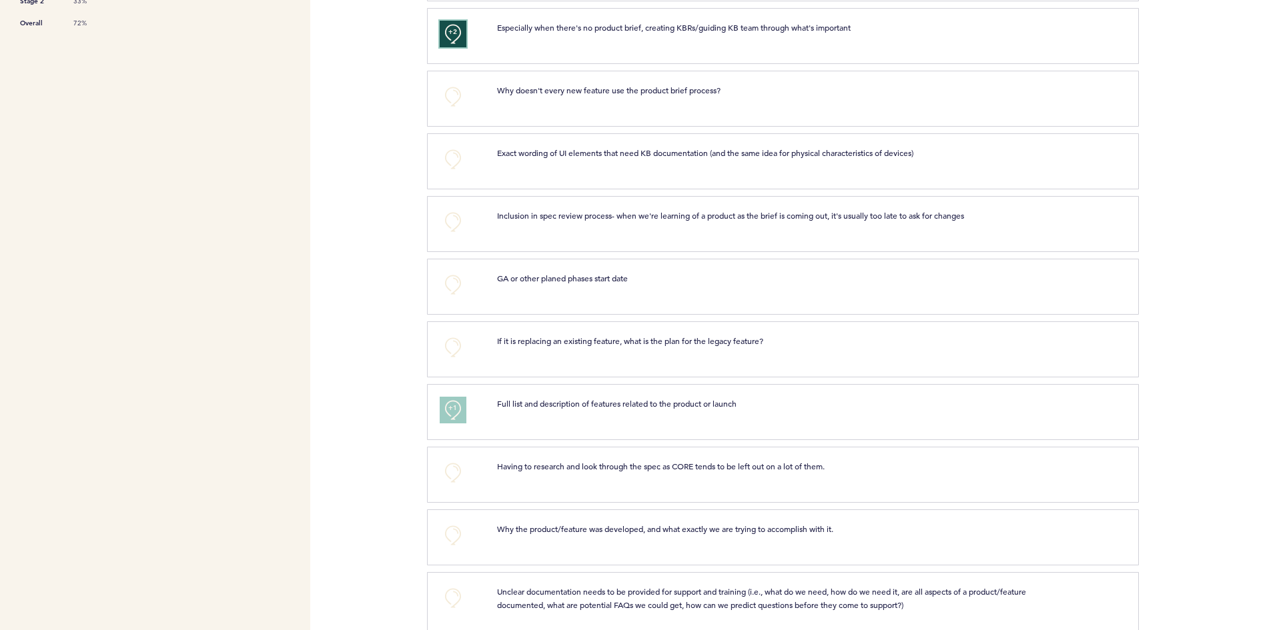
scroll to position [534, 0]
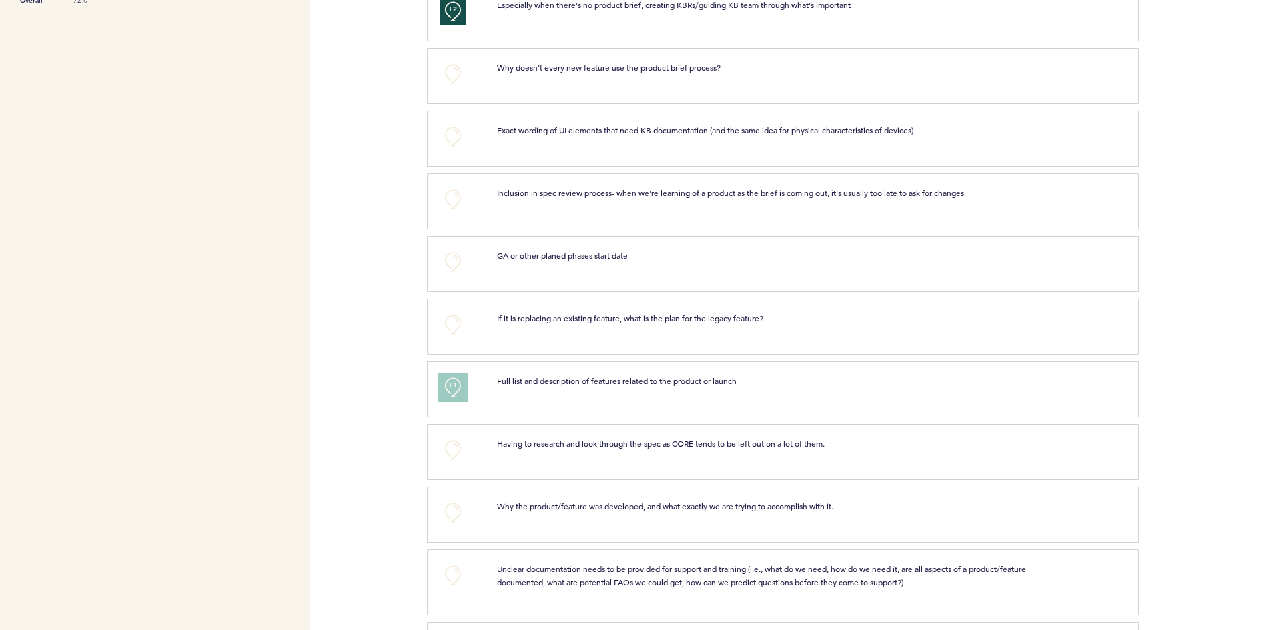
click at [452, 387] on span "+1" at bounding box center [452, 385] width 9 height 13
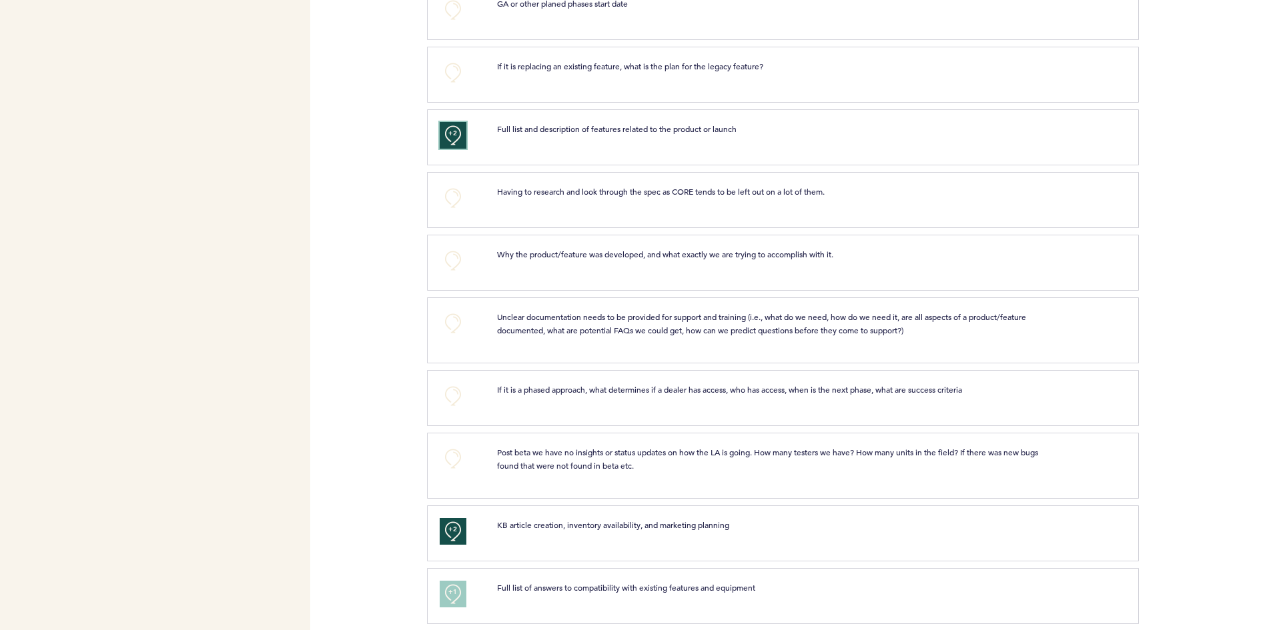
scroll to position [800, 0]
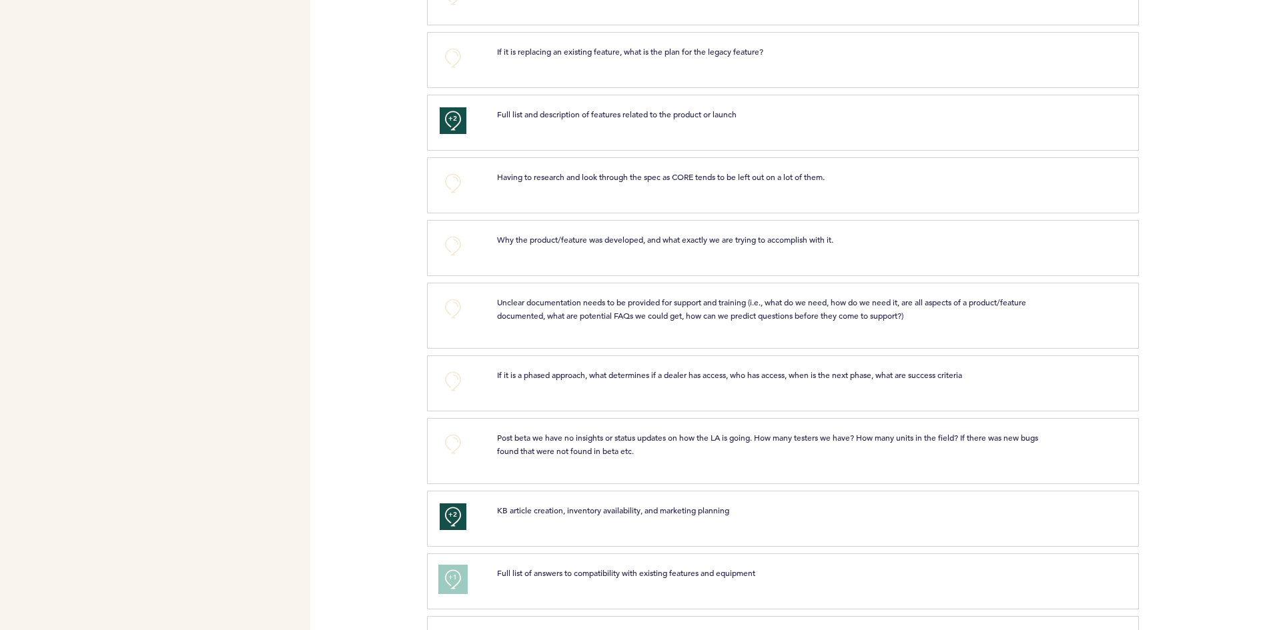
click at [448, 586] on button "+1" at bounding box center [453, 579] width 27 height 27
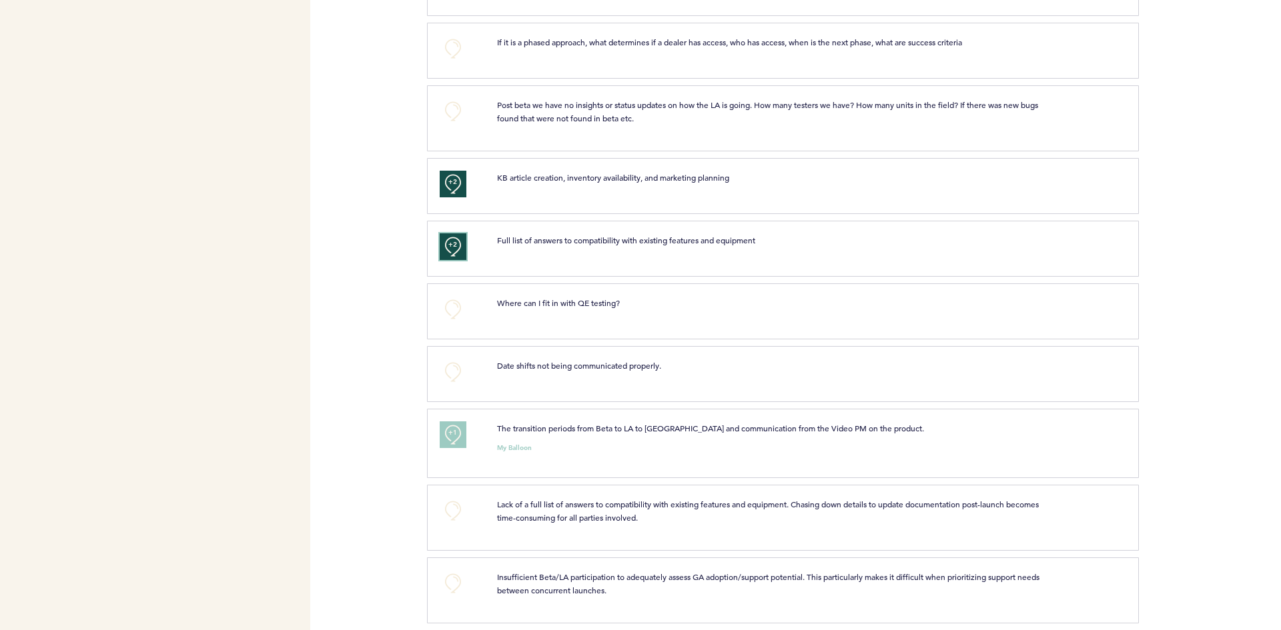
scroll to position [1134, 0]
click at [445, 442] on button "+1" at bounding box center [453, 434] width 27 height 27
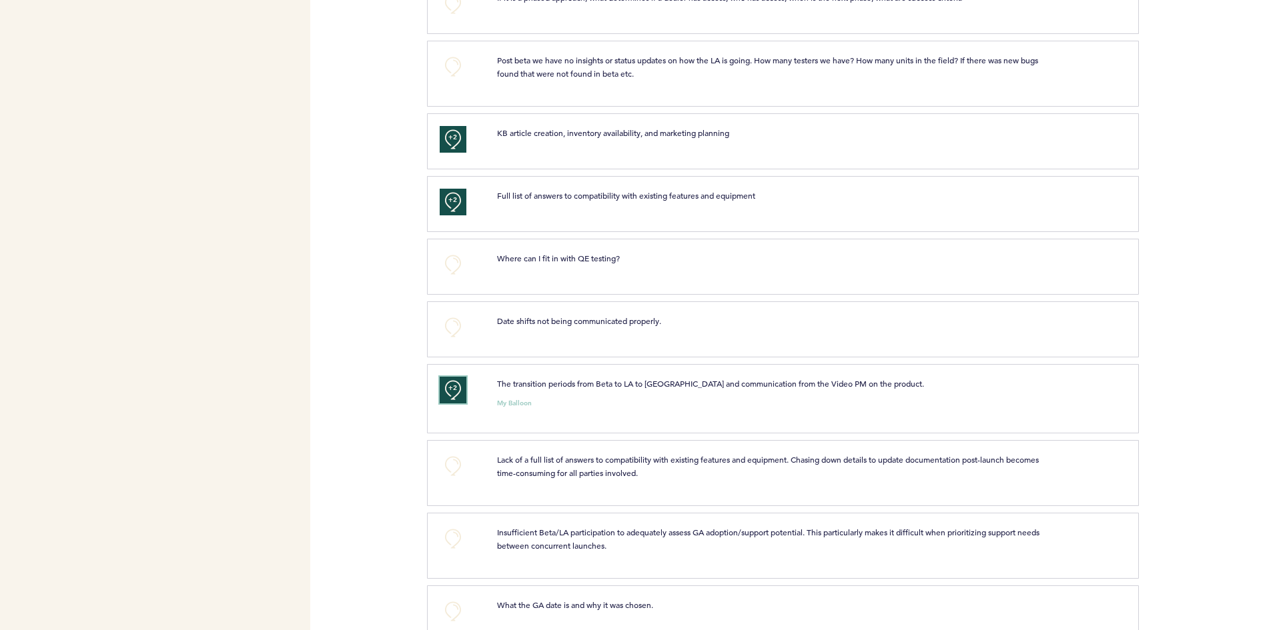
scroll to position [1219, 0]
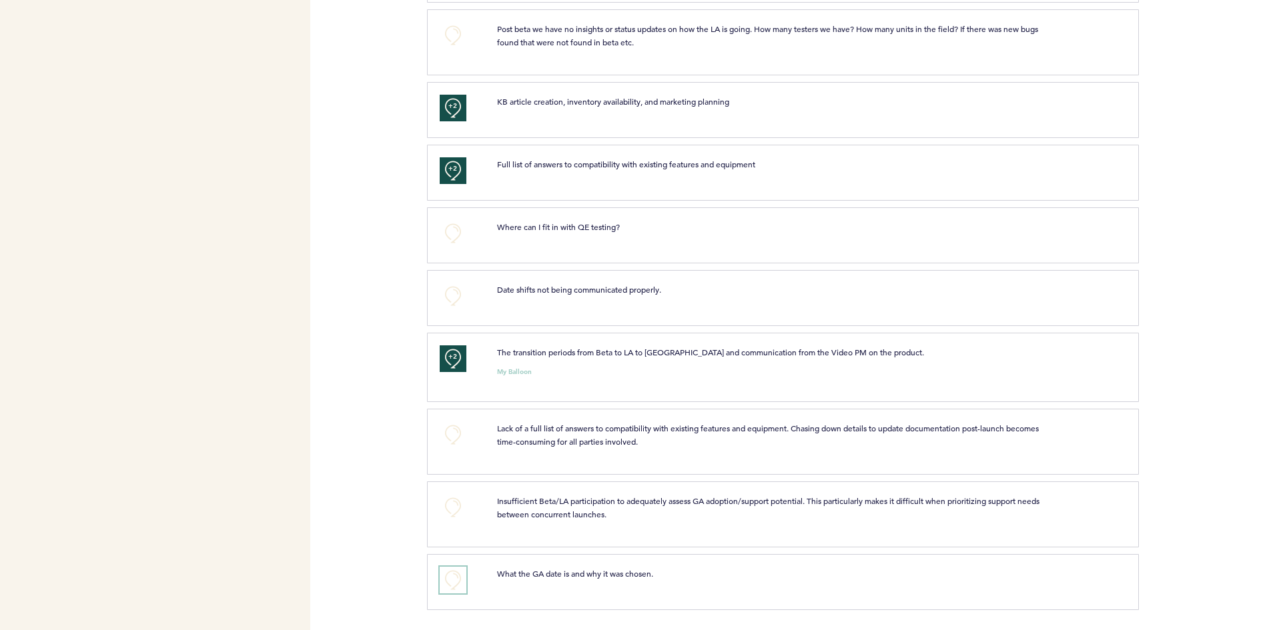
click at [452, 576] on button "+0" at bounding box center [453, 580] width 27 height 27
click at [466, 519] on div "+0" at bounding box center [458, 512] width 57 height 37
click at [453, 504] on button "+0" at bounding box center [453, 507] width 27 height 27
click at [452, 428] on button "+0" at bounding box center [453, 435] width 27 height 27
click at [453, 294] on button "+0" at bounding box center [453, 296] width 27 height 27
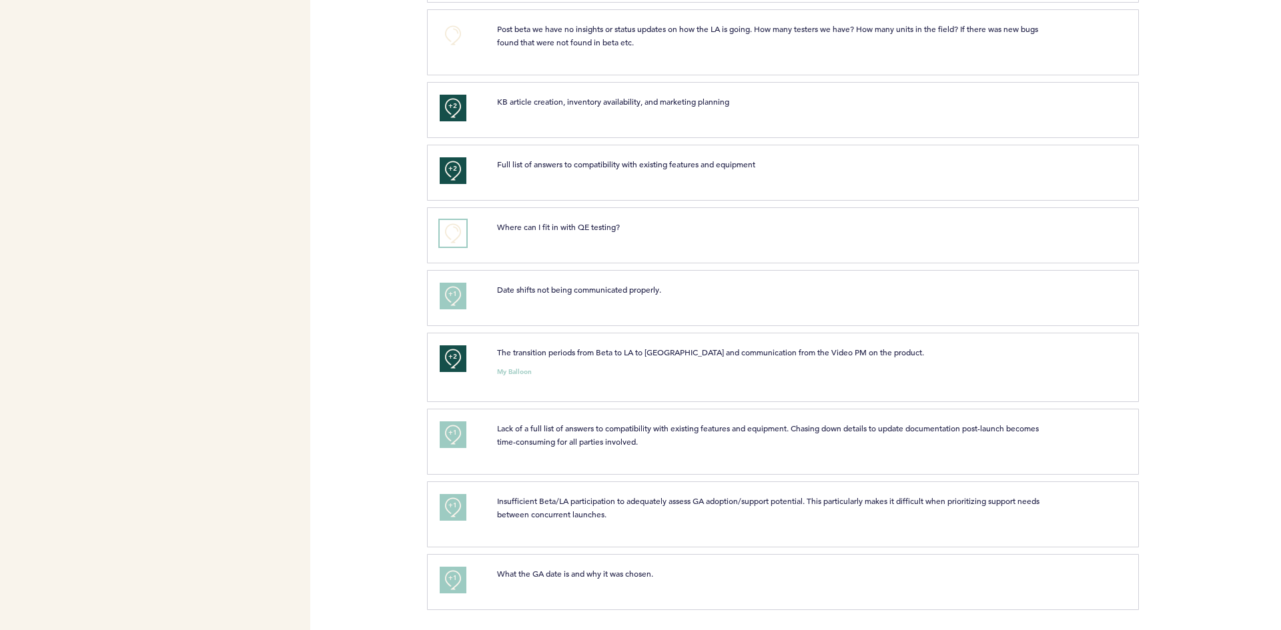
click at [450, 236] on button "+0" at bounding box center [453, 233] width 27 height 27
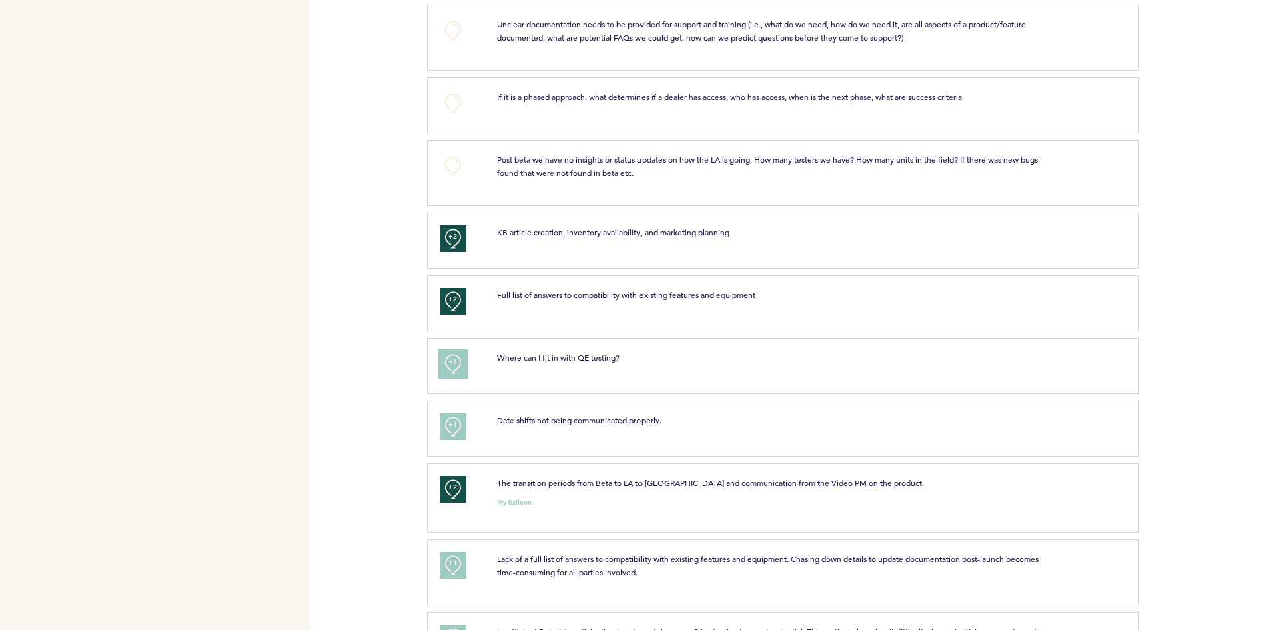
scroll to position [952, 0]
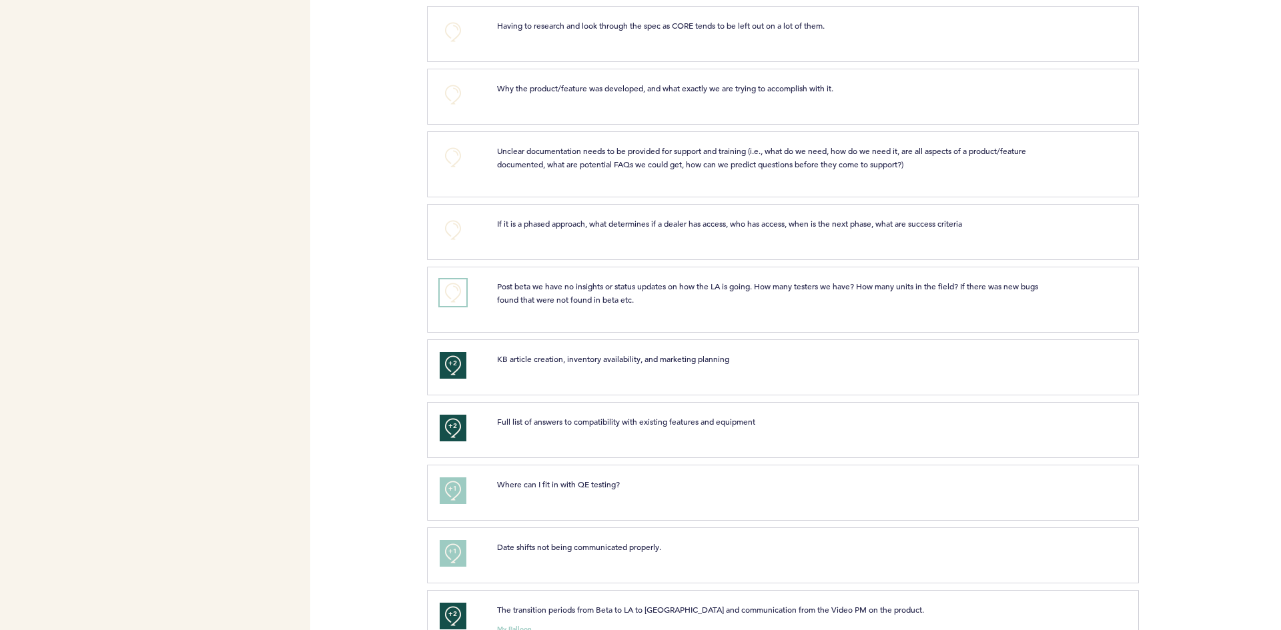
click at [454, 300] on button "+0" at bounding box center [453, 292] width 27 height 27
click at [448, 236] on button "+0" at bounding box center [453, 230] width 27 height 27
click at [447, 171] on button "+0" at bounding box center [453, 157] width 27 height 27
click at [450, 93] on button "+0" at bounding box center [453, 94] width 27 height 27
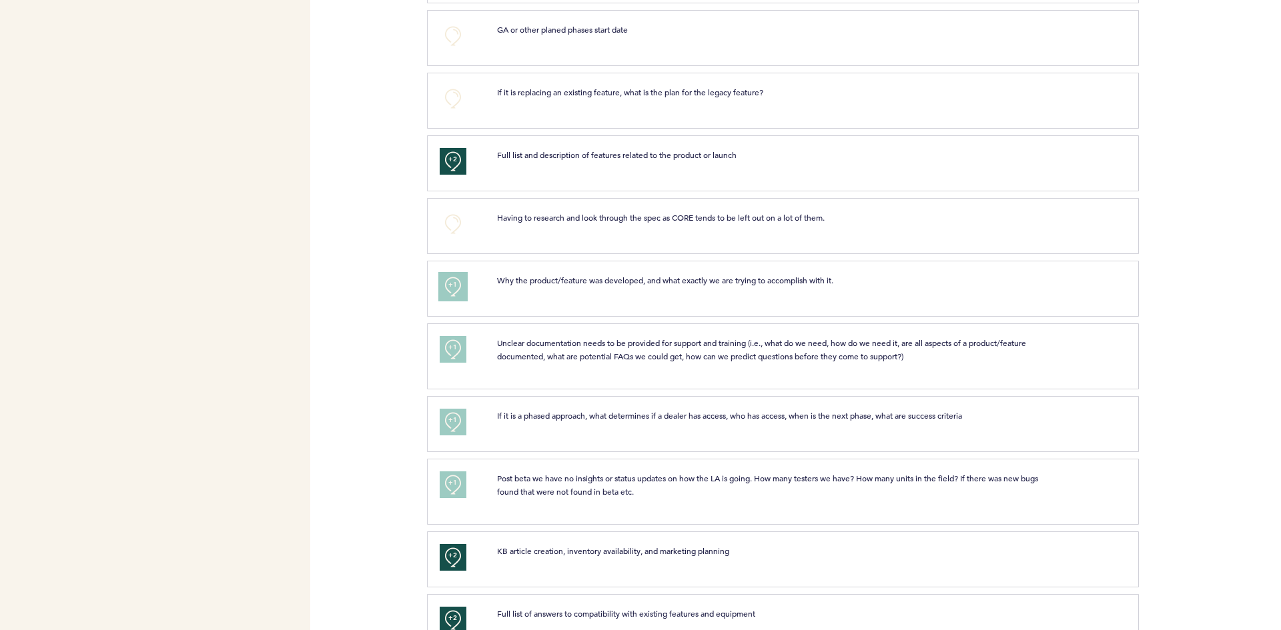
scroll to position [752, 0]
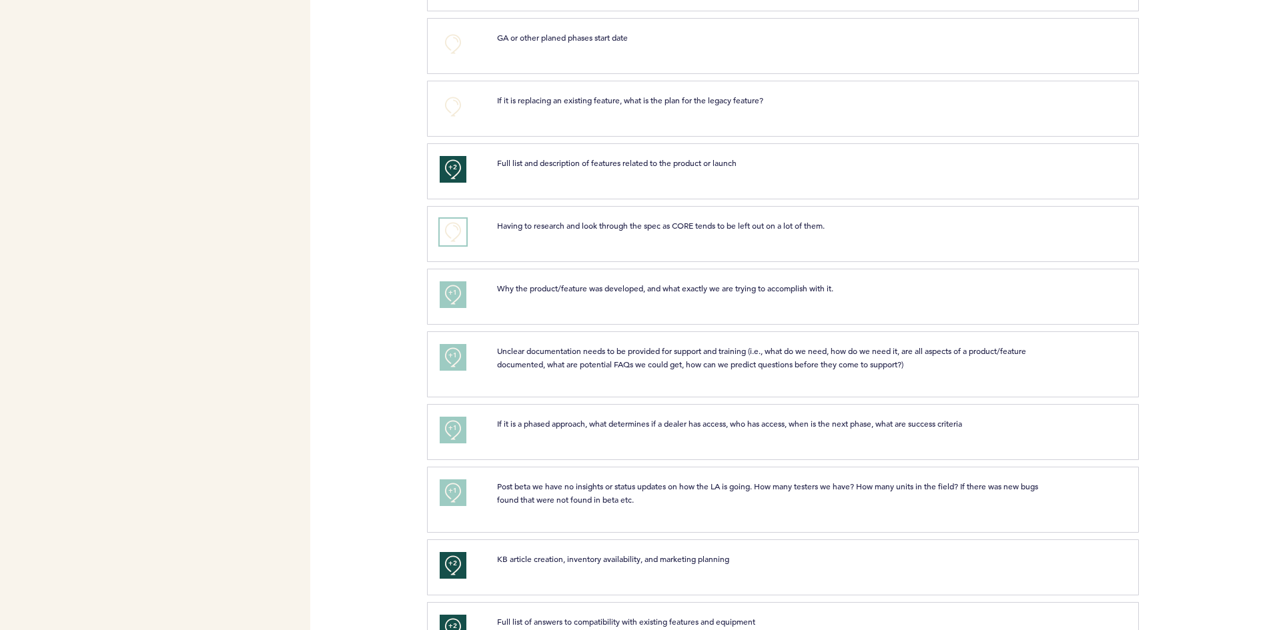
click at [451, 237] on button "+0" at bounding box center [453, 232] width 27 height 27
click at [452, 96] on button "+0" at bounding box center [453, 106] width 27 height 27
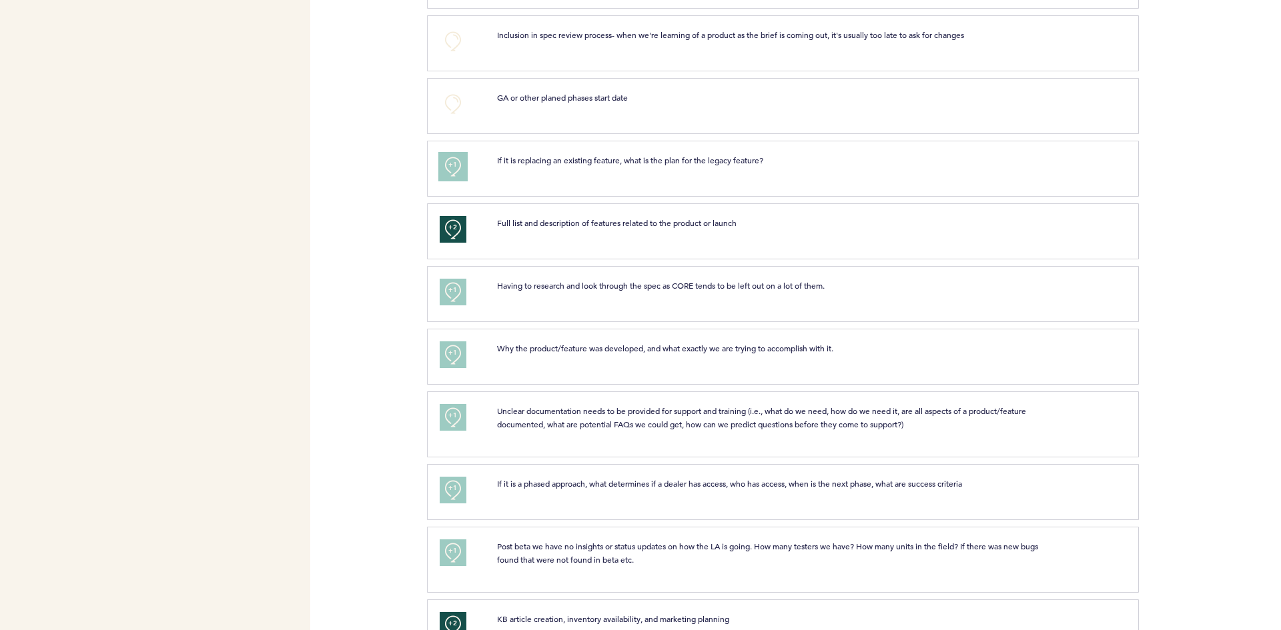
scroll to position [618, 0]
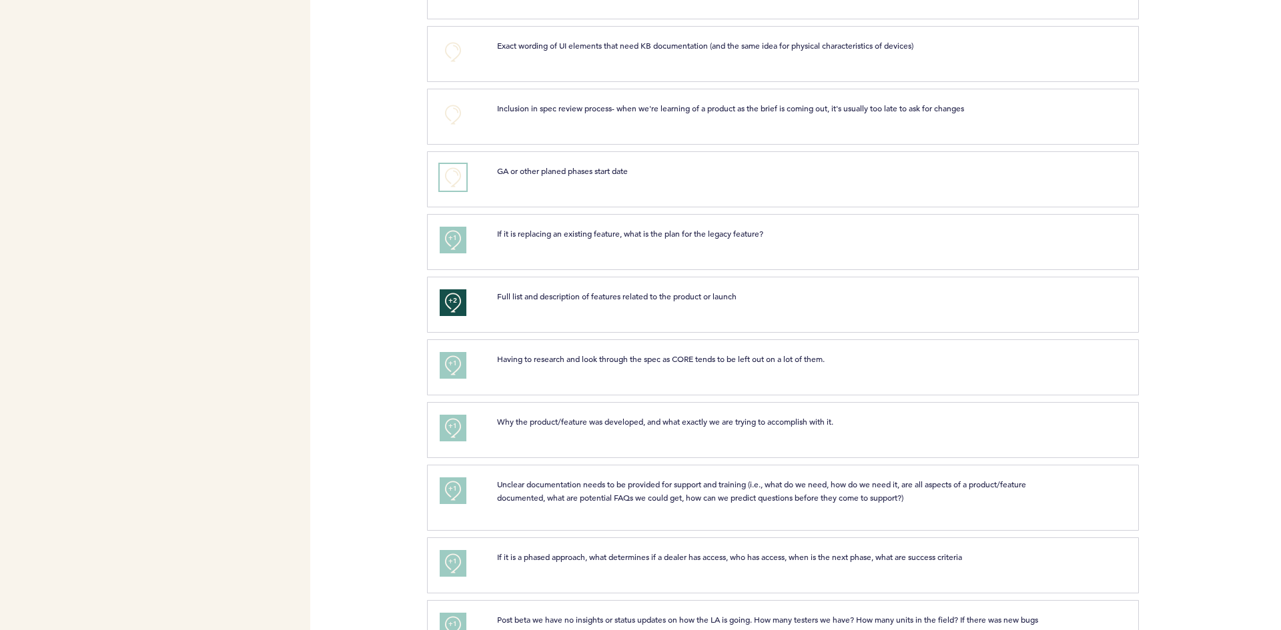
click at [456, 181] on button "+0" at bounding box center [453, 177] width 27 height 27
click at [452, 117] on button "+0" at bounding box center [453, 114] width 27 height 27
click at [452, 54] on button "+0" at bounding box center [453, 52] width 27 height 27
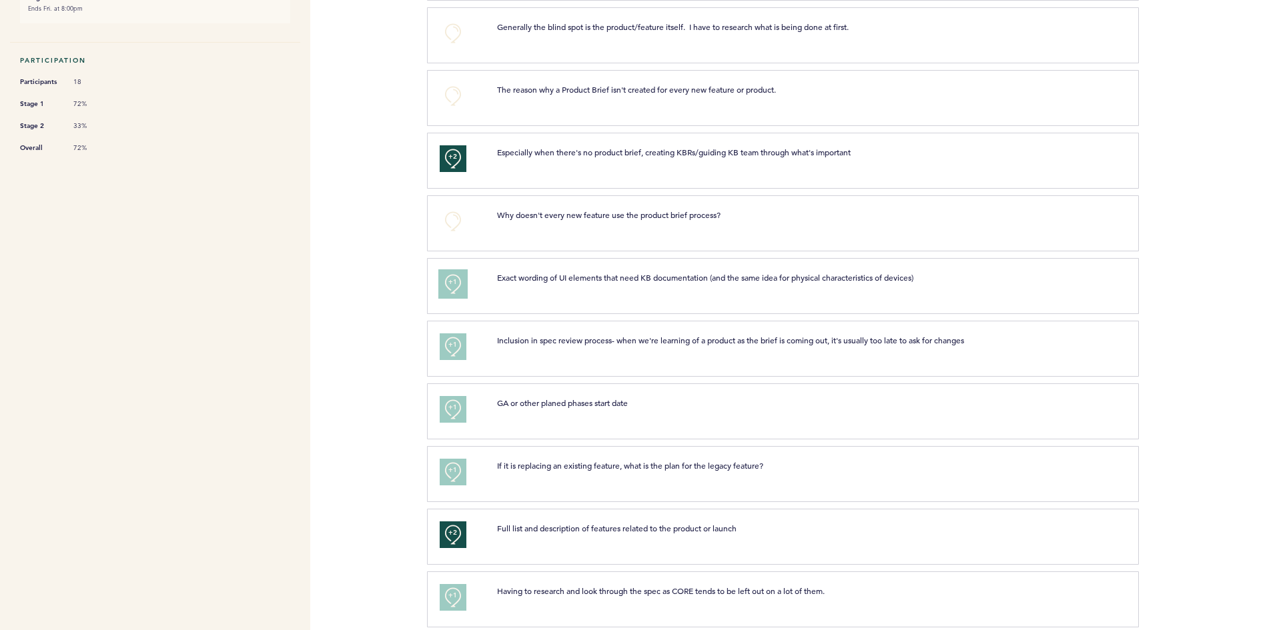
scroll to position [352, 0]
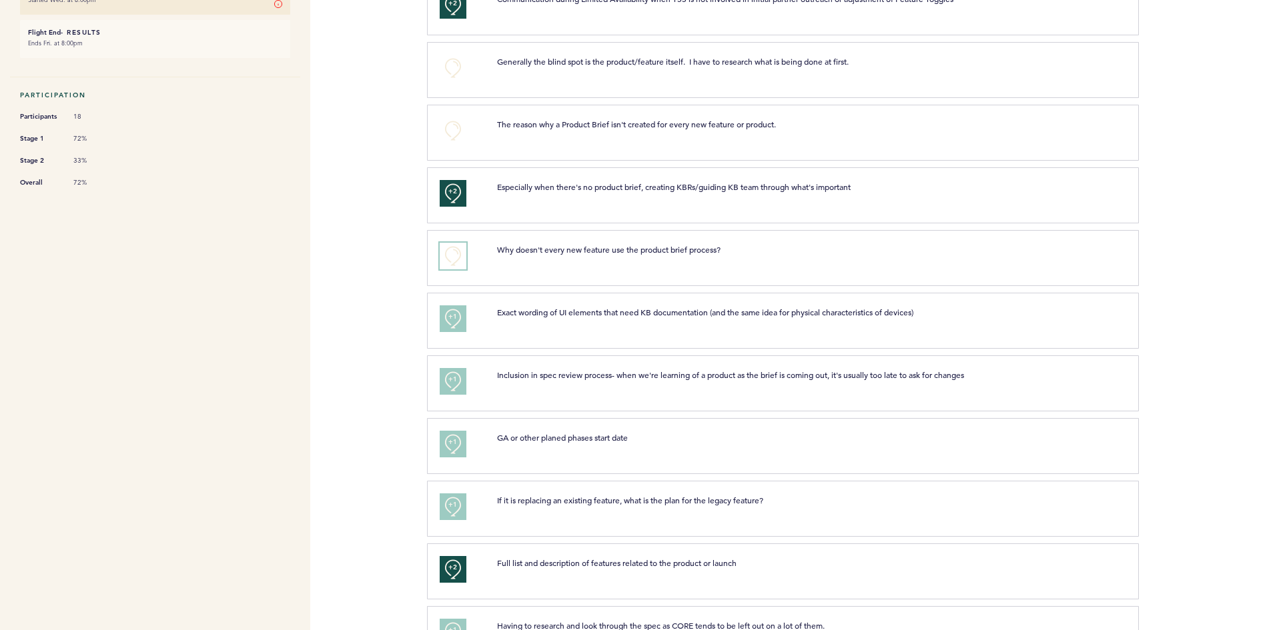
click at [461, 253] on button "+0" at bounding box center [453, 256] width 27 height 27
click at [449, 125] on button "+0" at bounding box center [453, 130] width 27 height 27
click at [447, 69] on button "+0" at bounding box center [453, 68] width 27 height 27
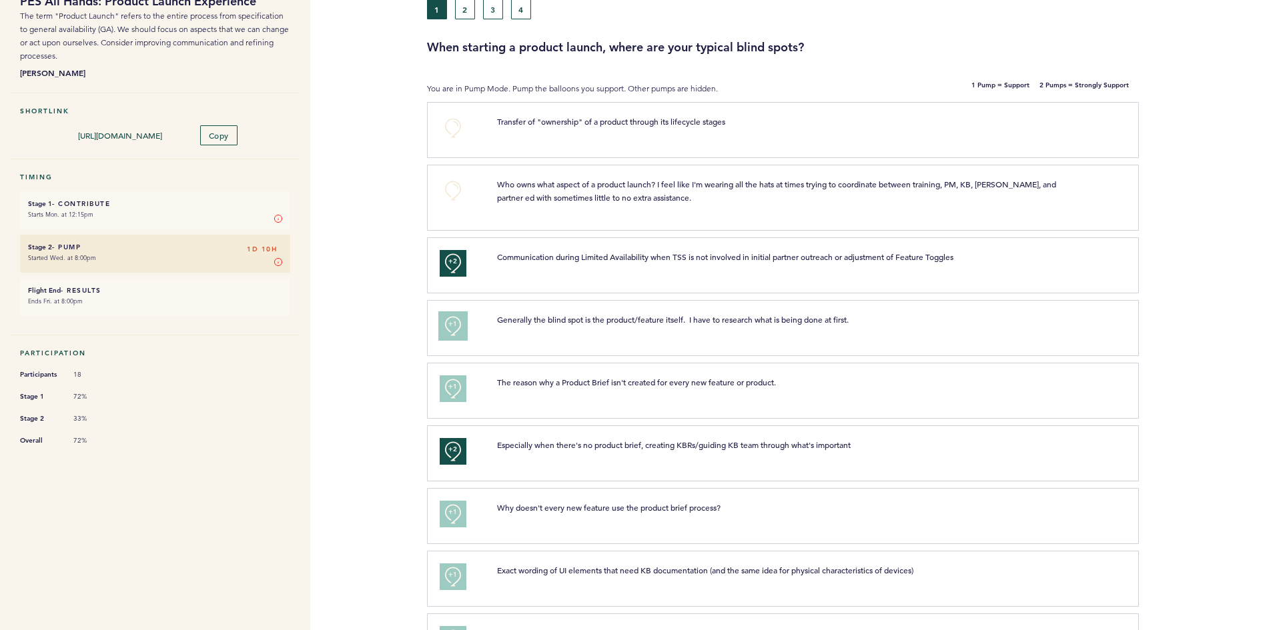
scroll to position [85, 0]
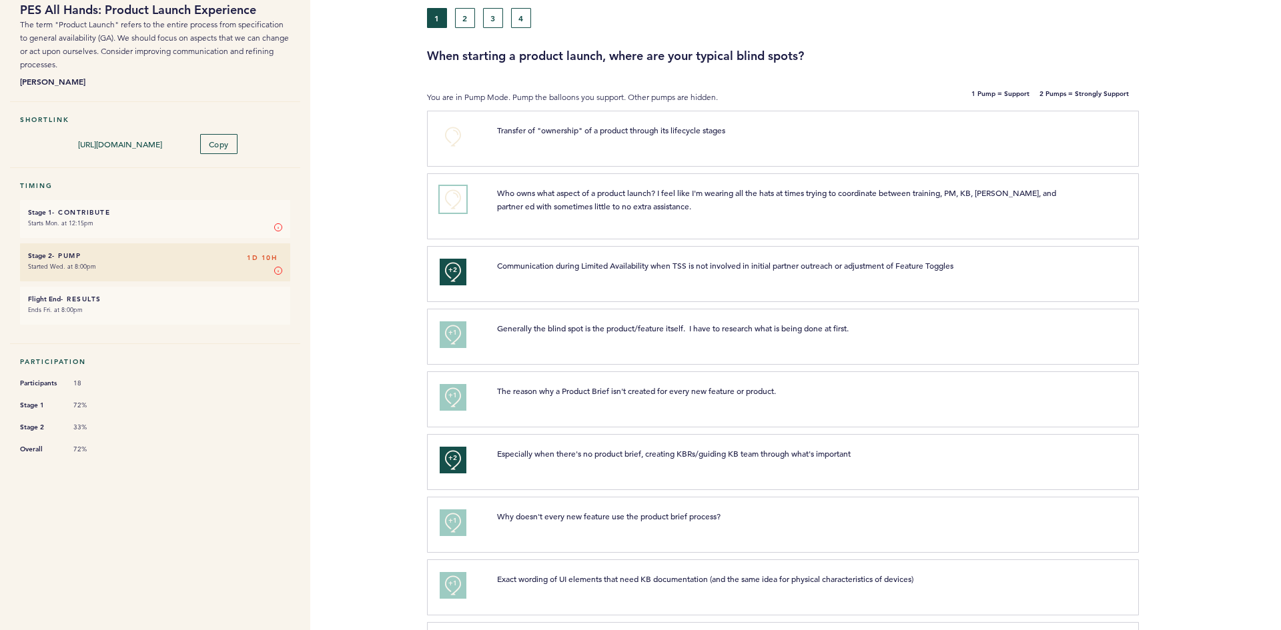
click at [456, 197] on button "+0" at bounding box center [453, 199] width 27 height 27
click at [449, 129] on button "+0" at bounding box center [453, 136] width 27 height 27
click at [520, 17] on button "4" at bounding box center [521, 18] width 20 height 20
